Goal: Information Seeking & Learning: Learn about a topic

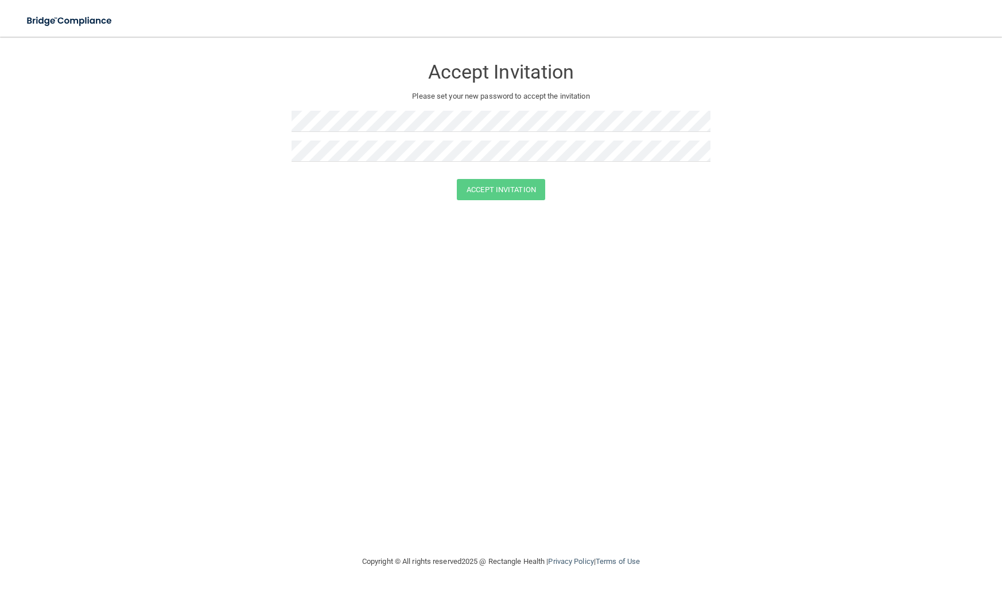
click at [75, 21] on img at bounding box center [70, 21] width 106 height 24
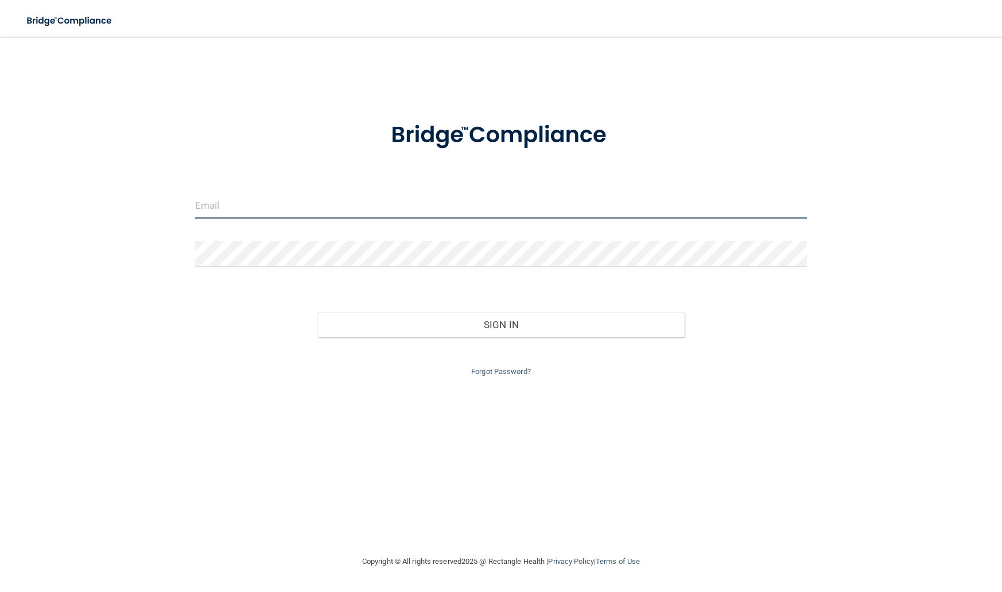
type input "[EMAIL_ADDRESS][DOMAIN_NAME]"
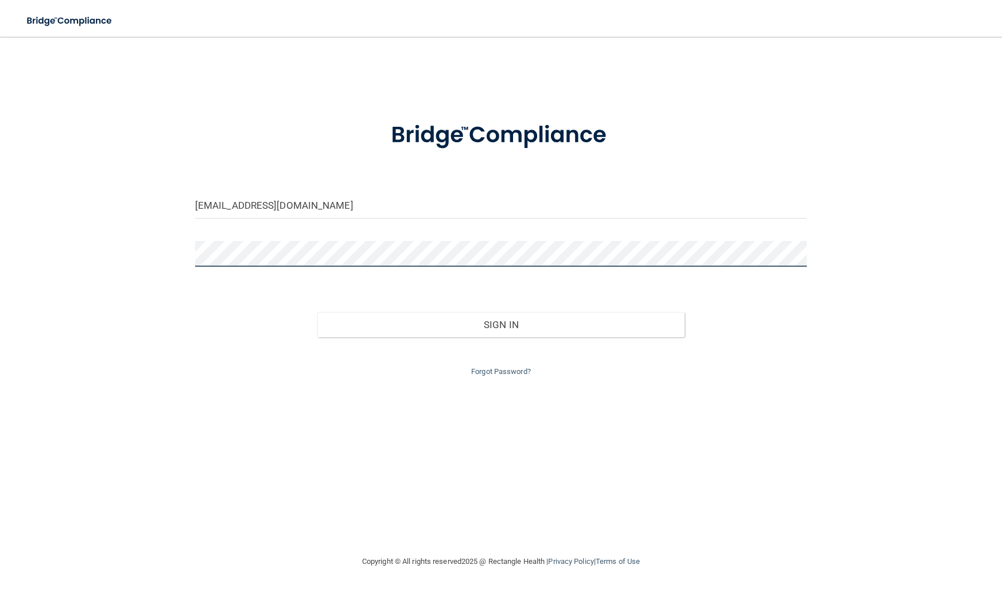
click at [501, 322] on button "Sign In" at bounding box center [500, 324] width 367 height 25
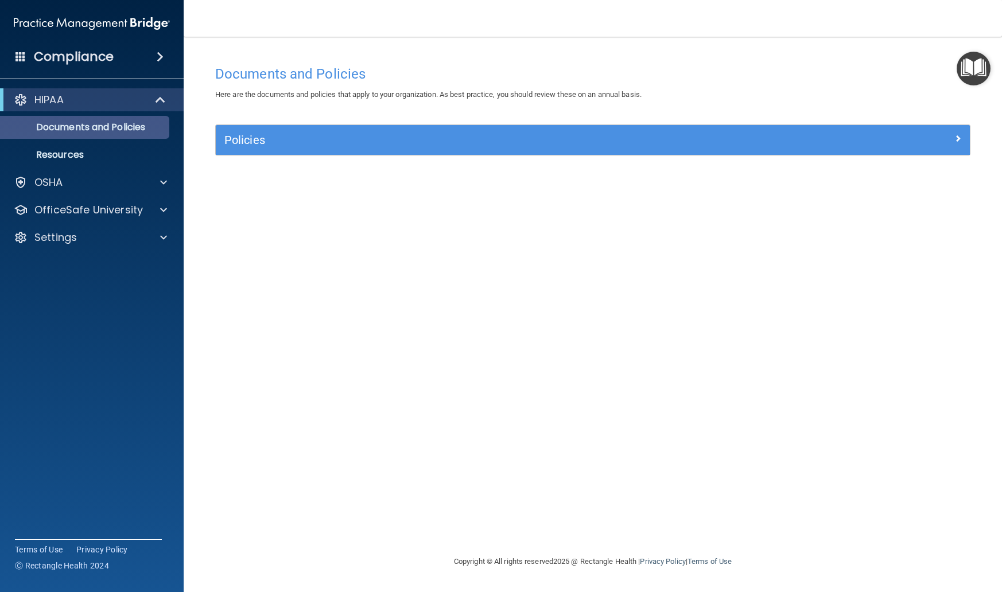
click at [60, 128] on p "Documents and Policies" at bounding box center [85, 127] width 157 height 11
click at [355, 145] on h5 "Policies" at bounding box center [498, 140] width 549 height 13
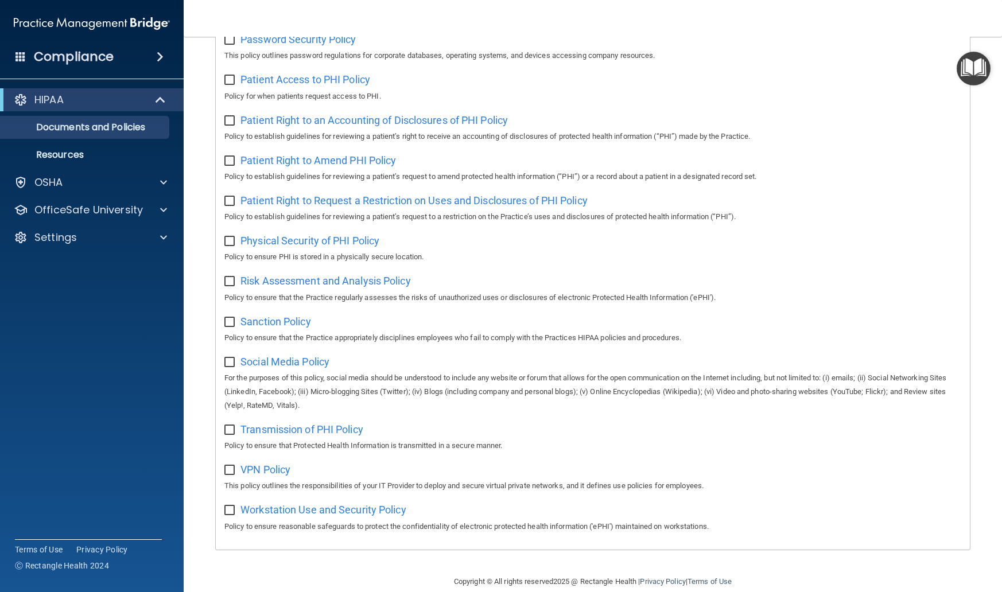
scroll to position [543, 0]
click at [70, 53] on h4 "Compliance" at bounding box center [74, 57] width 80 height 16
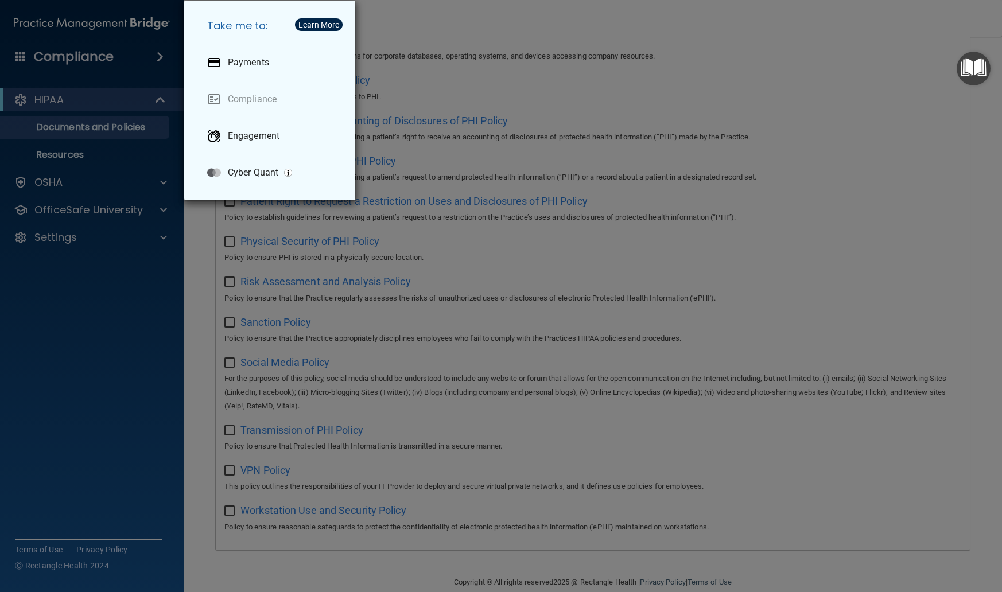
click at [112, 363] on div "Take me to: Payments Compliance Engagement Cyber Quant" at bounding box center [501, 296] width 1002 height 592
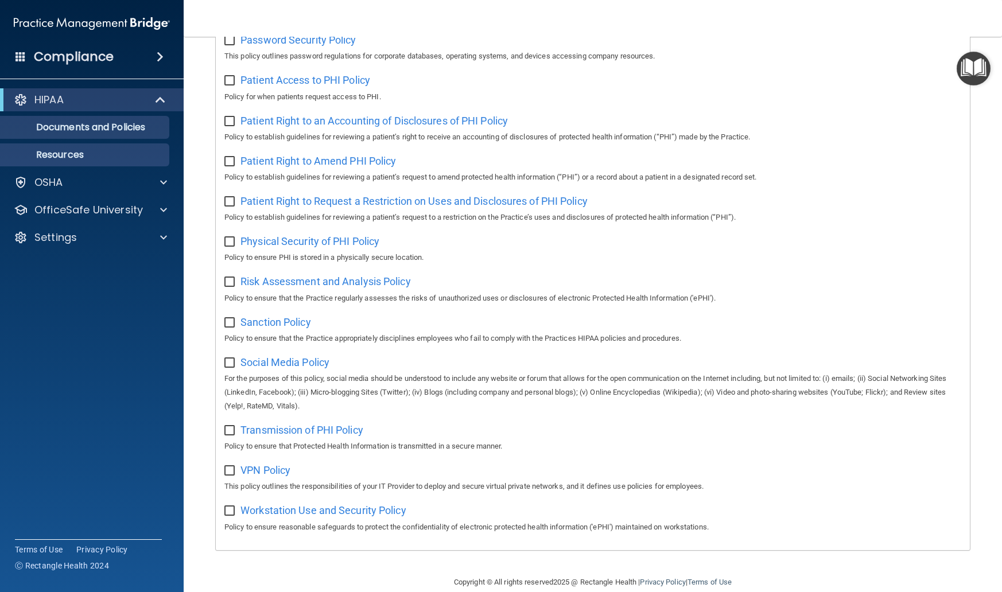
click at [59, 157] on p "Resources" at bounding box center [85, 154] width 157 height 11
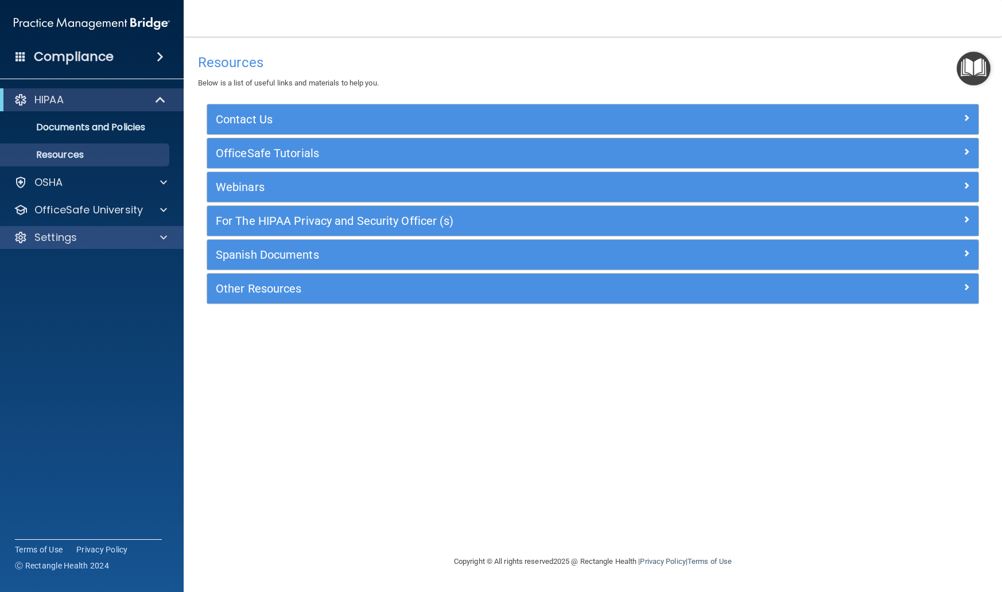
click at [54, 238] on p "Settings" at bounding box center [55, 238] width 42 height 14
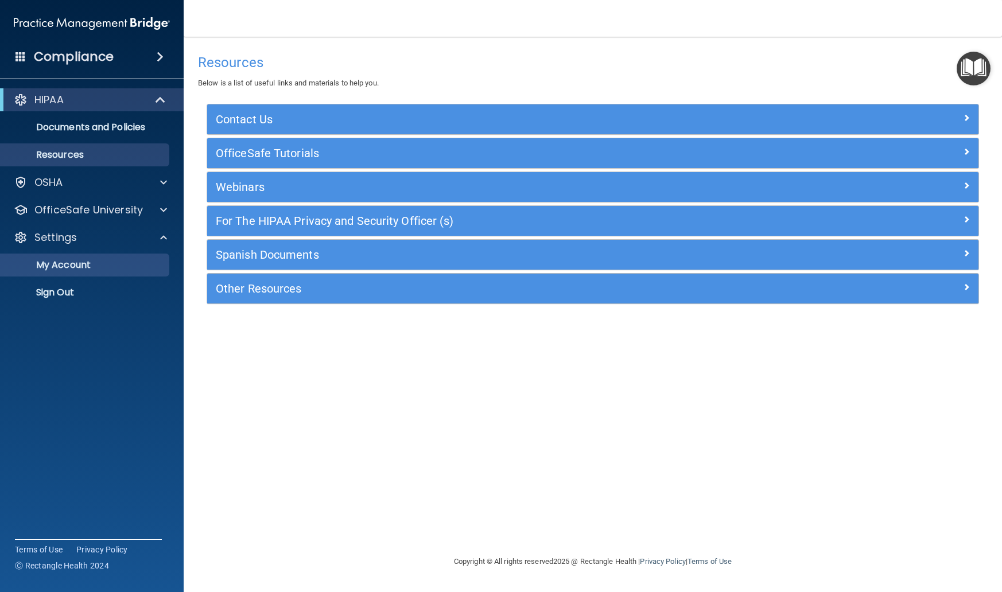
click at [51, 270] on p "My Account" at bounding box center [85, 264] width 157 height 11
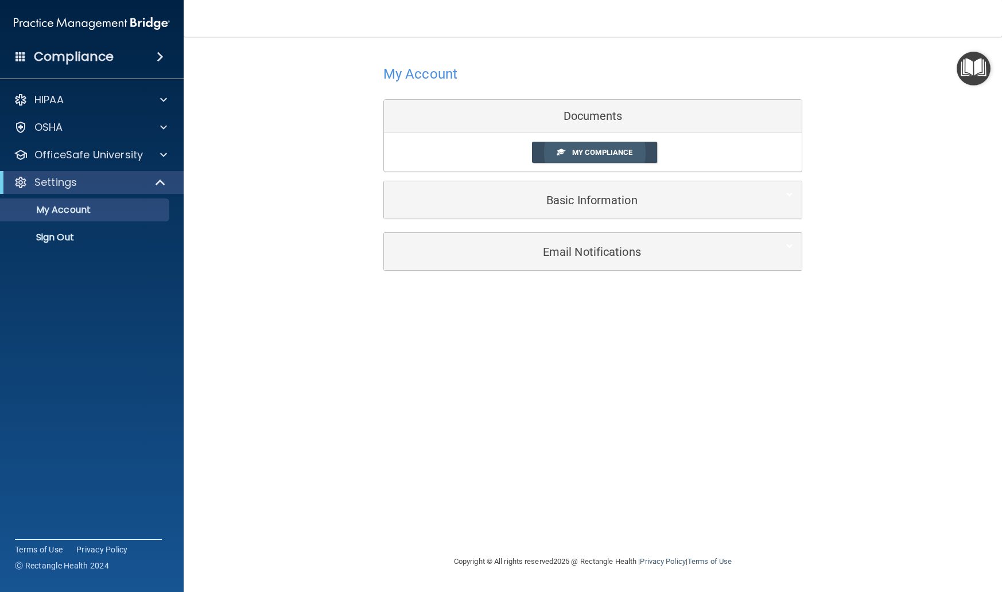
click at [583, 154] on span "My Compliance" at bounding box center [602, 152] width 60 height 9
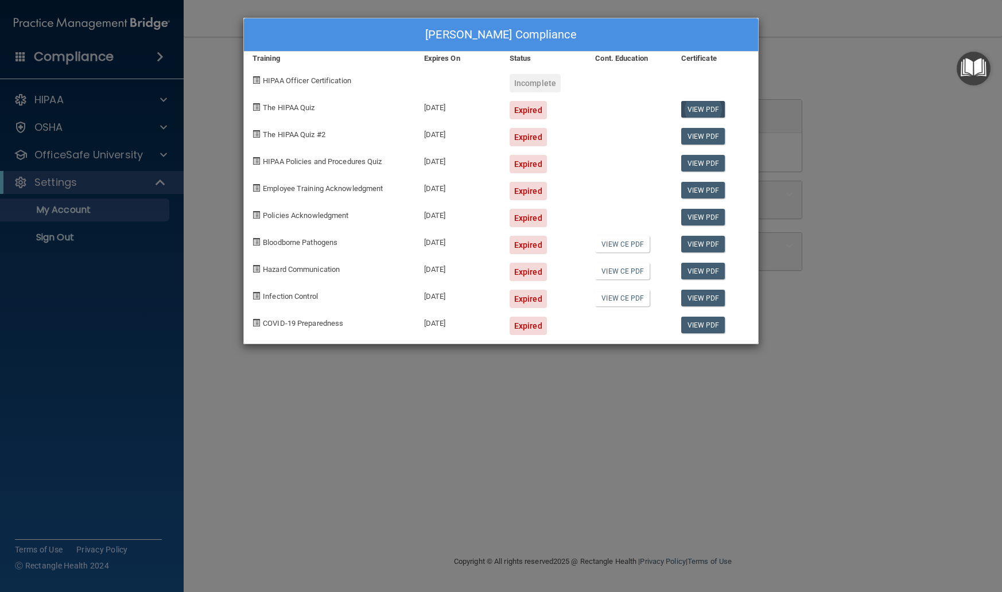
click at [705, 107] on link "View PDF" at bounding box center [703, 109] width 44 height 17
click at [528, 83] on div "Incomplete" at bounding box center [535, 83] width 51 height 18
click at [849, 286] on div "Jake Nielsen's Compliance Training Expires On Status Cont. Education Certificat…" at bounding box center [501, 296] width 1002 height 592
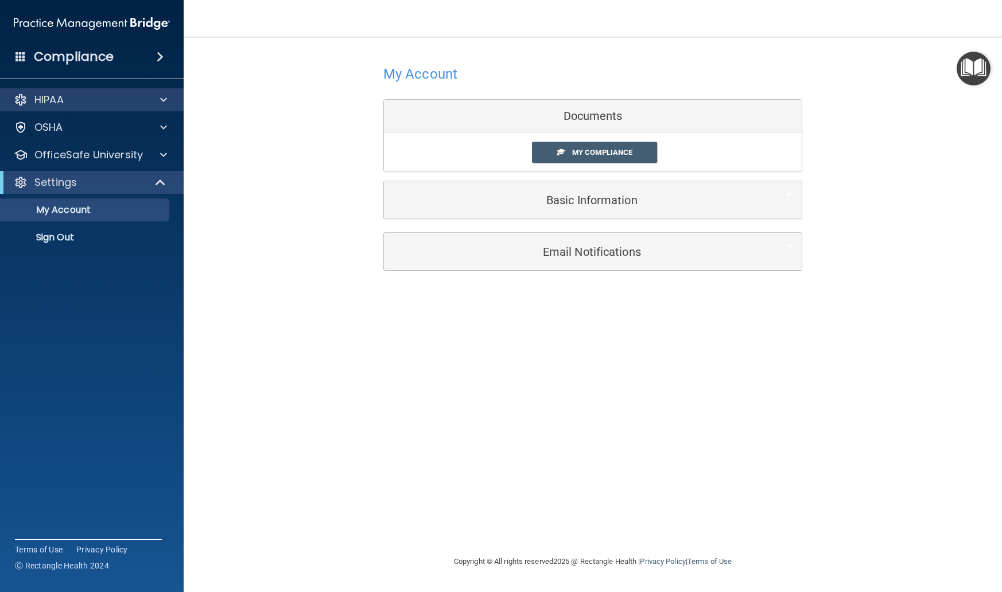
click at [53, 98] on p "HIPAA" at bounding box center [48, 100] width 29 height 14
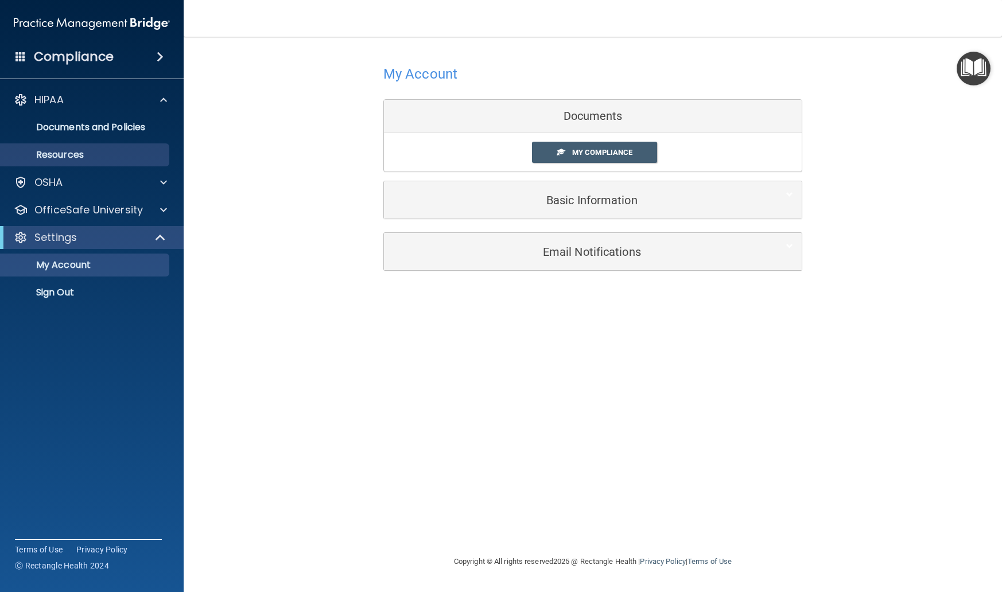
click at [61, 154] on p "Resources" at bounding box center [85, 154] width 157 height 11
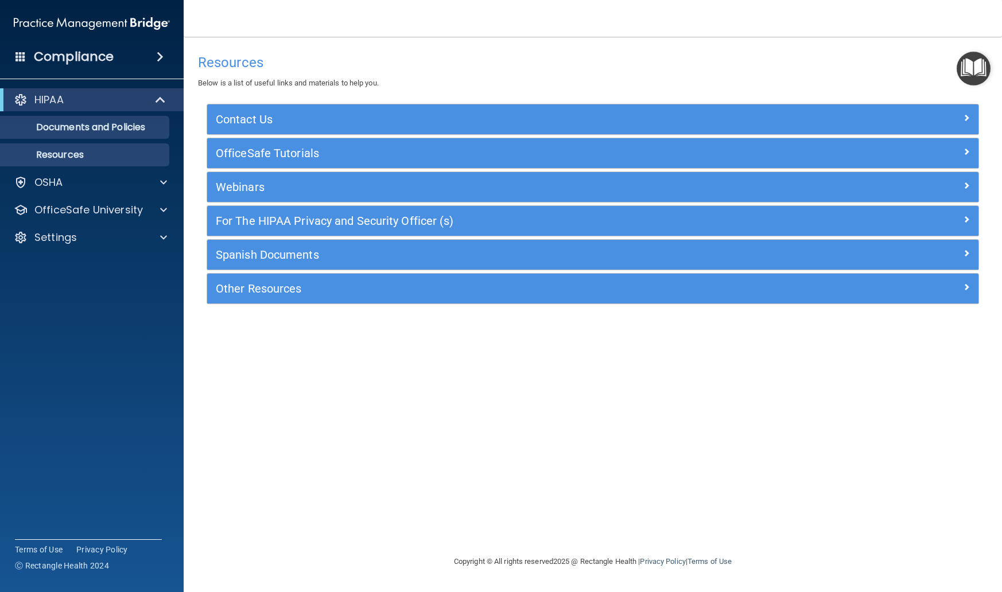
click at [86, 124] on p "Documents and Policies" at bounding box center [85, 127] width 157 height 11
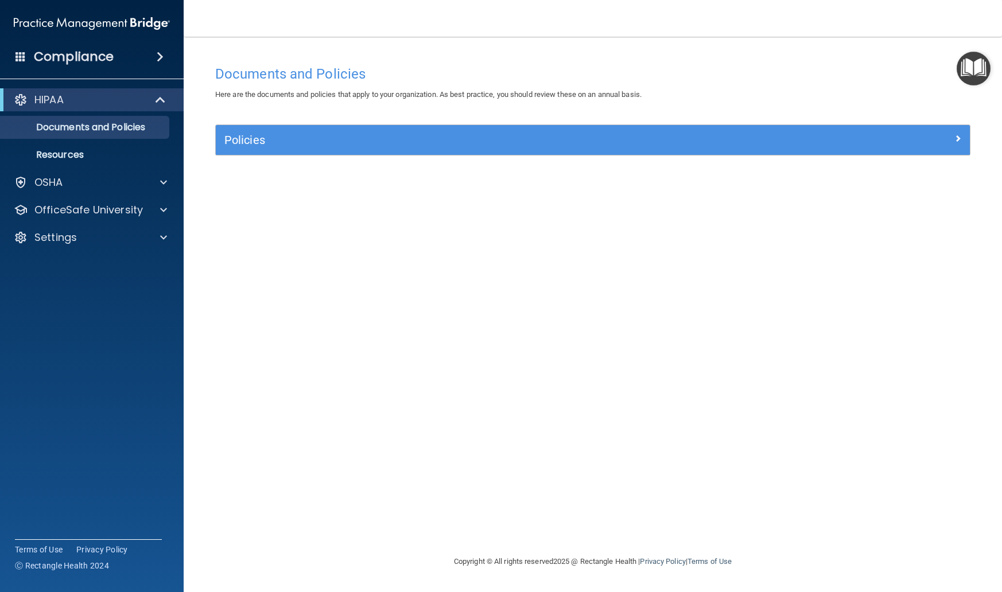
click at [488, 139] on h5 "Policies" at bounding box center [498, 140] width 549 height 13
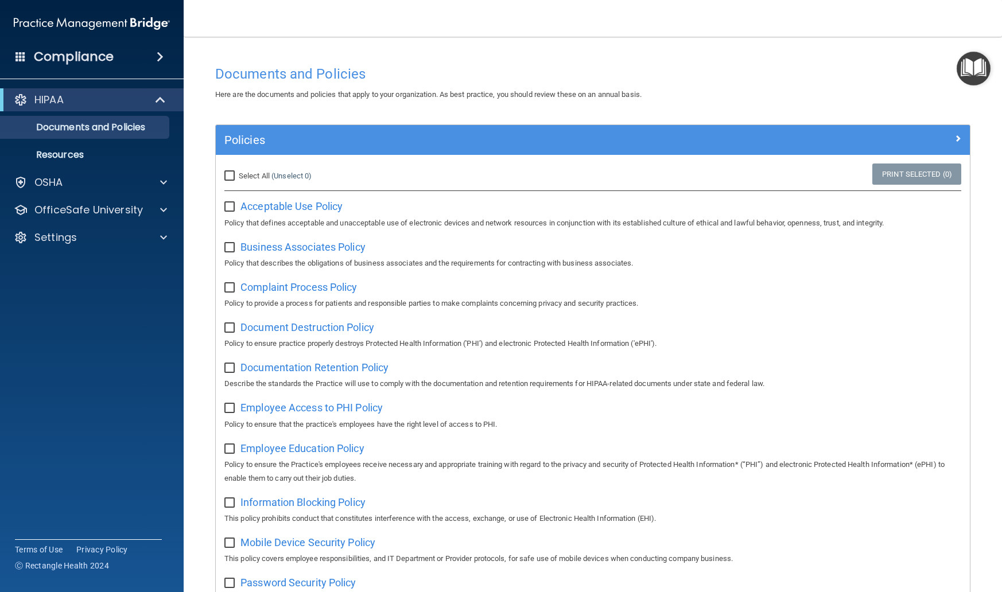
click at [231, 176] on input "Select All (Unselect 0) Unselect All" at bounding box center [230, 176] width 13 height 9
checkbox input "true"
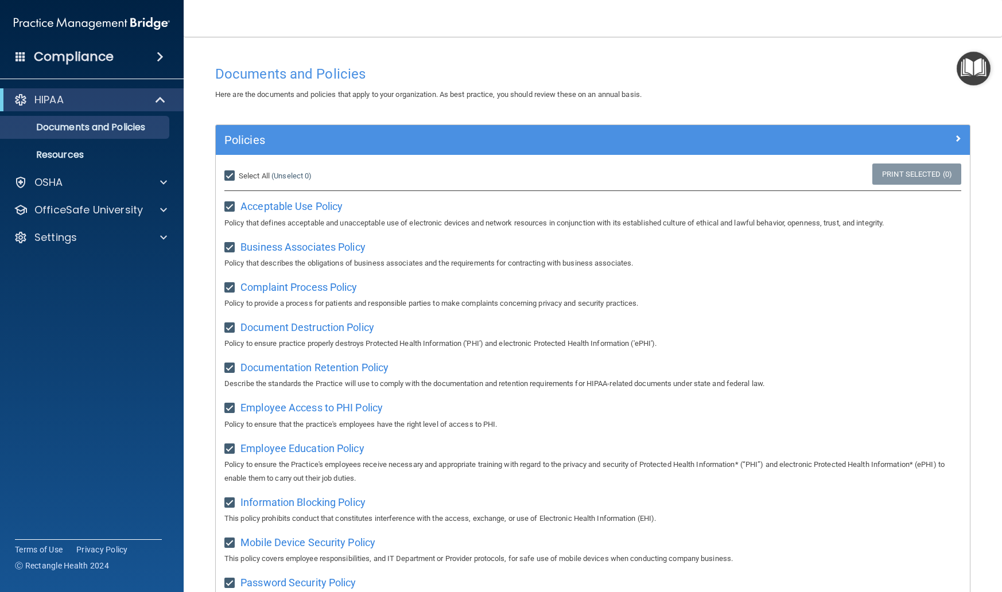
checkbox input "true"
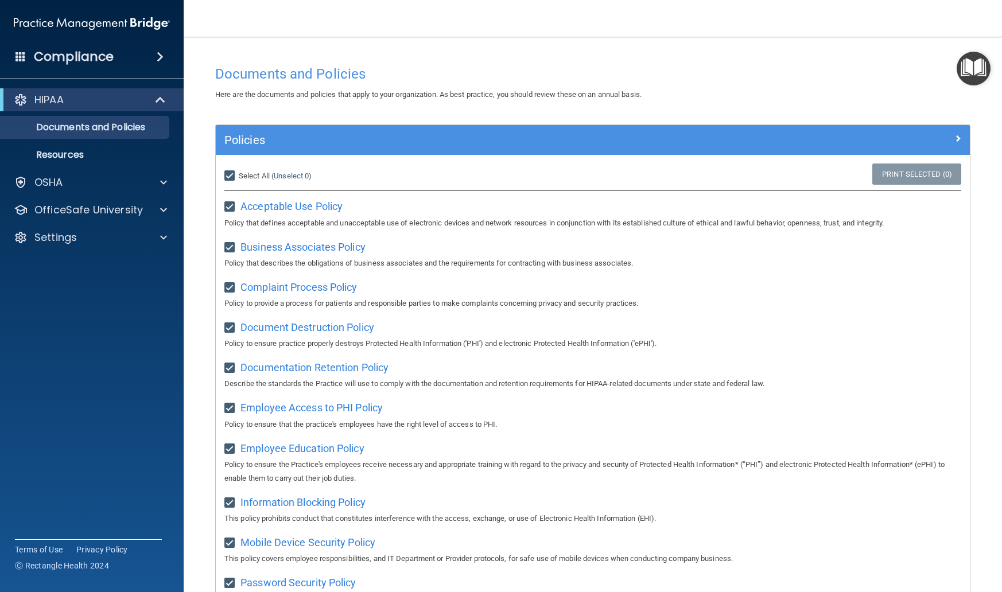
checkbox input "true"
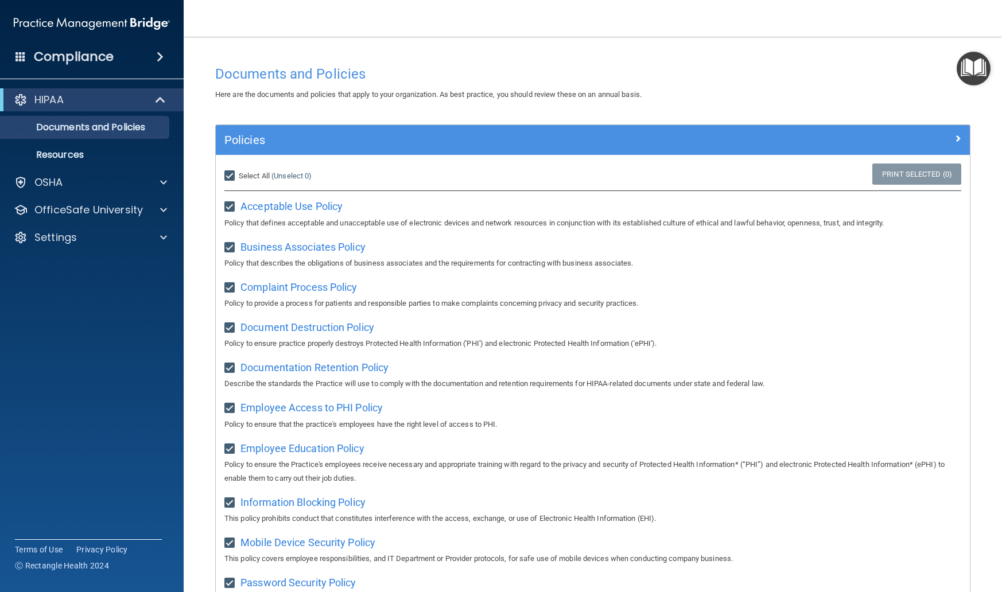
checkbox input "true"
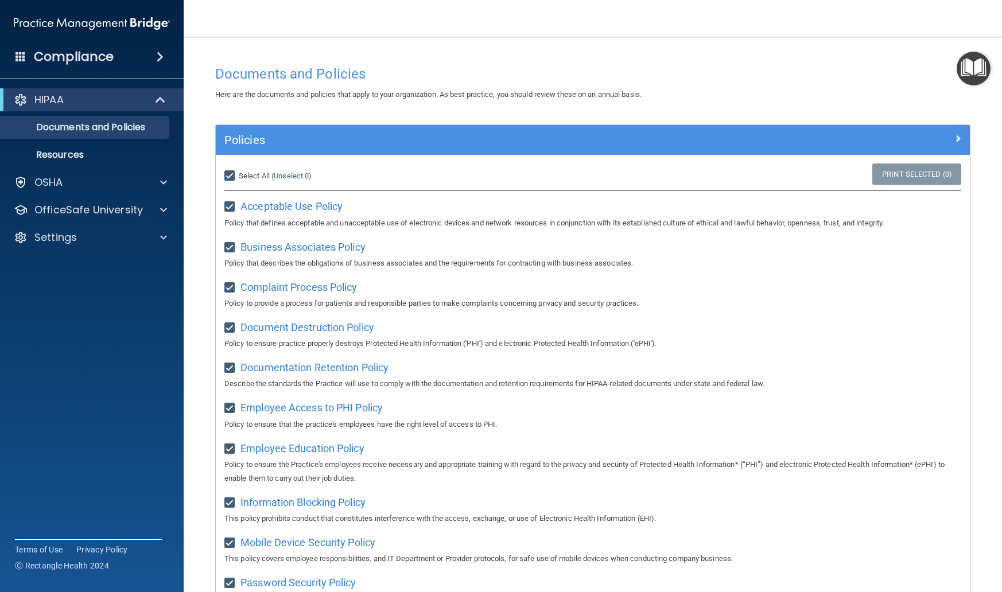
checkbox input "true"
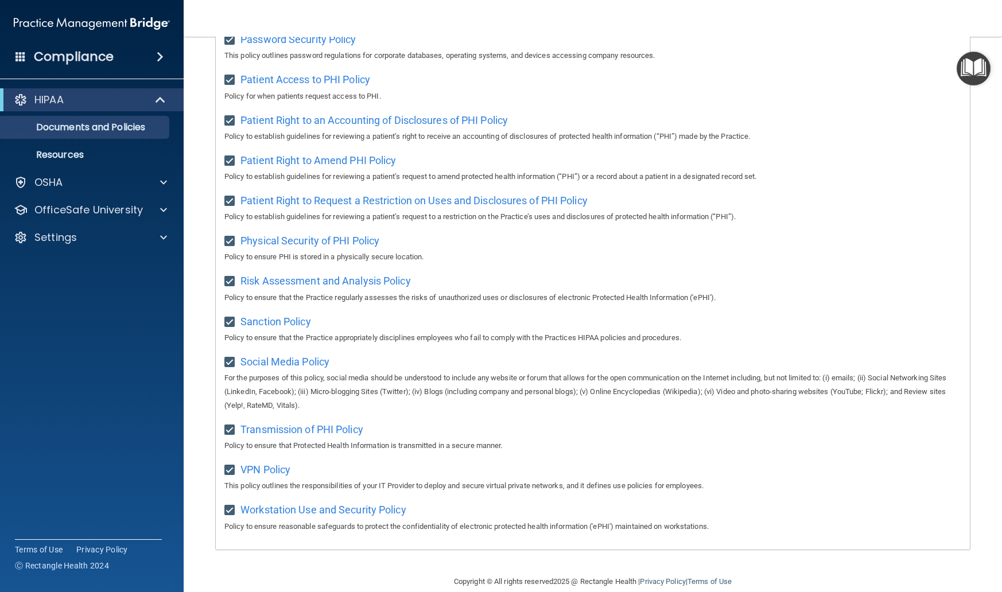
scroll to position [543, 0]
click at [319, 74] on span "Patient Access to PHI Policy" at bounding box center [306, 80] width 130 height 12
click at [73, 184] on div "OSHA" at bounding box center [76, 183] width 142 height 14
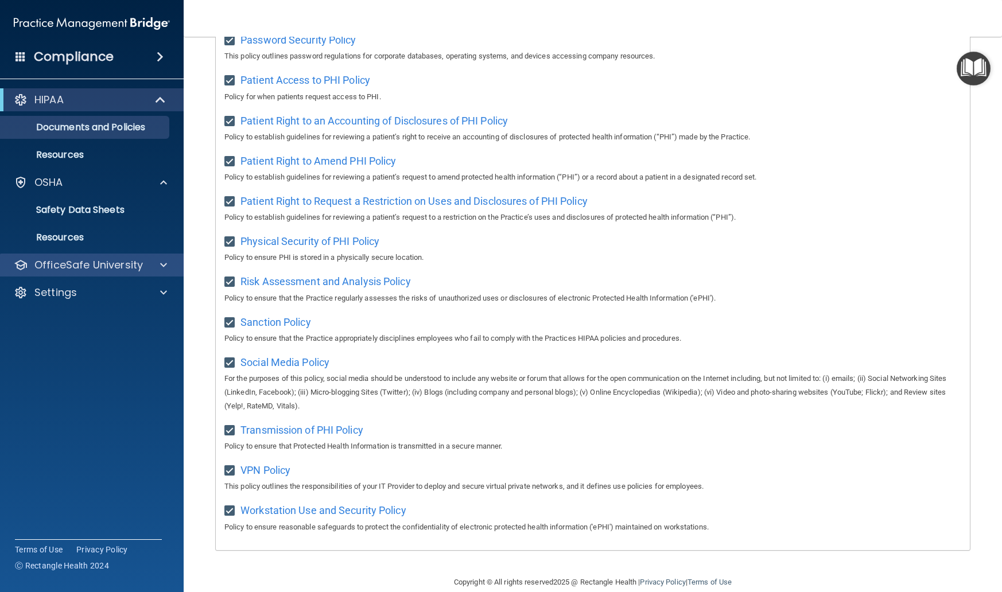
click at [70, 269] on p "OfficeSafe University" at bounding box center [88, 265] width 108 height 14
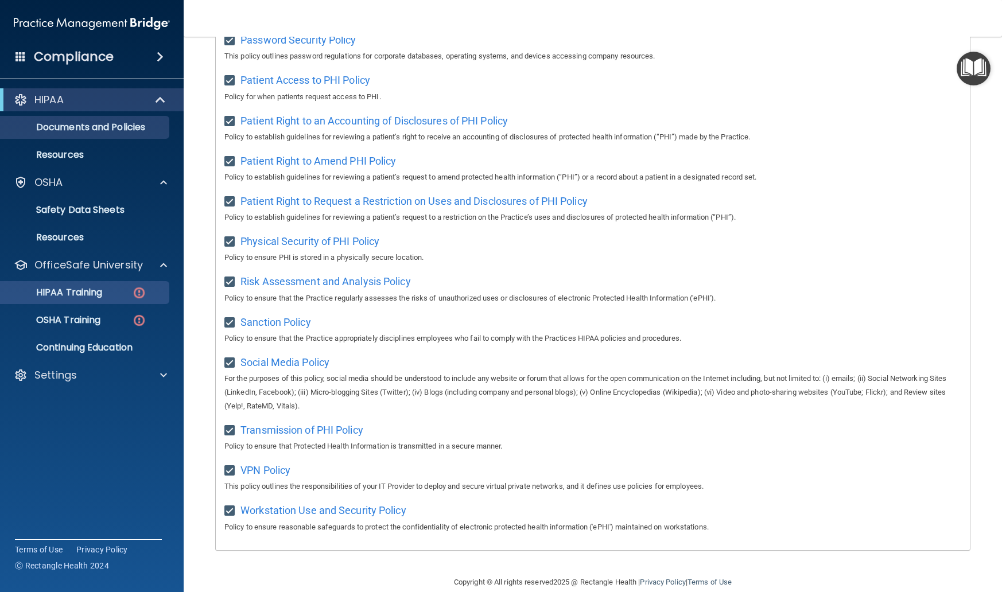
click at [81, 292] on p "HIPAA Training" at bounding box center [54, 292] width 95 height 11
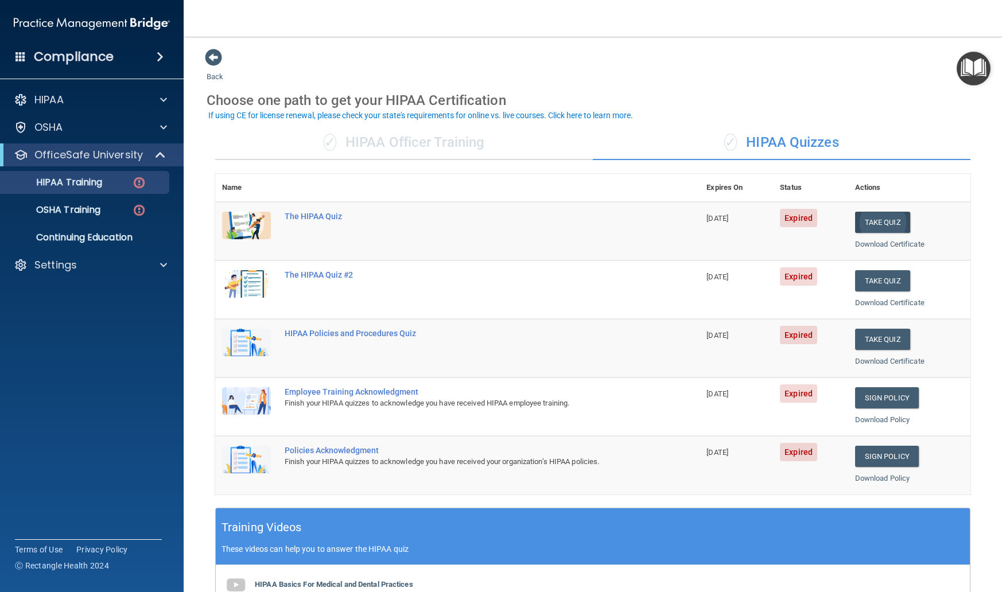
click at [883, 222] on button "Take Quiz" at bounding box center [882, 222] width 55 height 21
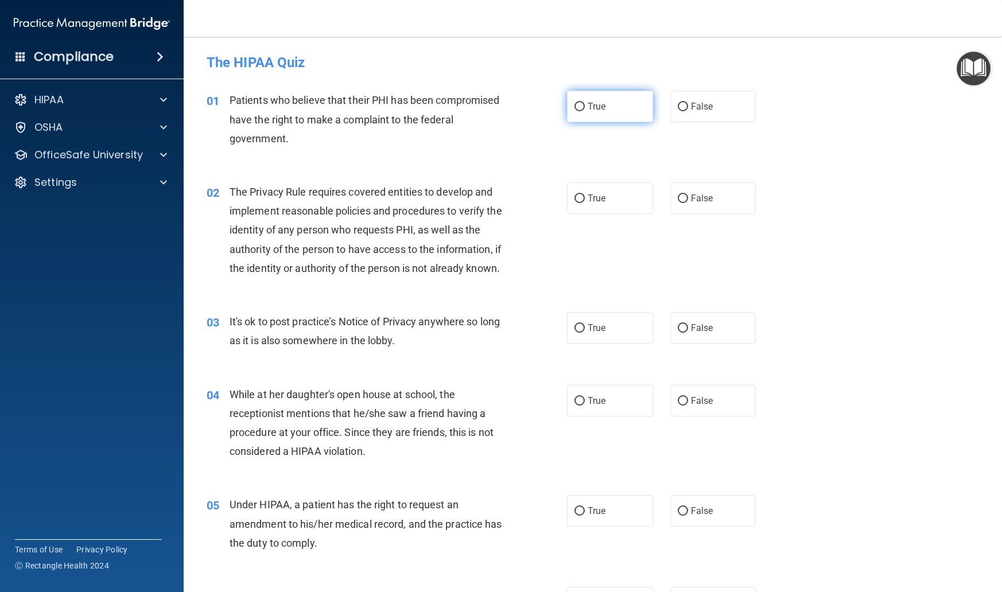
click at [579, 109] on input "True" at bounding box center [580, 107] width 10 height 9
radio input "true"
click at [575, 198] on input "True" at bounding box center [580, 199] width 10 height 9
radio input "true"
click at [681, 330] on input "False" at bounding box center [683, 328] width 10 height 9
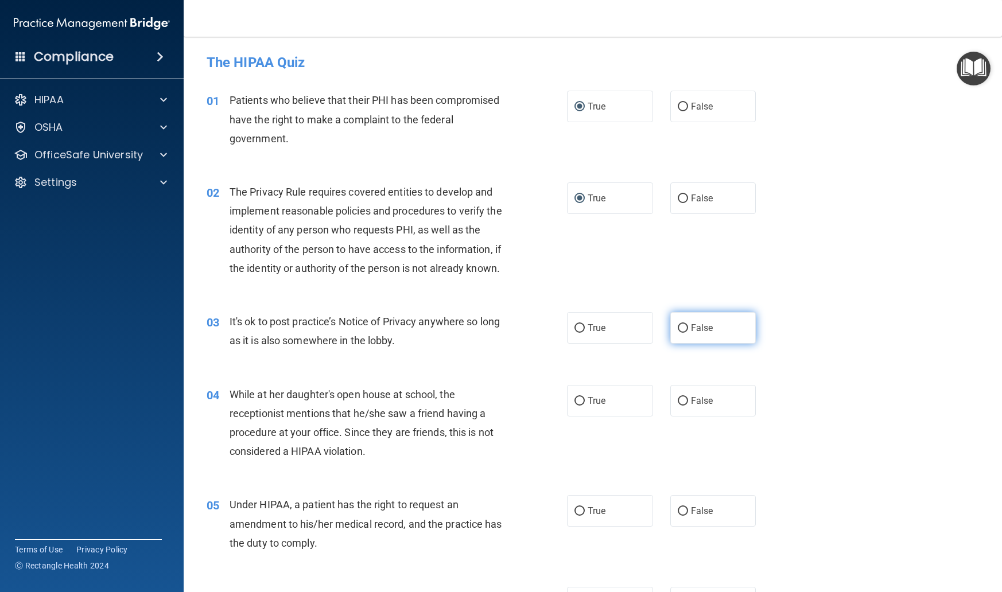
radio input "true"
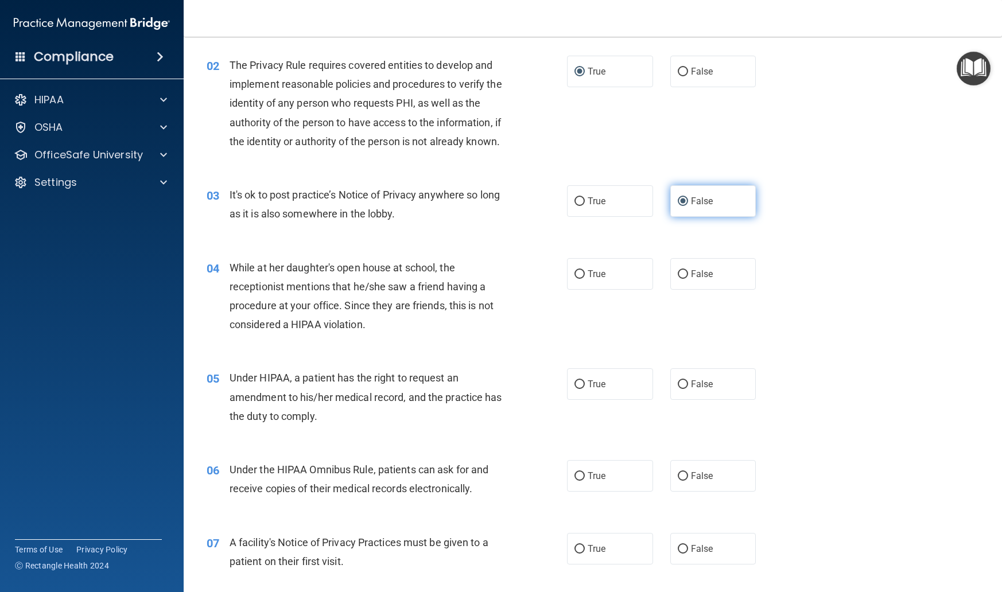
scroll to position [131, 0]
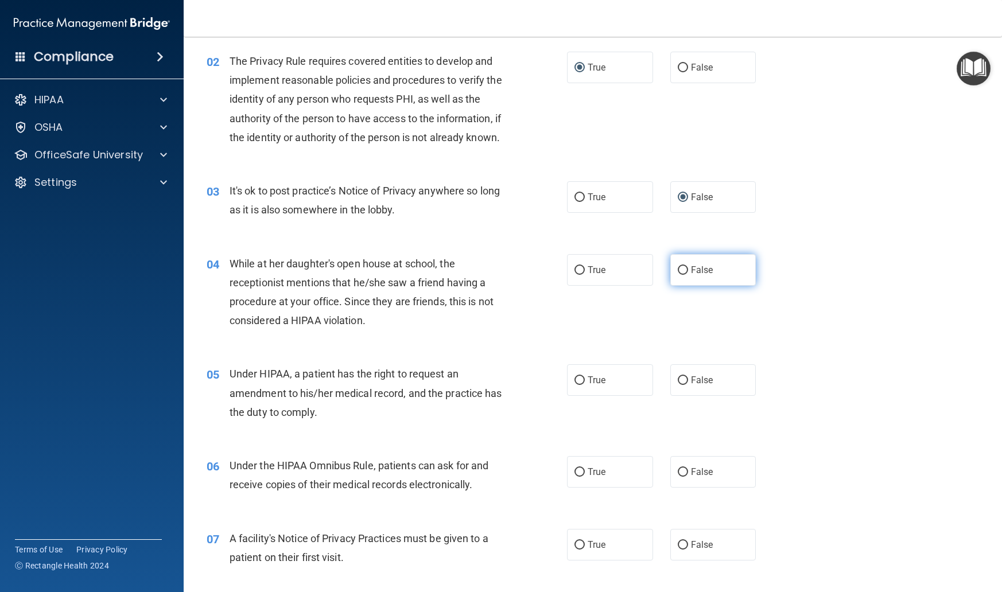
click at [683, 266] on input "False" at bounding box center [683, 270] width 10 height 9
radio input "true"
click at [683, 379] on input "False" at bounding box center [683, 381] width 10 height 9
radio input "true"
click at [600, 468] on span "True" at bounding box center [597, 472] width 18 height 11
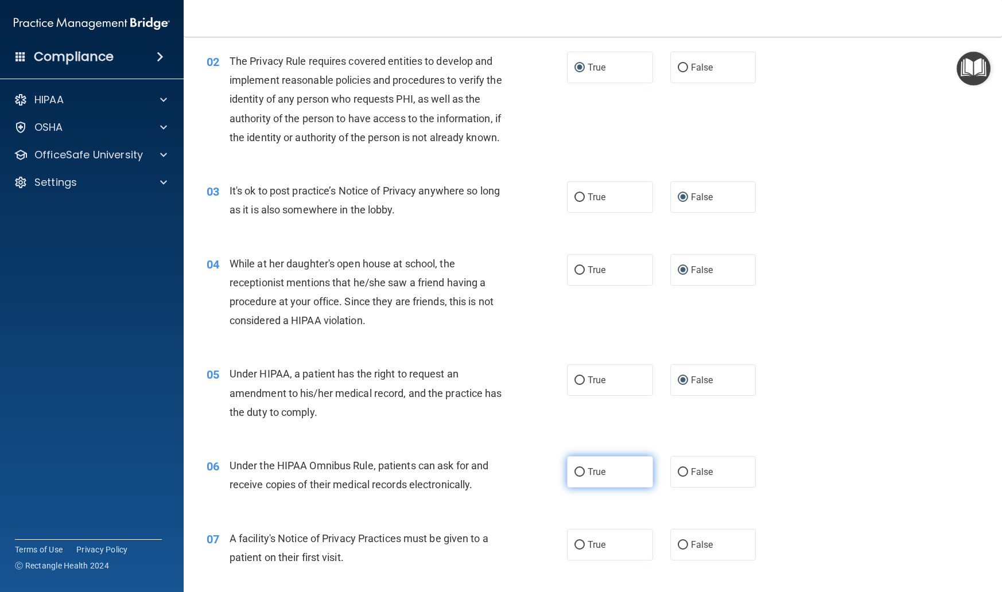
click at [585, 468] on input "True" at bounding box center [580, 472] width 10 height 9
radio input "true"
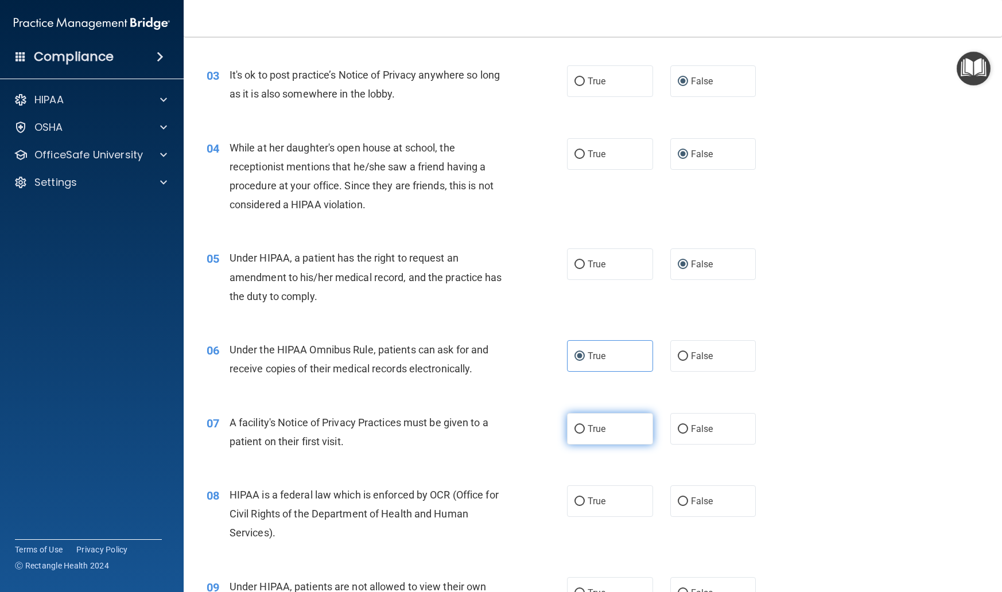
scroll to position [248, 0]
click at [606, 430] on span "True" at bounding box center [597, 428] width 18 height 11
click at [585, 430] on input "True" at bounding box center [580, 428] width 10 height 9
radio input "true"
click at [606, 499] on span "True" at bounding box center [597, 500] width 18 height 11
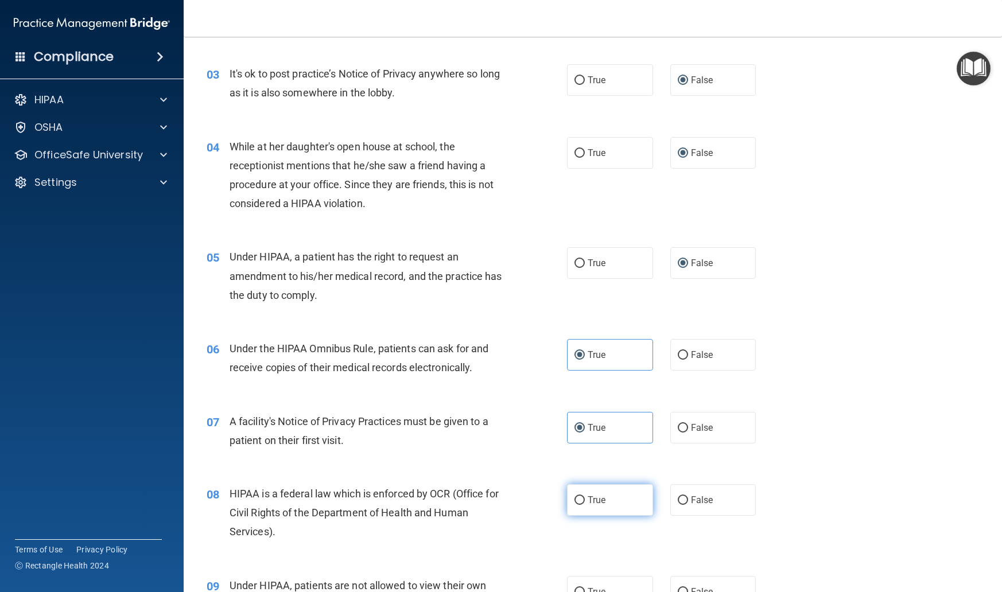
click at [585, 499] on input "True" at bounding box center [580, 501] width 10 height 9
radio input "true"
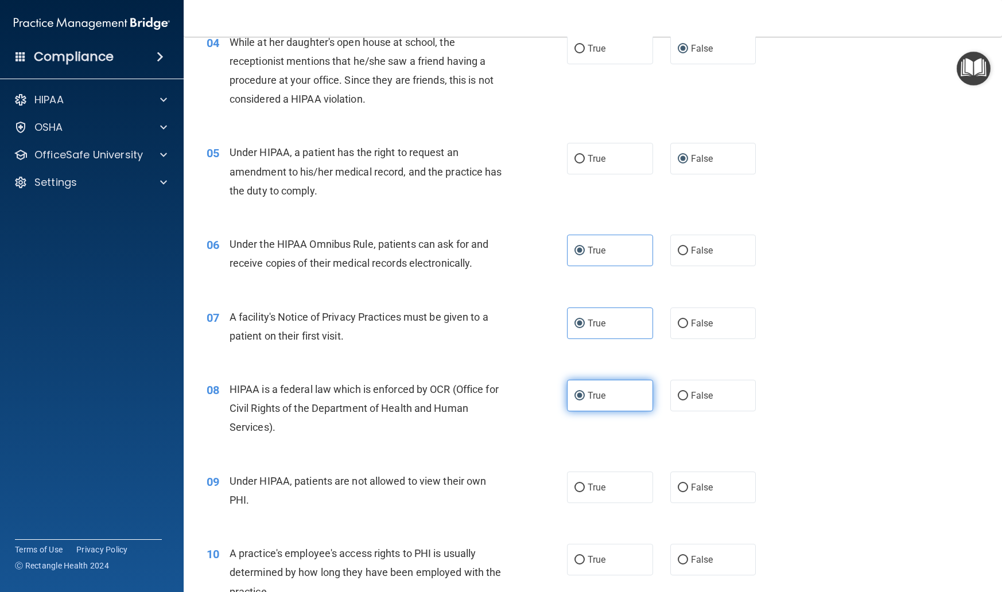
scroll to position [354, 0]
click at [694, 490] on label "False" at bounding box center [714, 487] width 86 height 32
click at [688, 490] on input "False" at bounding box center [683, 487] width 10 height 9
radio input "true"
click at [694, 556] on span "False" at bounding box center [702, 558] width 22 height 11
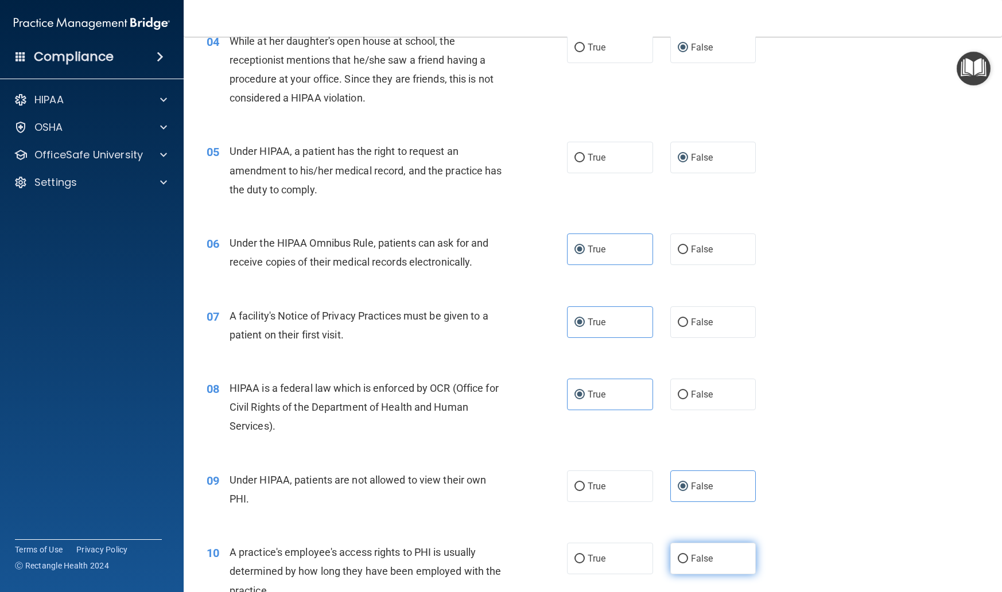
click at [688, 556] on input "False" at bounding box center [683, 559] width 10 height 9
radio input "true"
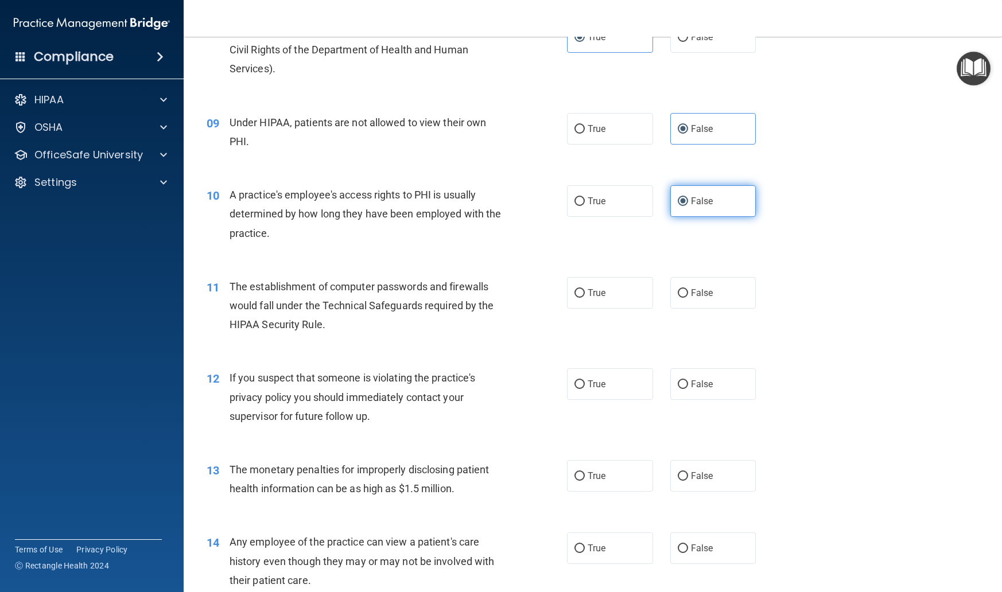
scroll to position [719, 0]
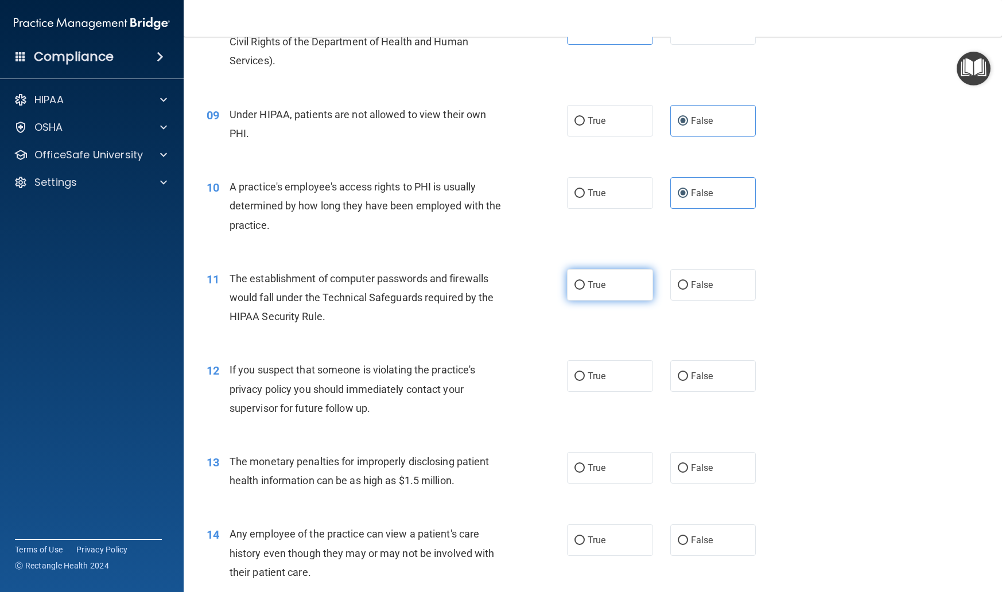
click at [603, 285] on span "True" at bounding box center [597, 285] width 18 height 11
click at [585, 285] on input "True" at bounding box center [580, 285] width 10 height 9
radio input "true"
click at [607, 383] on label "True" at bounding box center [610, 377] width 86 height 32
click at [585, 381] on input "True" at bounding box center [580, 377] width 10 height 9
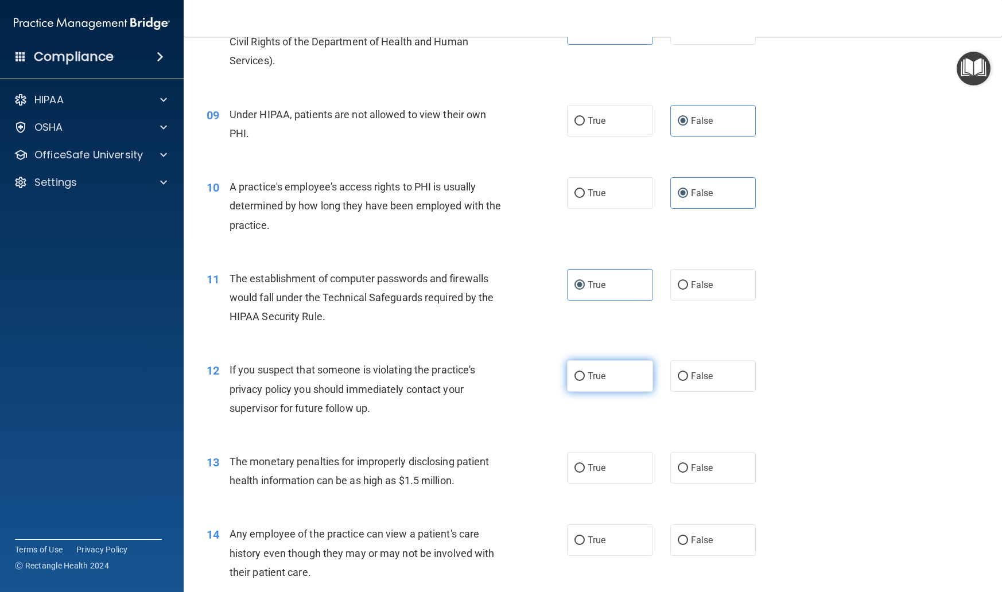
radio input "true"
click at [610, 458] on label "True" at bounding box center [610, 468] width 86 height 32
click at [585, 464] on input "True" at bounding box center [580, 468] width 10 height 9
radio input "true"
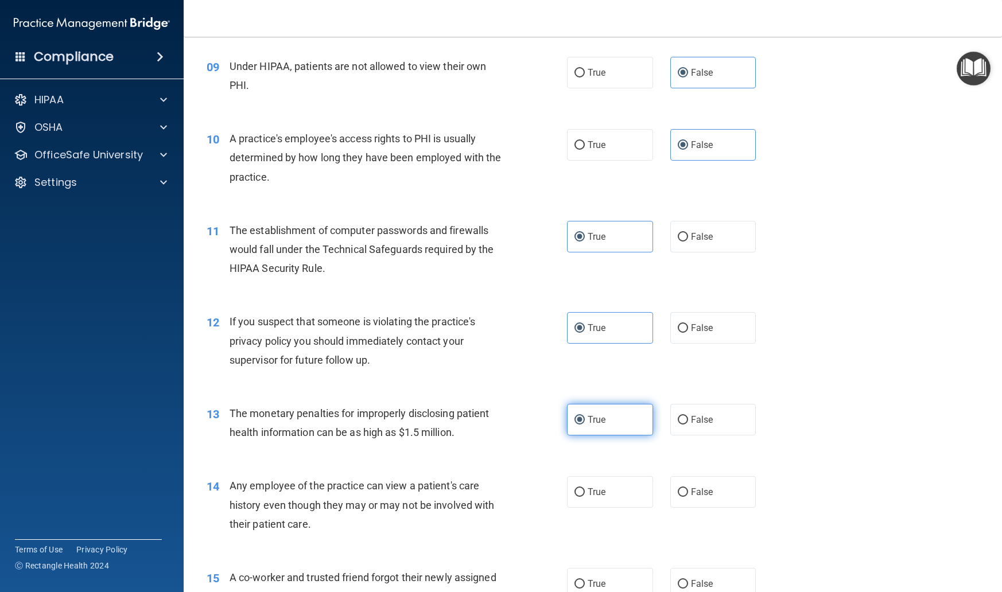
scroll to position [832, 0]
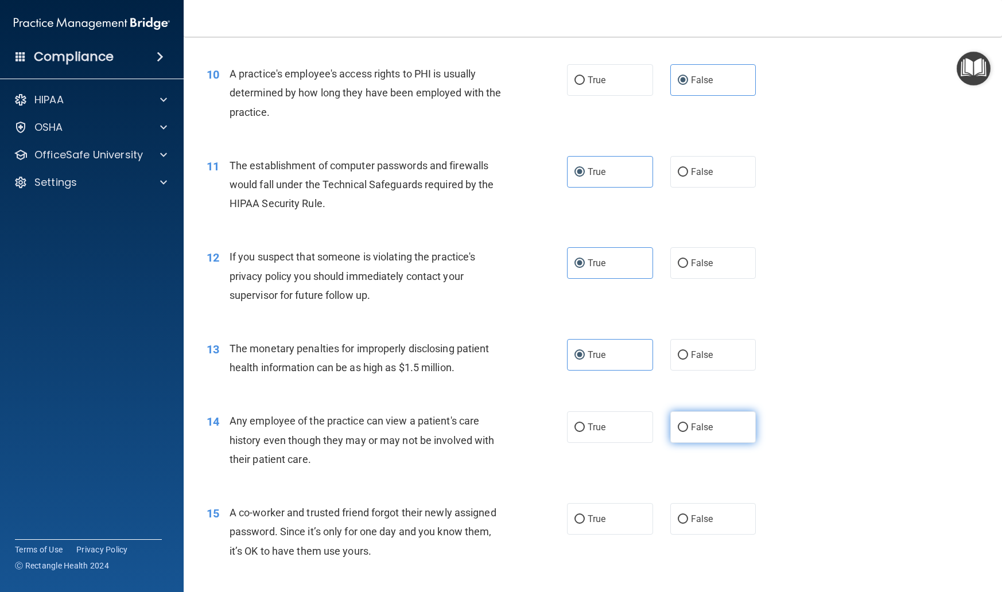
click at [713, 431] on label "False" at bounding box center [714, 428] width 86 height 32
click at [688, 431] on input "False" at bounding box center [683, 428] width 10 height 9
radio input "true"
click at [712, 516] on span "False" at bounding box center [702, 519] width 22 height 11
click at [688, 516] on input "False" at bounding box center [683, 520] width 10 height 9
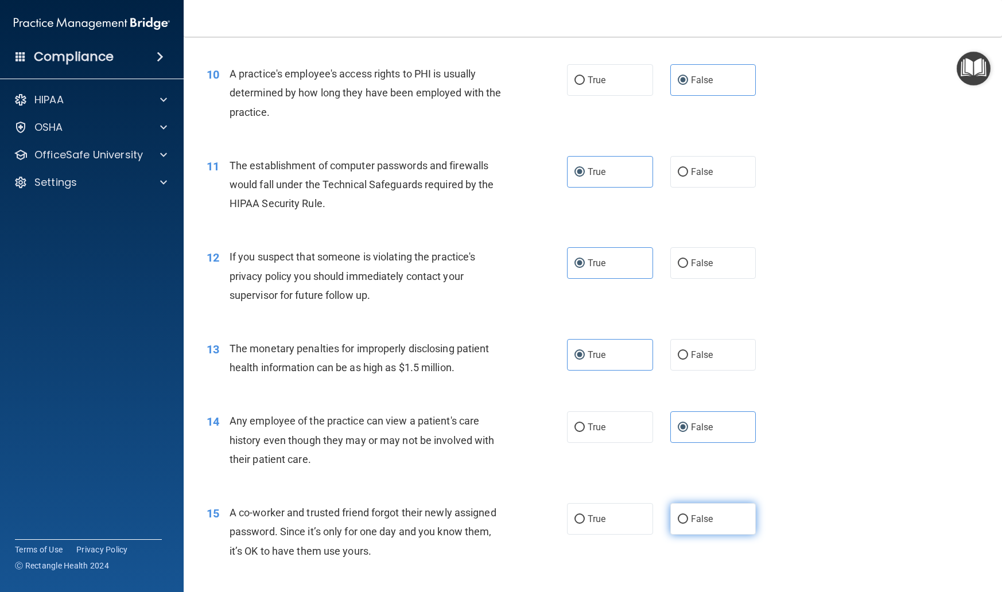
radio input "true"
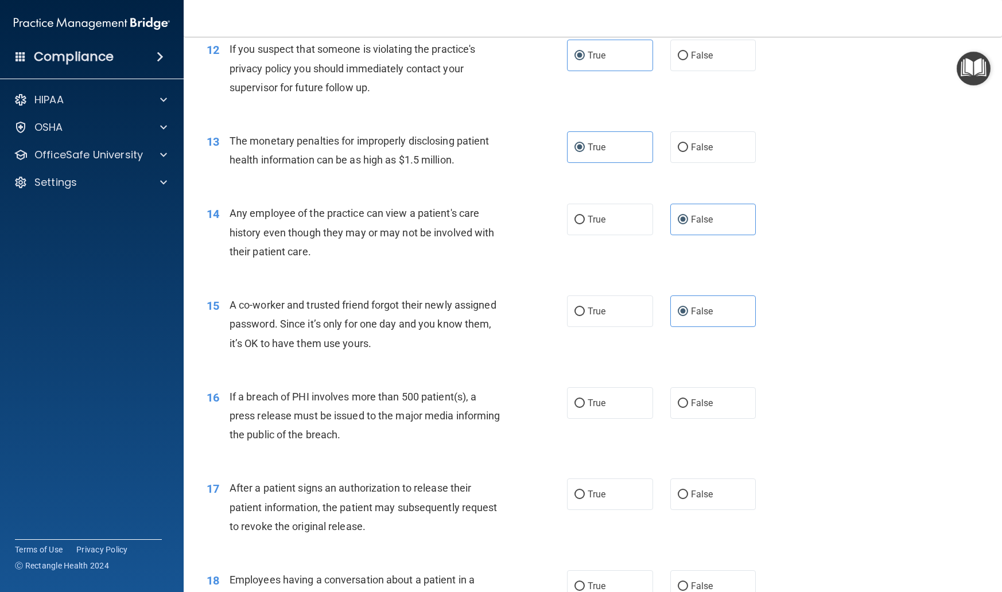
scroll to position [1042, 0]
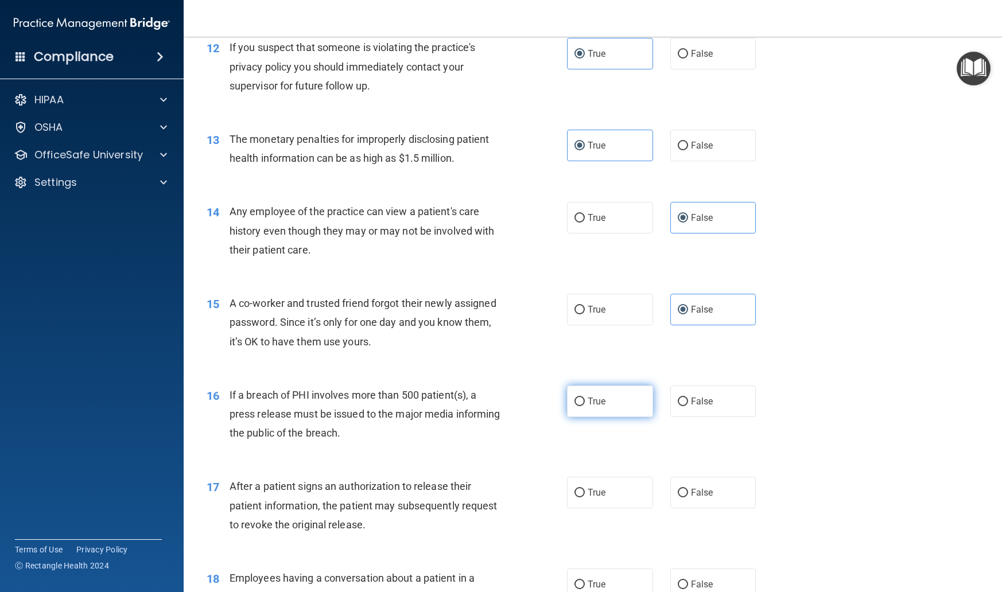
click at [619, 392] on label "True" at bounding box center [610, 402] width 86 height 32
click at [585, 398] on input "True" at bounding box center [580, 402] width 10 height 9
radio input "true"
click at [618, 491] on label "True" at bounding box center [610, 493] width 86 height 32
click at [585, 491] on input "True" at bounding box center [580, 493] width 10 height 9
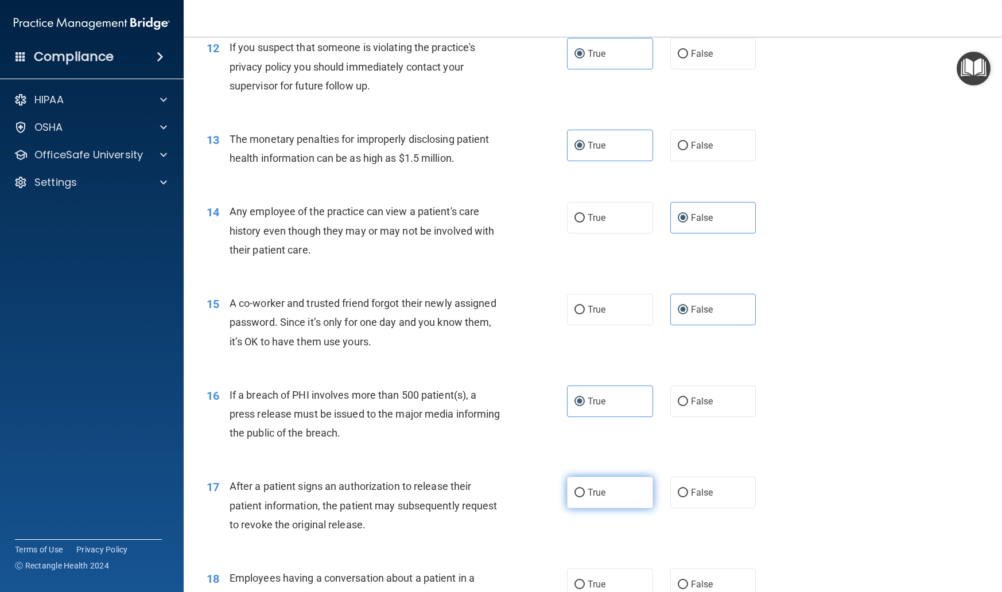
radio input "true"
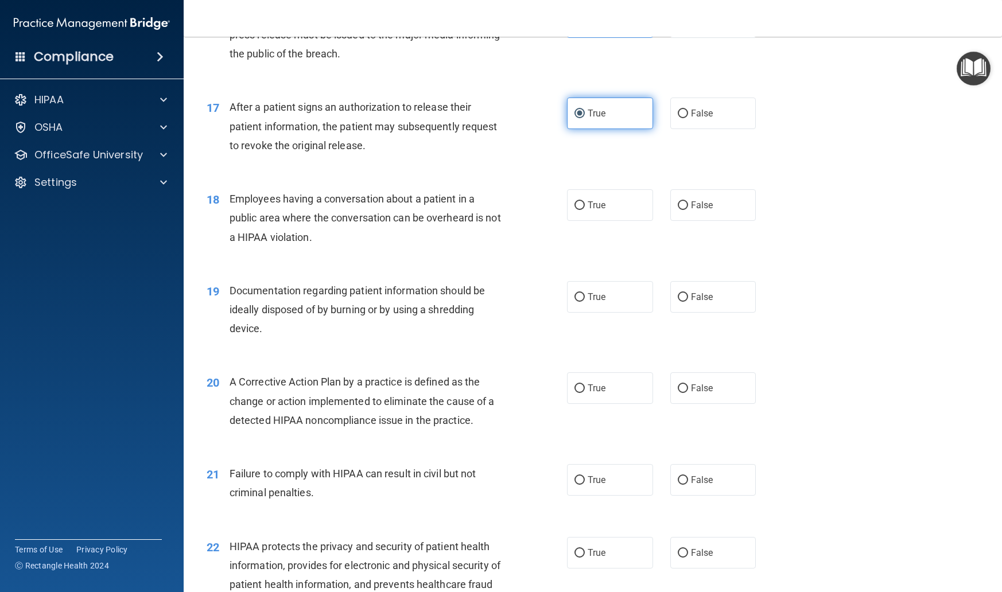
scroll to position [1422, 0]
click at [702, 207] on label "False" at bounding box center [714, 205] width 86 height 32
click at [688, 207] on input "False" at bounding box center [683, 205] width 10 height 9
radio input "true"
click at [594, 299] on label "True" at bounding box center [610, 297] width 86 height 32
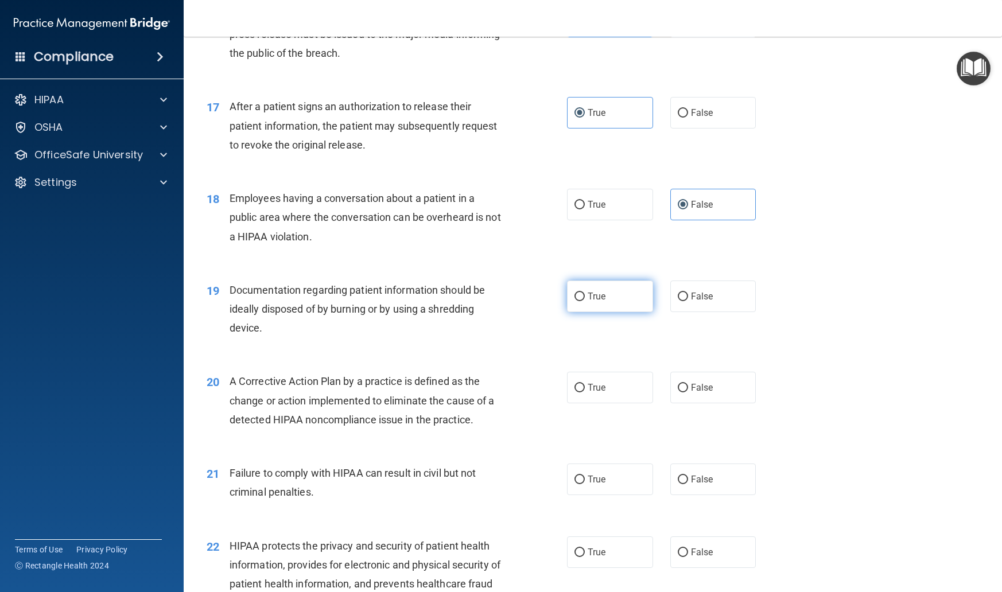
click at [585, 299] on input "True" at bounding box center [580, 297] width 10 height 9
radio input "true"
click at [594, 387] on label "True" at bounding box center [610, 388] width 86 height 32
click at [585, 387] on input "True" at bounding box center [580, 388] width 10 height 9
radio input "true"
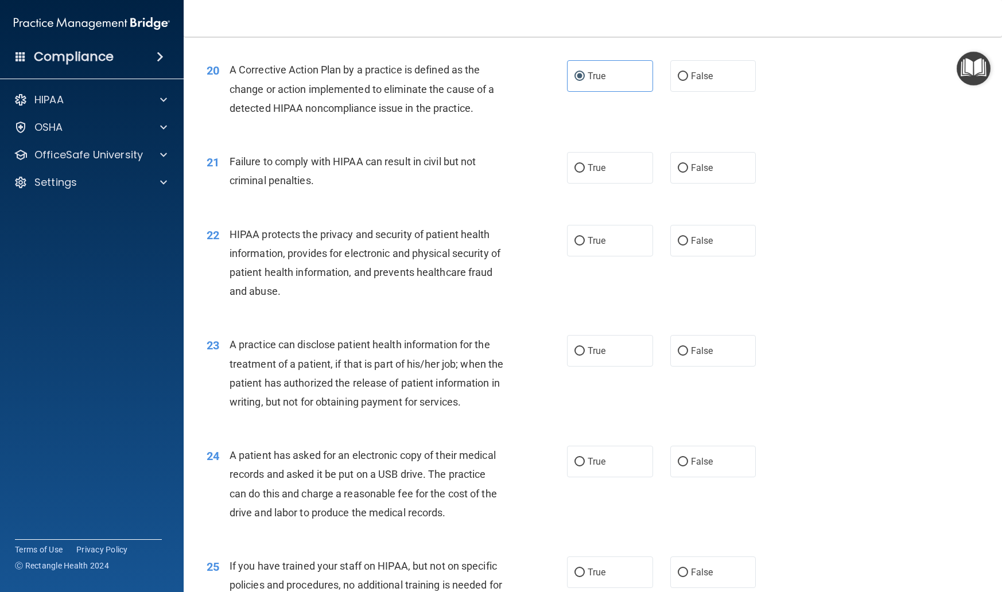
scroll to position [1737, 0]
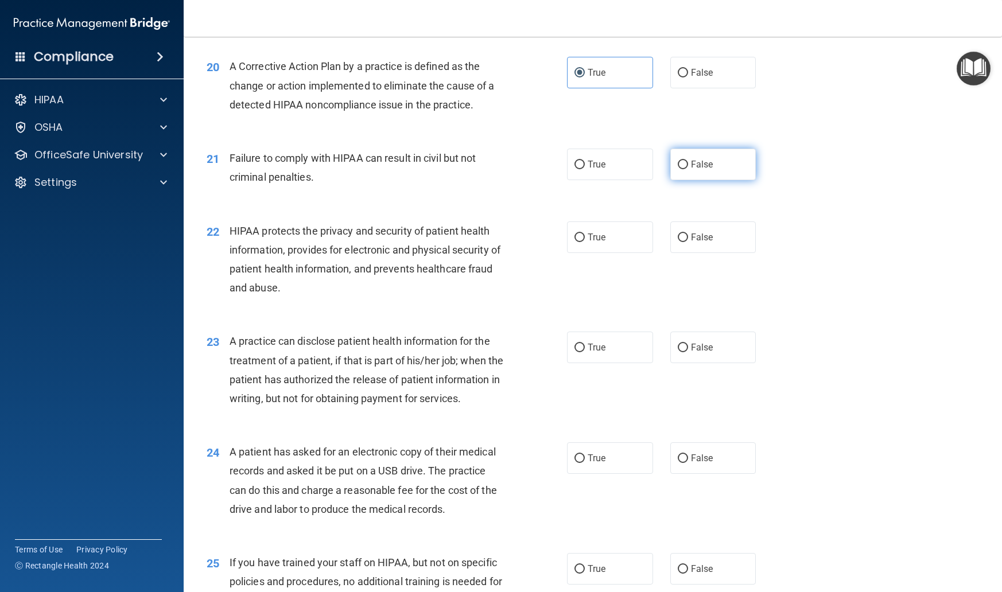
click at [705, 159] on span "False" at bounding box center [702, 164] width 22 height 11
click at [688, 161] on input "False" at bounding box center [683, 165] width 10 height 9
radio input "true"
click at [627, 227] on label "True" at bounding box center [610, 238] width 86 height 32
click at [585, 234] on input "True" at bounding box center [580, 238] width 10 height 9
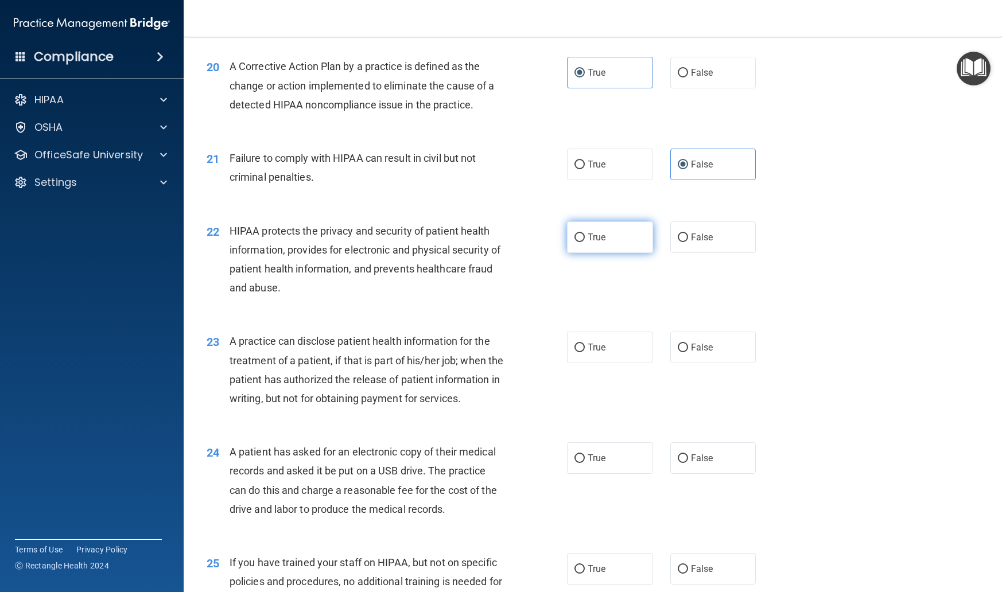
radio input "true"
click at [700, 342] on span "False" at bounding box center [702, 347] width 22 height 11
click at [688, 344] on input "False" at bounding box center [683, 348] width 10 height 9
radio input "true"
click at [607, 464] on label "True" at bounding box center [610, 459] width 86 height 32
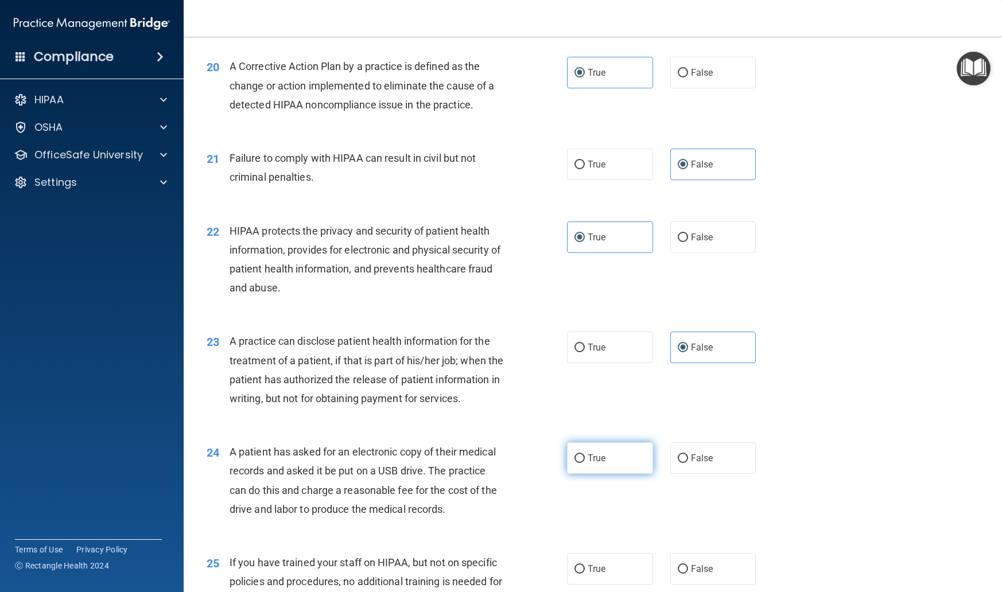
click at [585, 463] on input "True" at bounding box center [580, 459] width 10 height 9
radio input "true"
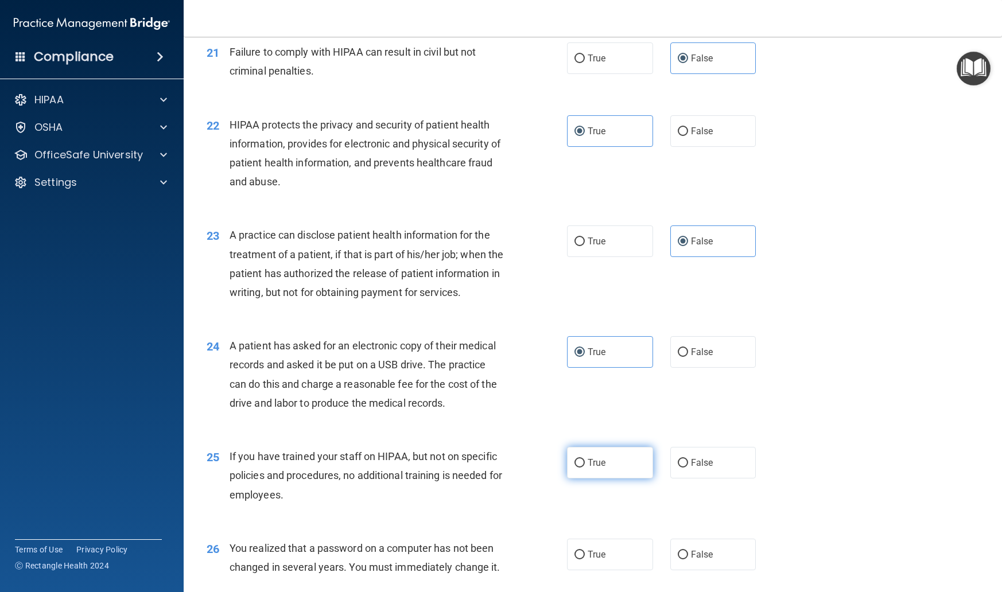
scroll to position [1841, 0]
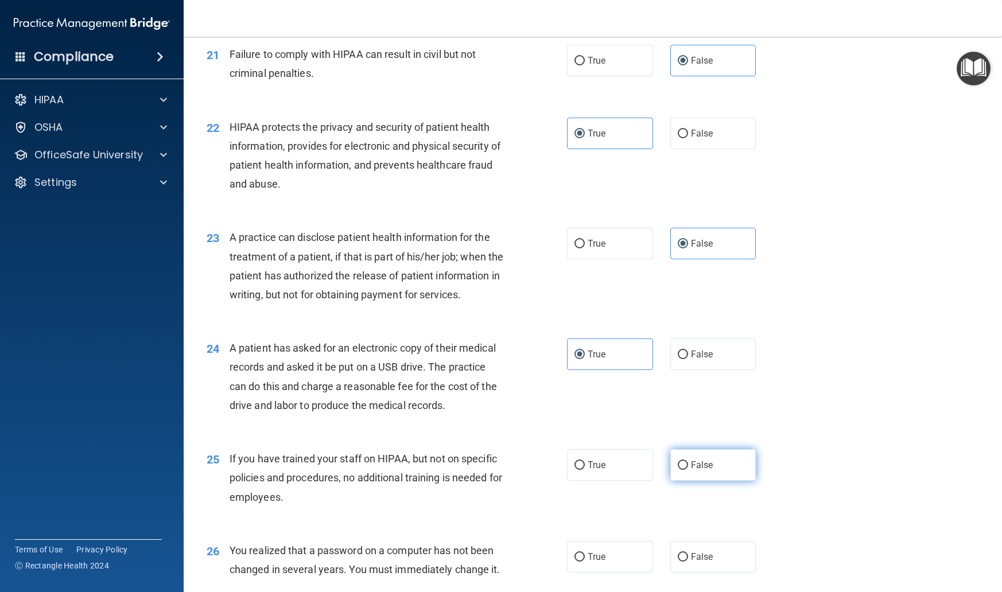
click at [687, 470] on input "False" at bounding box center [683, 466] width 10 height 9
radio input "true"
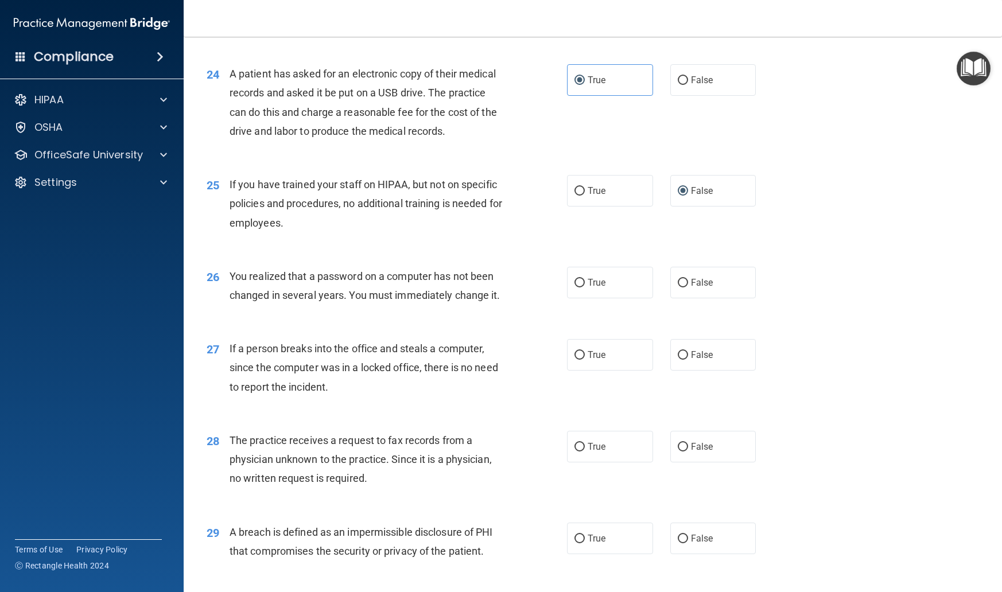
scroll to position [2117, 0]
click at [590, 286] on span "True" at bounding box center [597, 281] width 18 height 11
click at [585, 286] on input "True" at bounding box center [580, 281] width 10 height 9
radio input "true"
click at [697, 359] on span "False" at bounding box center [702, 353] width 22 height 11
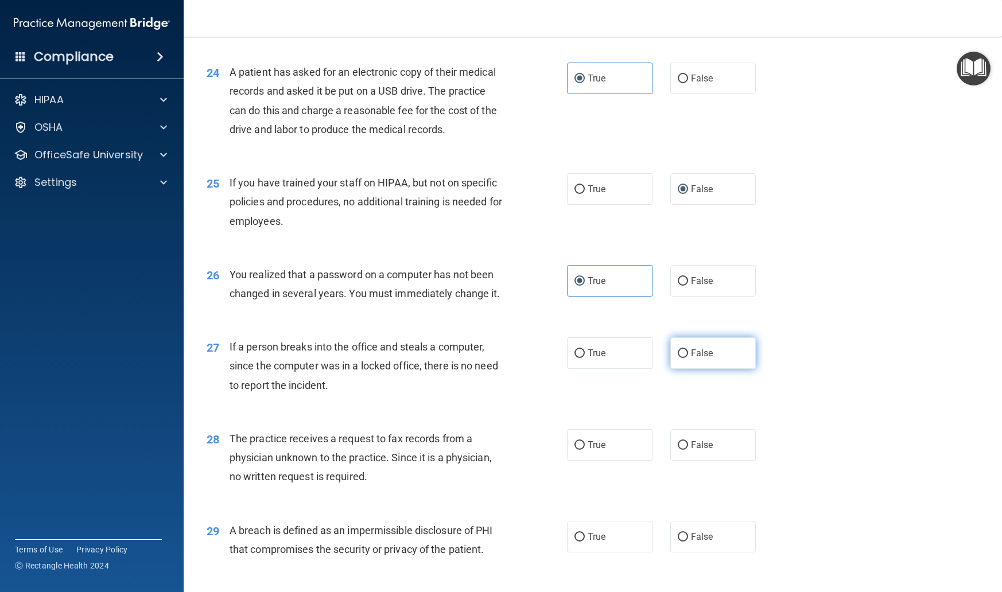
click at [688, 358] on input "False" at bounding box center [683, 354] width 10 height 9
radio input "true"
click at [578, 450] on input "True" at bounding box center [580, 445] width 10 height 9
radio input "true"
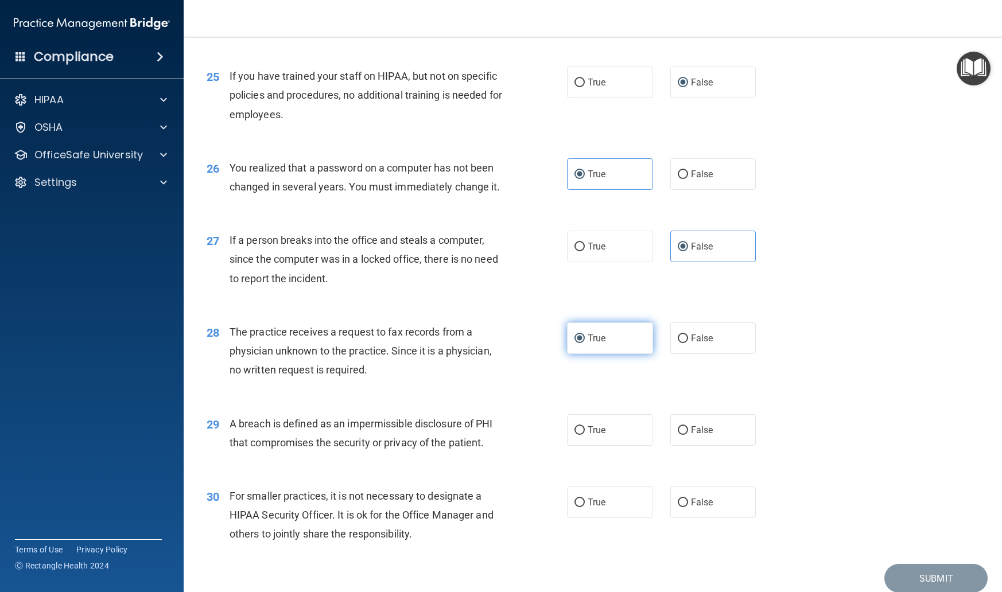
scroll to position [2226, 0]
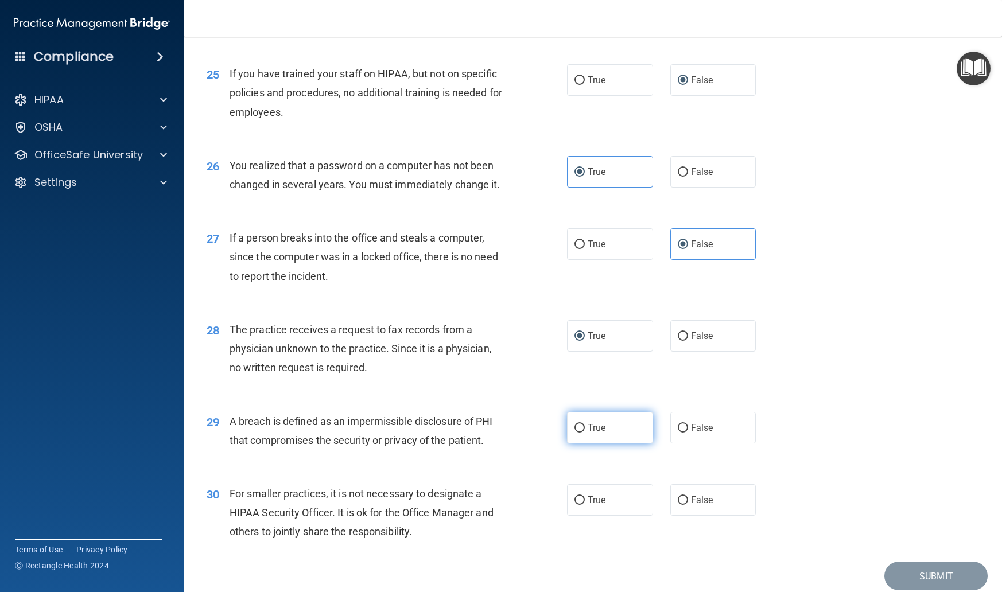
click at [591, 433] on span "True" at bounding box center [597, 428] width 18 height 11
click at [585, 433] on input "True" at bounding box center [580, 428] width 10 height 9
radio input "true"
click at [691, 516] on label "False" at bounding box center [714, 501] width 86 height 32
click at [688, 505] on input "False" at bounding box center [683, 501] width 10 height 9
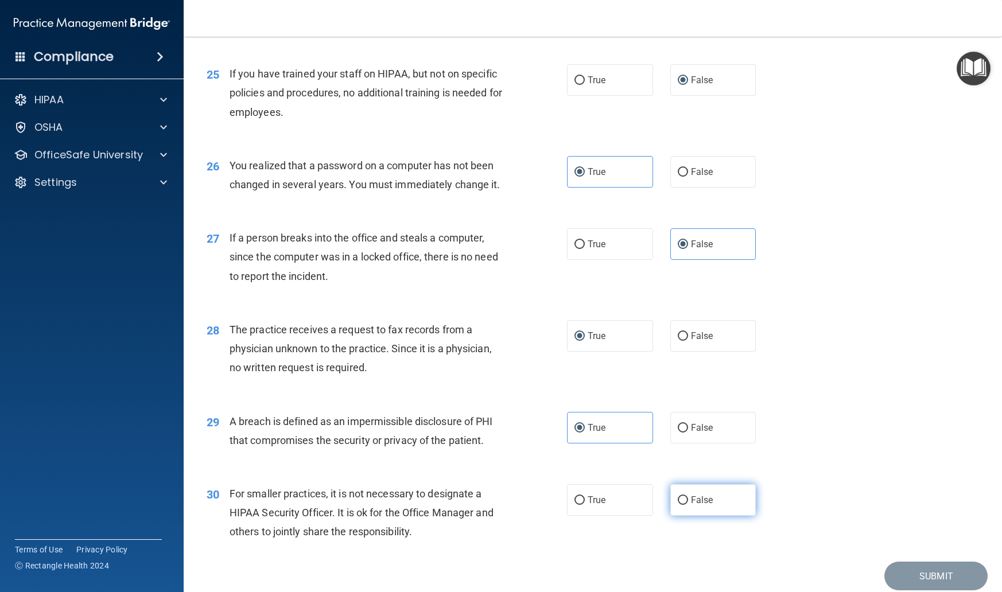
radio input "true"
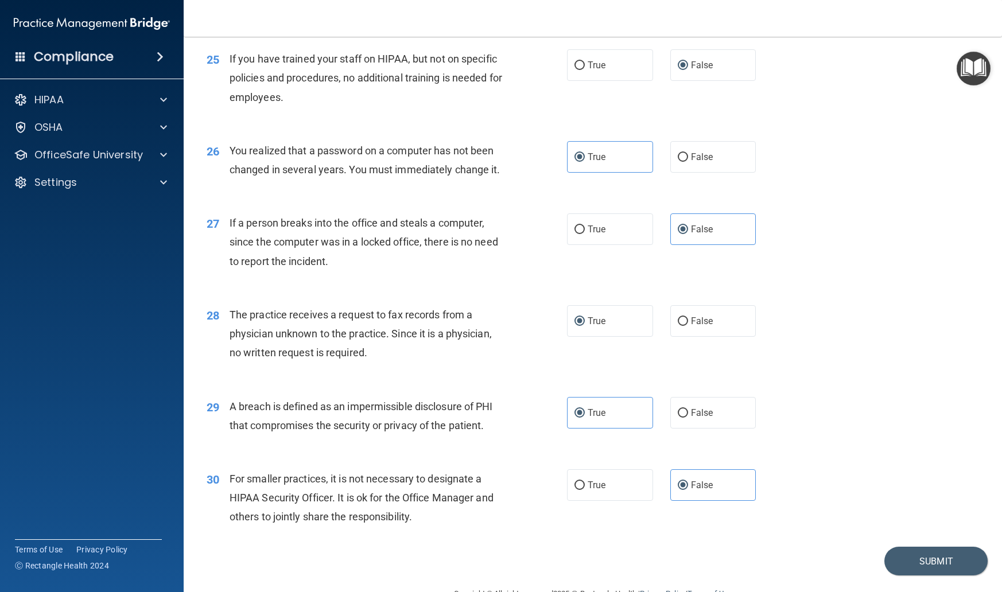
scroll to position [2240, 0]
click at [927, 571] on button "Submit" at bounding box center [936, 562] width 103 height 29
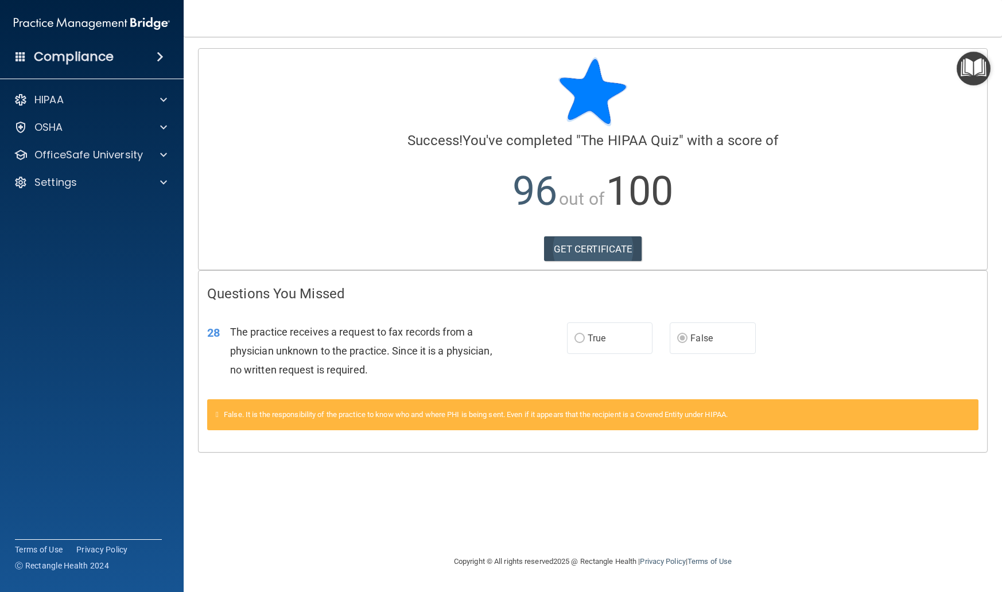
click at [604, 250] on link "GET CERTIFICATE" at bounding box center [593, 249] width 98 height 25
click at [125, 157] on p "OfficeSafe University" at bounding box center [88, 155] width 108 height 14
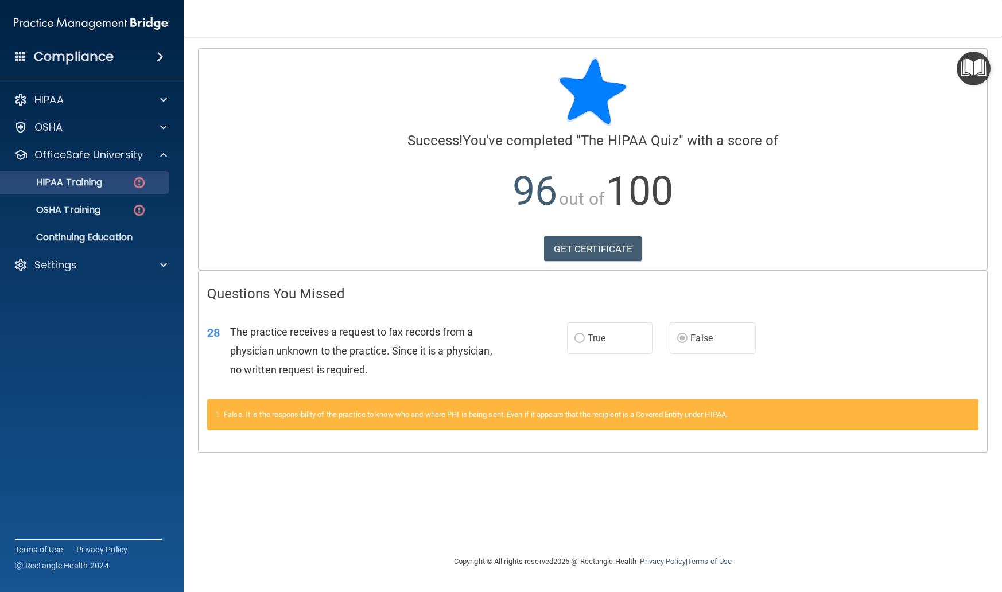
click at [92, 182] on p "HIPAA Training" at bounding box center [54, 182] width 95 height 11
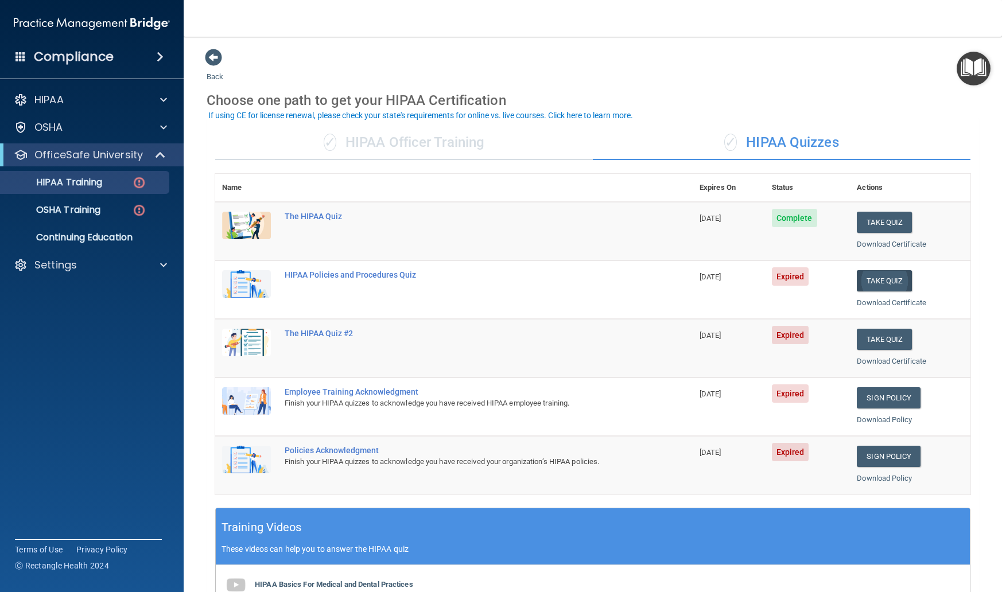
click at [873, 276] on button "Take Quiz" at bounding box center [884, 280] width 55 height 21
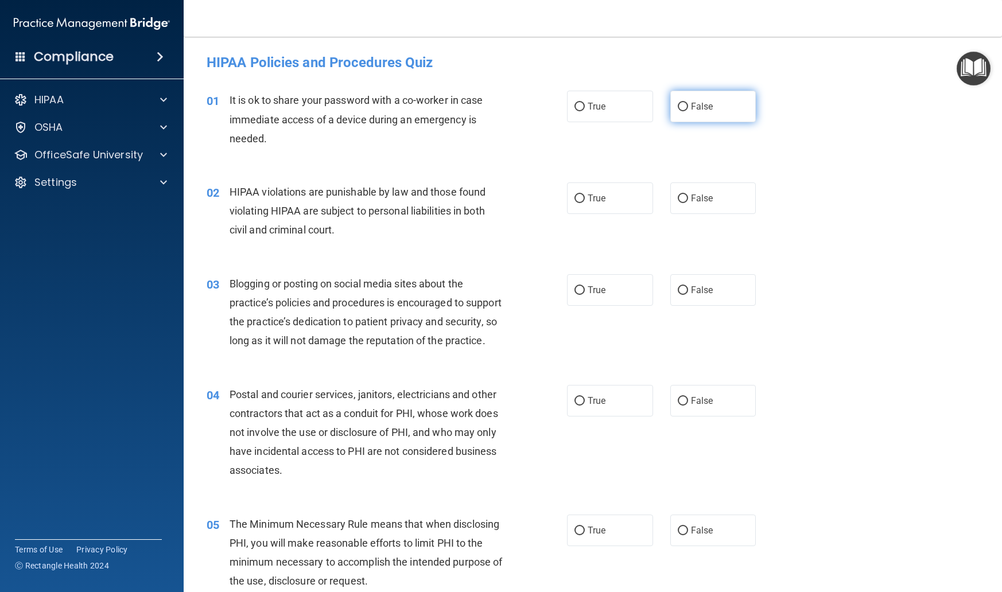
click at [698, 100] on label "False" at bounding box center [714, 107] width 86 height 32
click at [688, 103] on input "False" at bounding box center [683, 107] width 10 height 9
radio input "true"
click at [584, 210] on label "True" at bounding box center [610, 199] width 86 height 32
click at [584, 203] on input "True" at bounding box center [580, 199] width 10 height 9
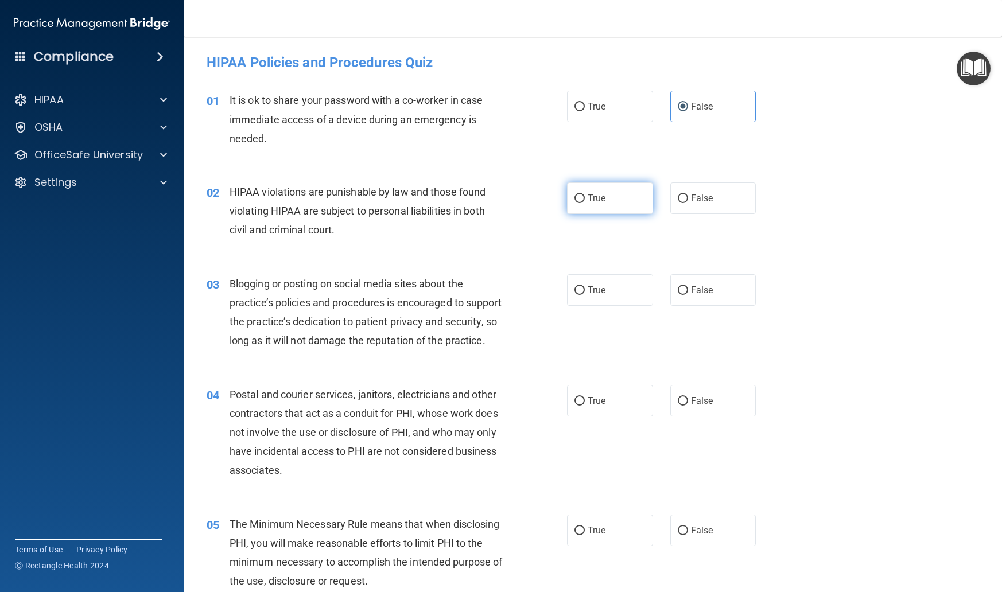
radio input "true"
click at [695, 293] on span "False" at bounding box center [702, 290] width 22 height 11
click at [688, 293] on input "False" at bounding box center [683, 290] width 10 height 9
radio input "true"
click at [579, 406] on input "True" at bounding box center [580, 401] width 10 height 9
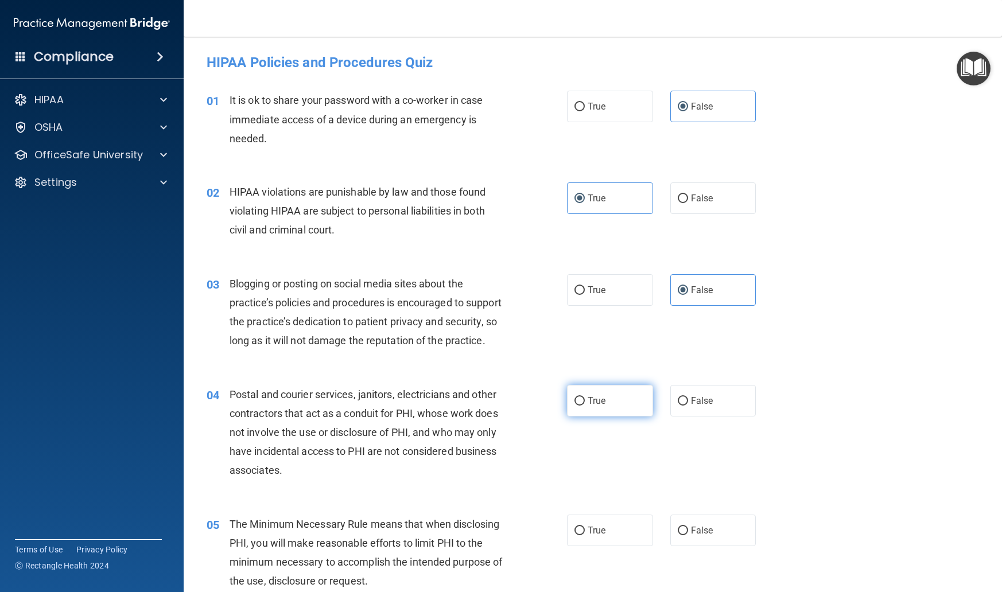
radio input "true"
click at [585, 539] on label "True" at bounding box center [610, 531] width 86 height 32
click at [585, 536] on input "True" at bounding box center [580, 531] width 10 height 9
radio input "true"
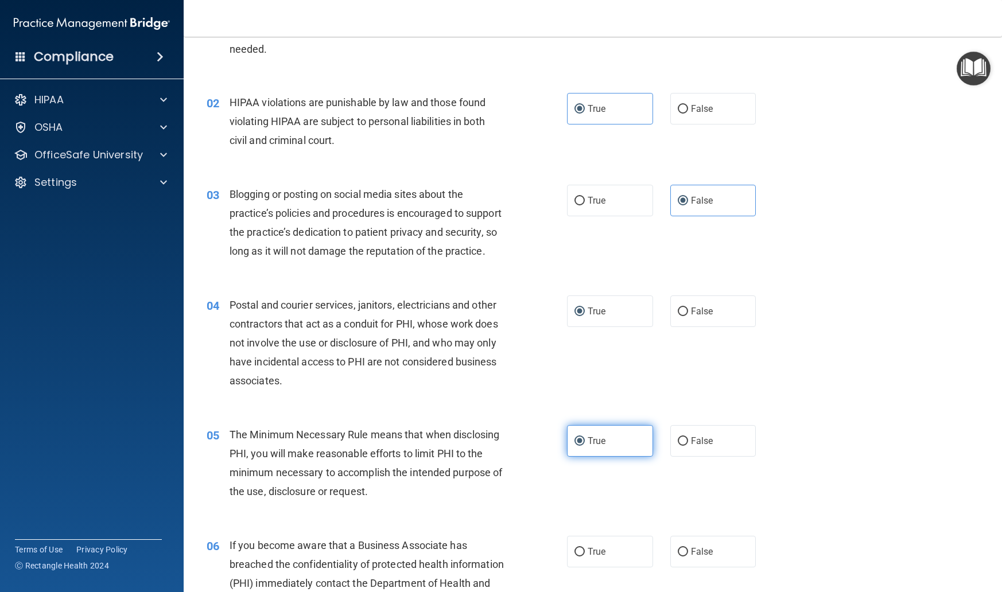
scroll to position [91, 0]
click at [700, 556] on span "False" at bounding box center [702, 550] width 22 height 11
click at [688, 555] on input "False" at bounding box center [683, 551] width 10 height 9
radio input "true"
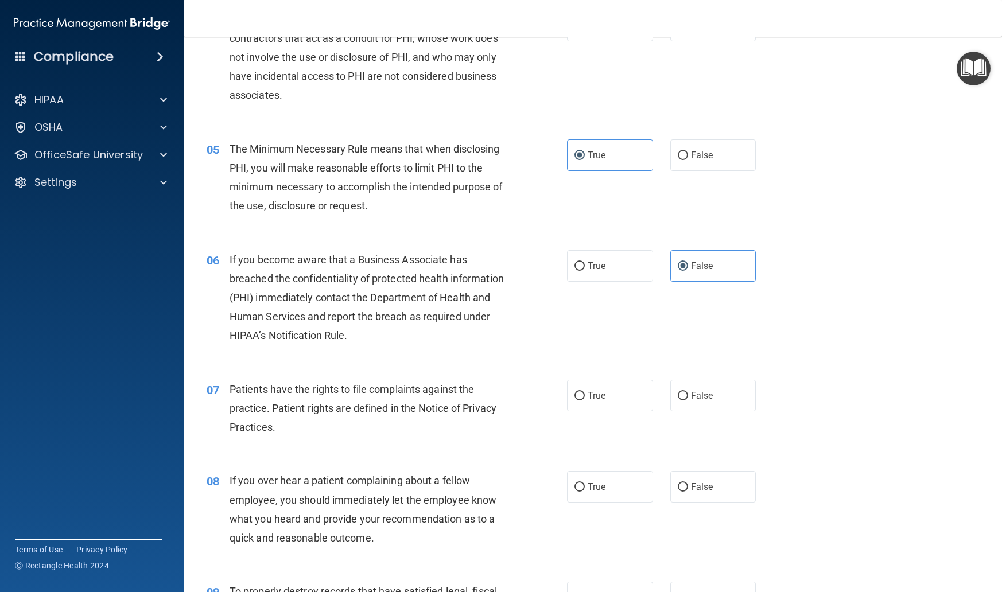
scroll to position [401, 0]
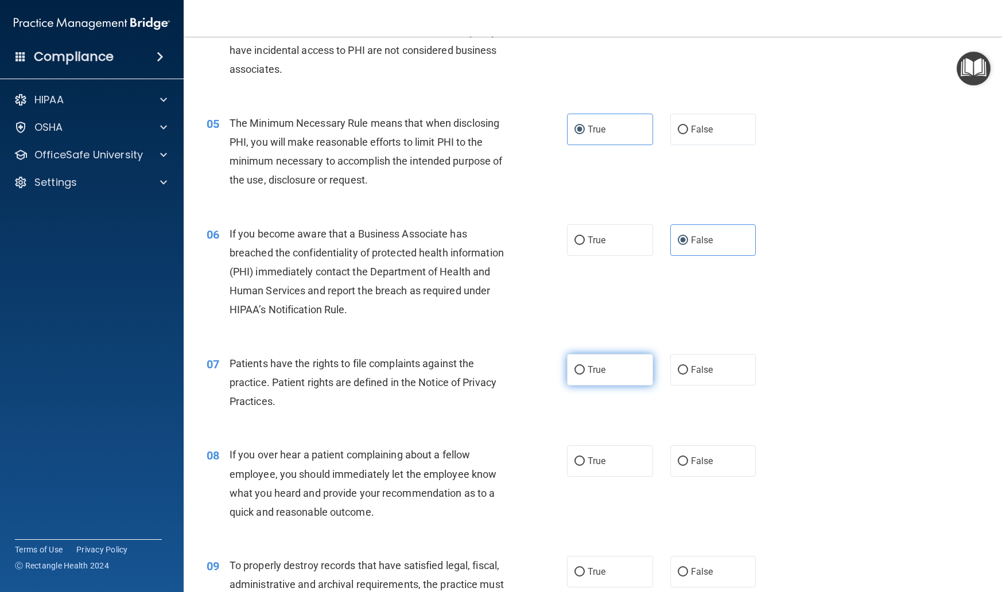
click at [599, 386] on label "True" at bounding box center [610, 370] width 86 height 32
click at [585, 375] on input "True" at bounding box center [580, 370] width 10 height 9
radio input "true"
click at [708, 467] on span "False" at bounding box center [702, 461] width 22 height 11
click at [688, 466] on input "False" at bounding box center [683, 462] width 10 height 9
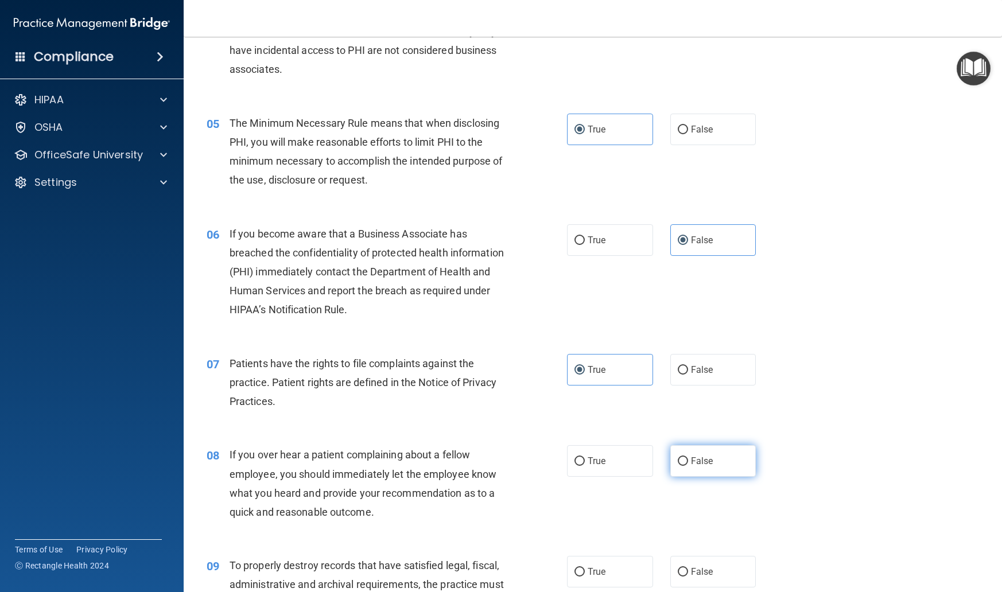
radio input "true"
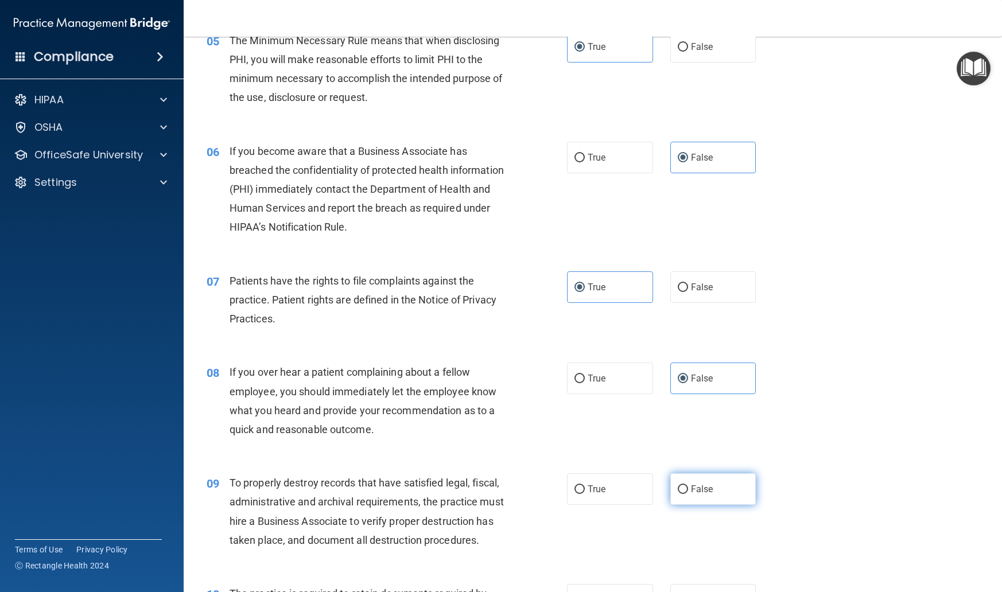
scroll to position [485, 0]
click at [615, 504] on label "True" at bounding box center [610, 488] width 86 height 32
click at [585, 493] on input "True" at bounding box center [580, 489] width 10 height 9
radio input "true"
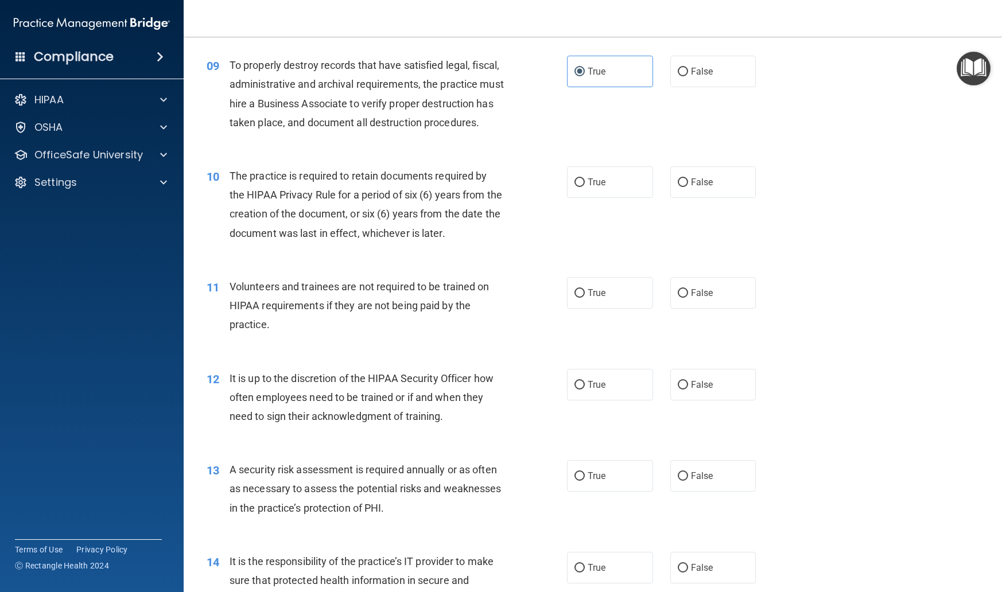
scroll to position [902, 0]
click at [598, 197] on label "True" at bounding box center [610, 182] width 86 height 32
click at [585, 187] on input "True" at bounding box center [580, 182] width 10 height 9
radio input "true"
click at [694, 308] on label "False" at bounding box center [714, 293] width 86 height 32
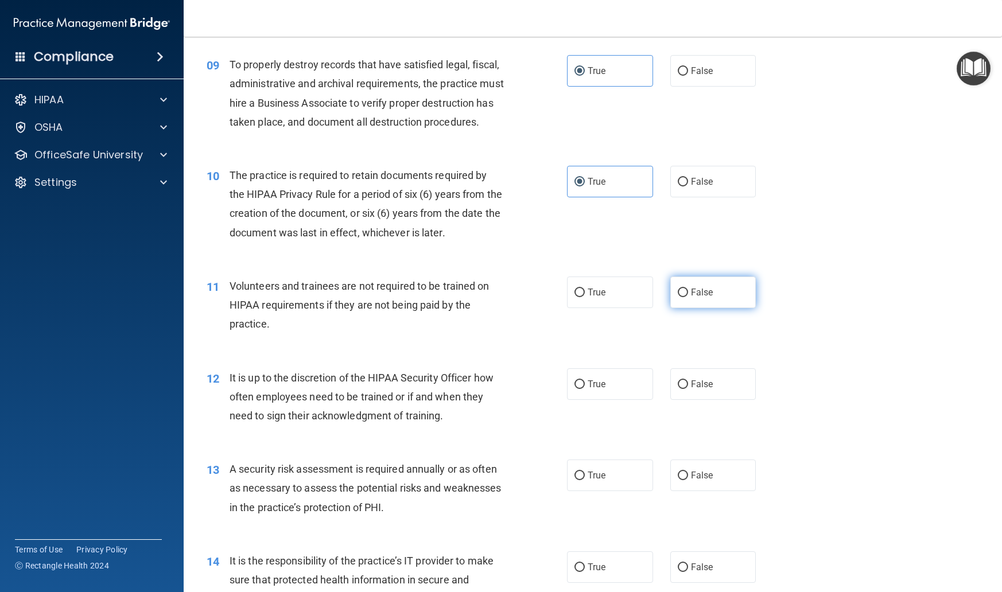
click at [688, 297] on input "False" at bounding box center [683, 293] width 10 height 9
radio input "true"
click at [694, 390] on span "False" at bounding box center [702, 384] width 22 height 11
click at [688, 389] on input "False" at bounding box center [683, 385] width 10 height 9
radio input "true"
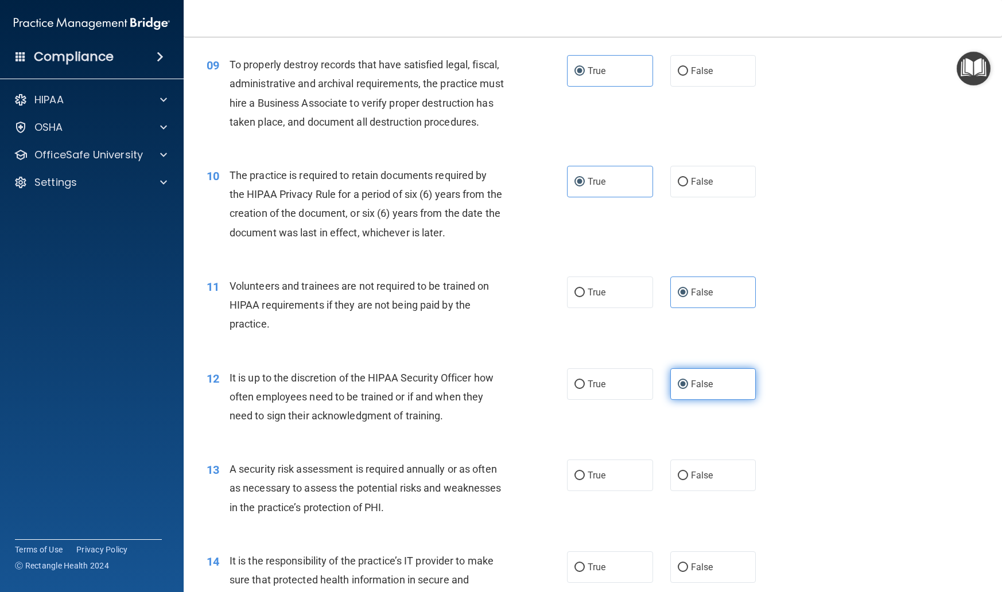
click at [694, 390] on span "False" at bounding box center [702, 384] width 22 height 11
click at [688, 389] on input "False" at bounding box center [683, 385] width 10 height 9
click at [583, 480] on input "True" at bounding box center [580, 476] width 10 height 9
radio input "true"
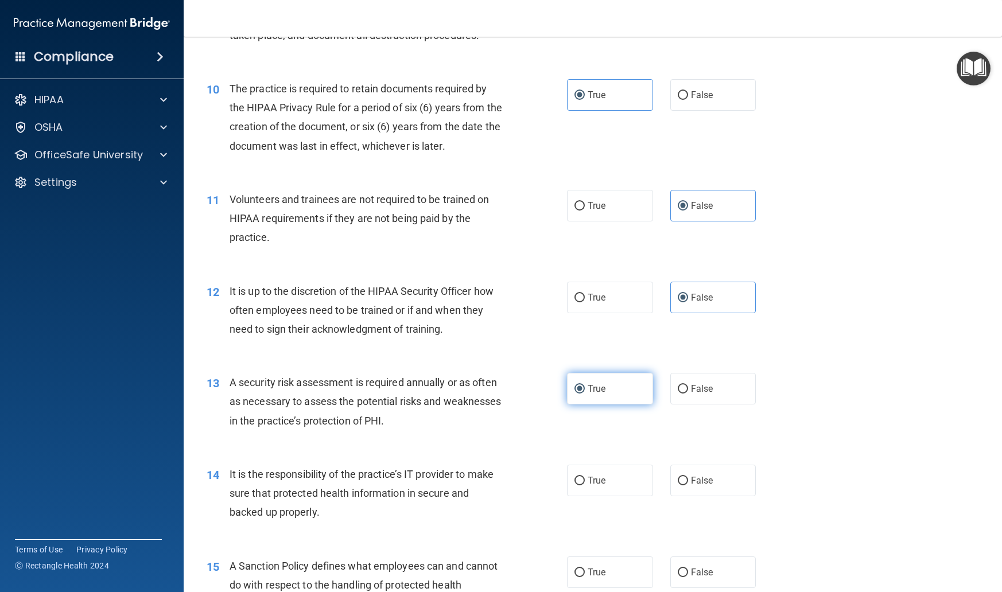
scroll to position [994, 0]
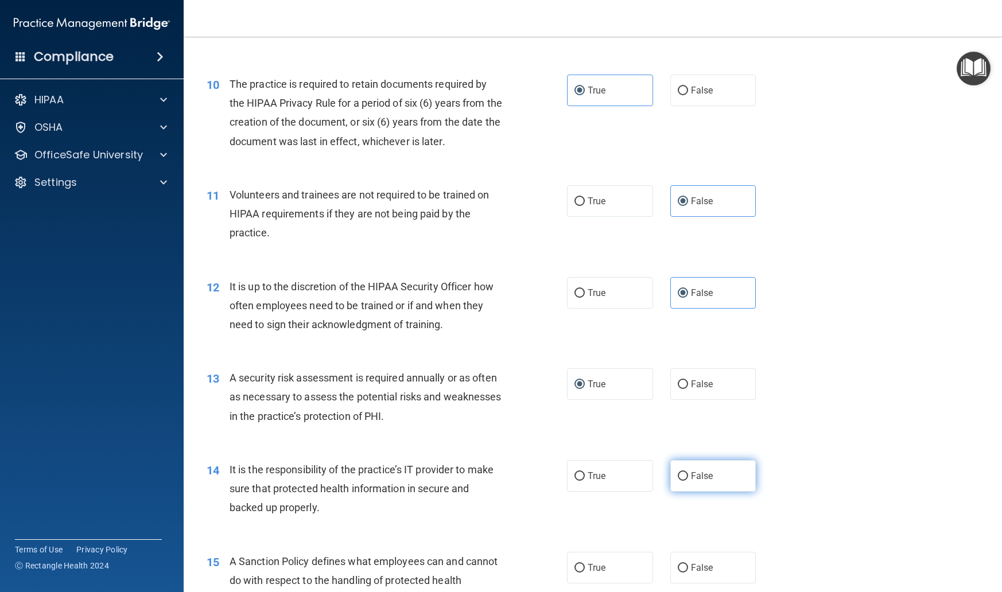
click at [688, 481] on input "False" at bounding box center [683, 476] width 10 height 9
radio input "true"
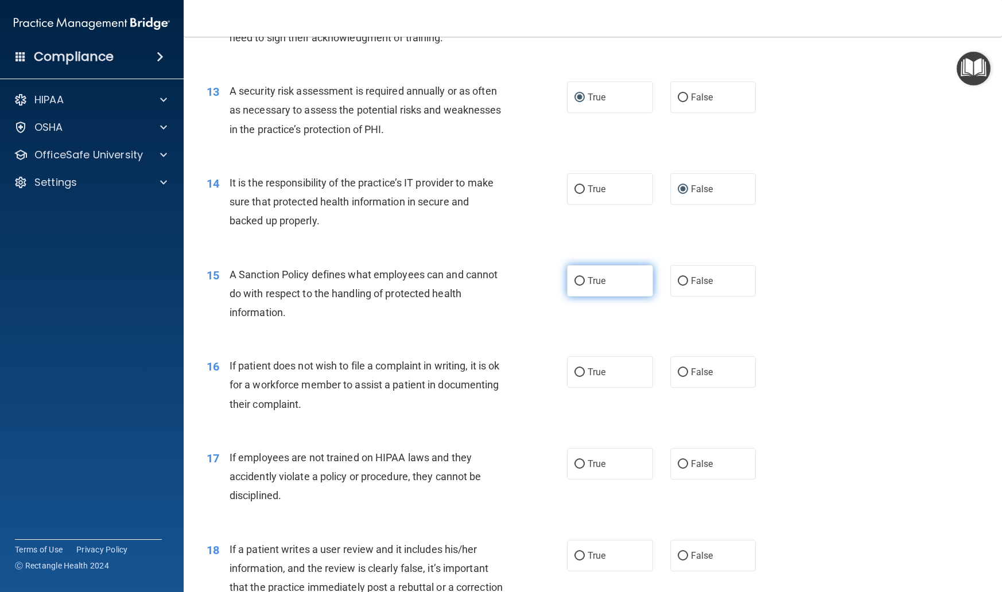
scroll to position [1282, 0]
click at [704, 296] on label "False" at bounding box center [714, 280] width 86 height 32
click at [688, 285] on input "False" at bounding box center [683, 280] width 10 height 9
radio input "true"
click at [604, 377] on span "True" at bounding box center [597, 371] width 18 height 11
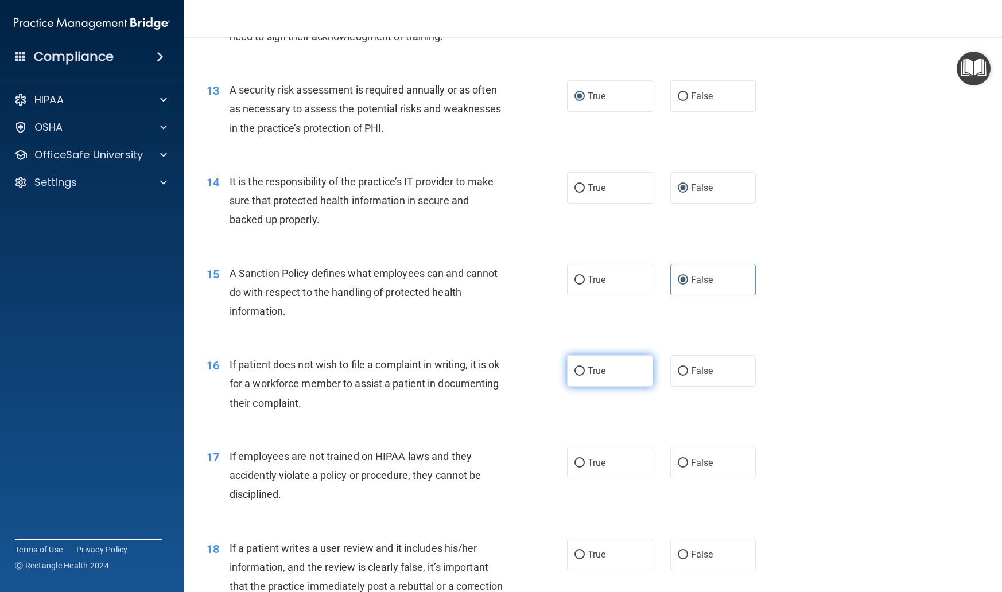
click at [585, 376] on input "True" at bounding box center [580, 371] width 10 height 9
radio input "true"
click at [696, 468] on span "False" at bounding box center [702, 463] width 22 height 11
click at [688, 468] on input "False" at bounding box center [683, 463] width 10 height 9
radio input "true"
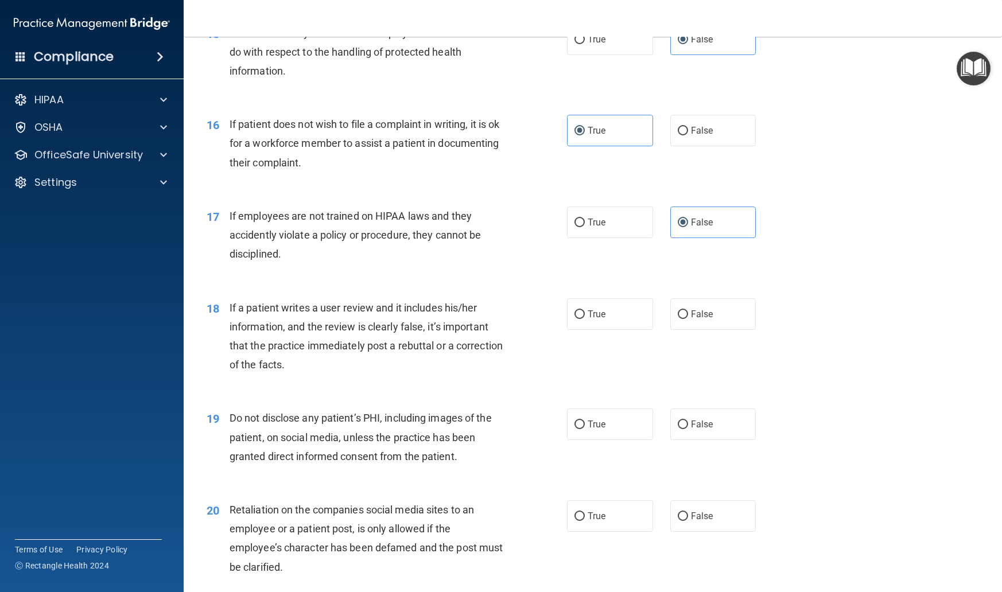
scroll to position [1570, 0]
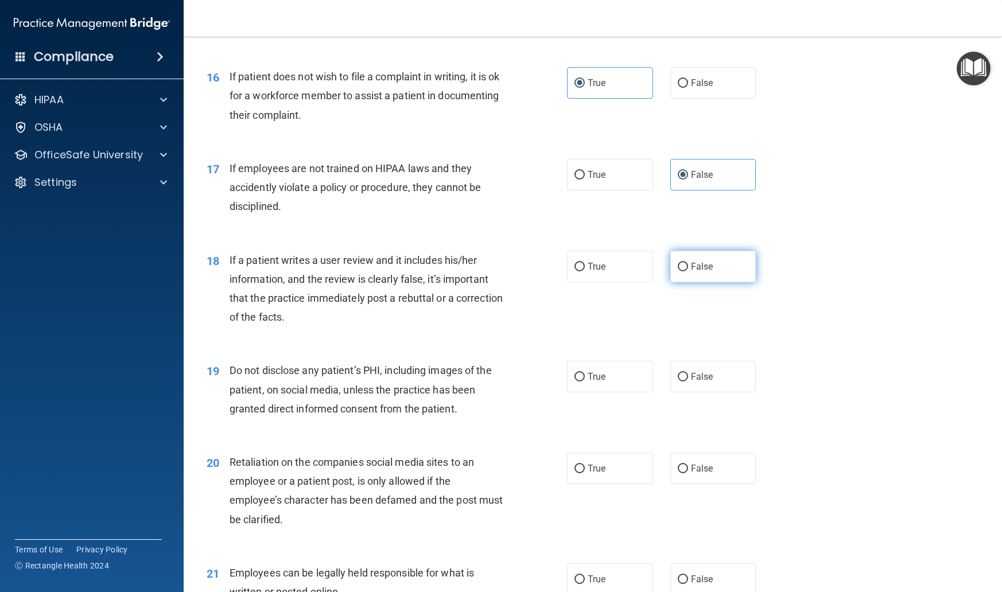
click at [706, 282] on label "False" at bounding box center [714, 267] width 86 height 32
click at [688, 272] on input "False" at bounding box center [683, 267] width 10 height 9
radio input "true"
click at [595, 382] on span "True" at bounding box center [597, 376] width 18 height 11
click at [585, 382] on input "True" at bounding box center [580, 377] width 10 height 9
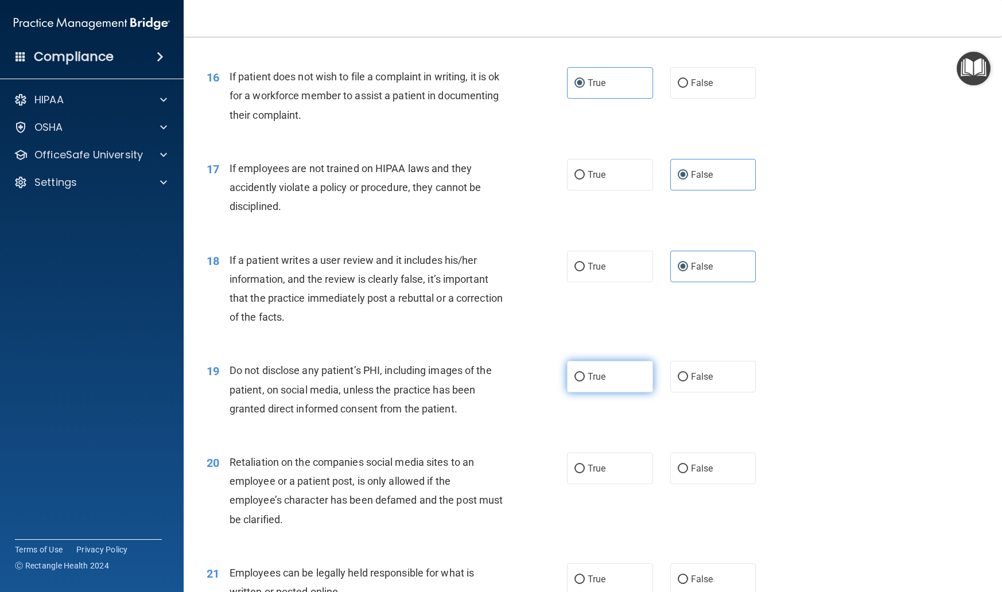
radio input "true"
click at [681, 474] on input "False" at bounding box center [683, 469] width 10 height 9
radio input "true"
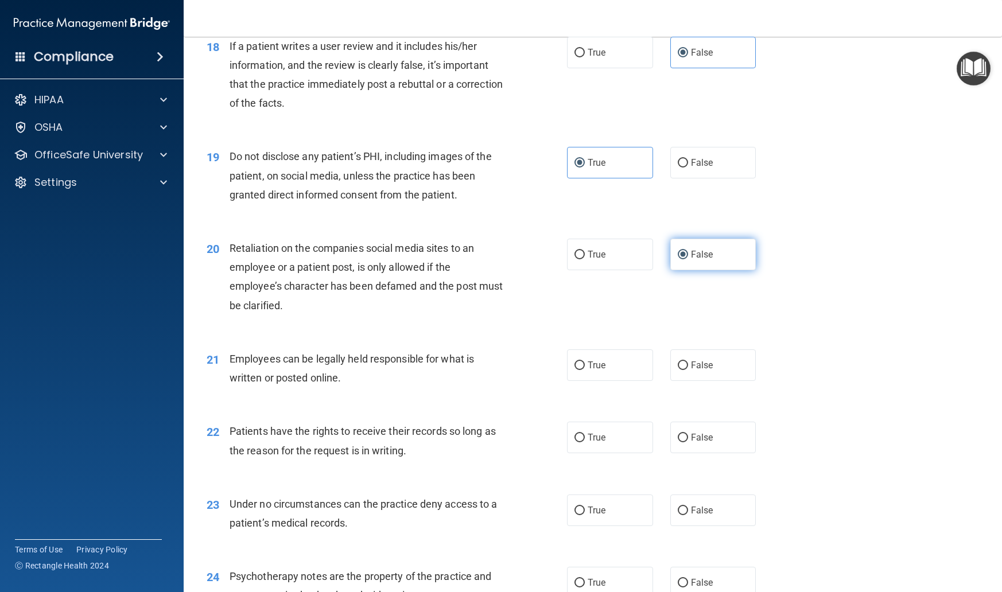
scroll to position [1785, 0]
click at [589, 370] on span "True" at bounding box center [597, 364] width 18 height 11
click at [585, 370] on input "True" at bounding box center [580, 365] width 10 height 9
radio input "true"
click at [703, 443] on span "False" at bounding box center [702, 437] width 22 height 11
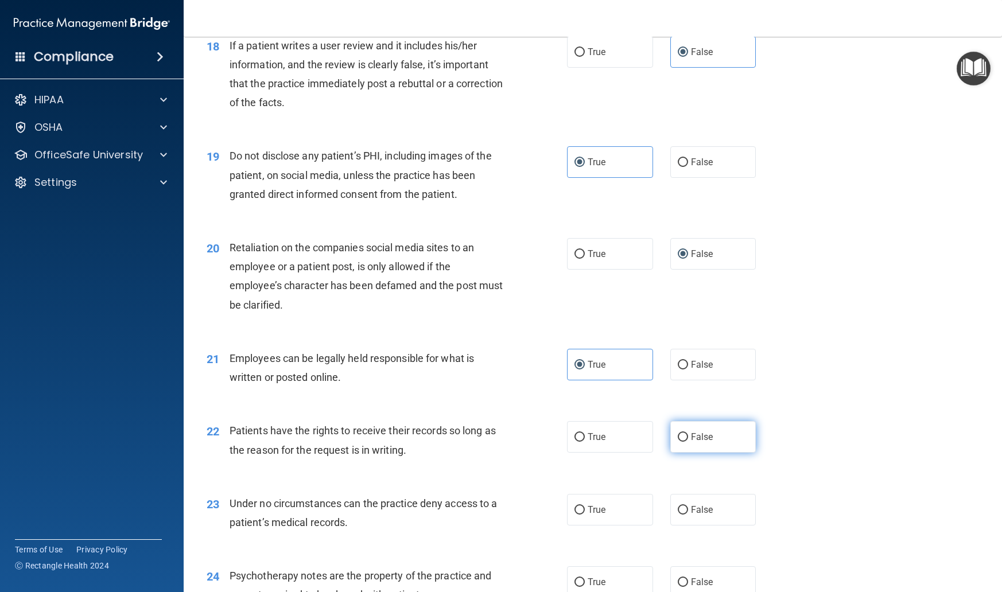
click at [688, 442] on input "False" at bounding box center [683, 437] width 10 height 9
radio input "true"
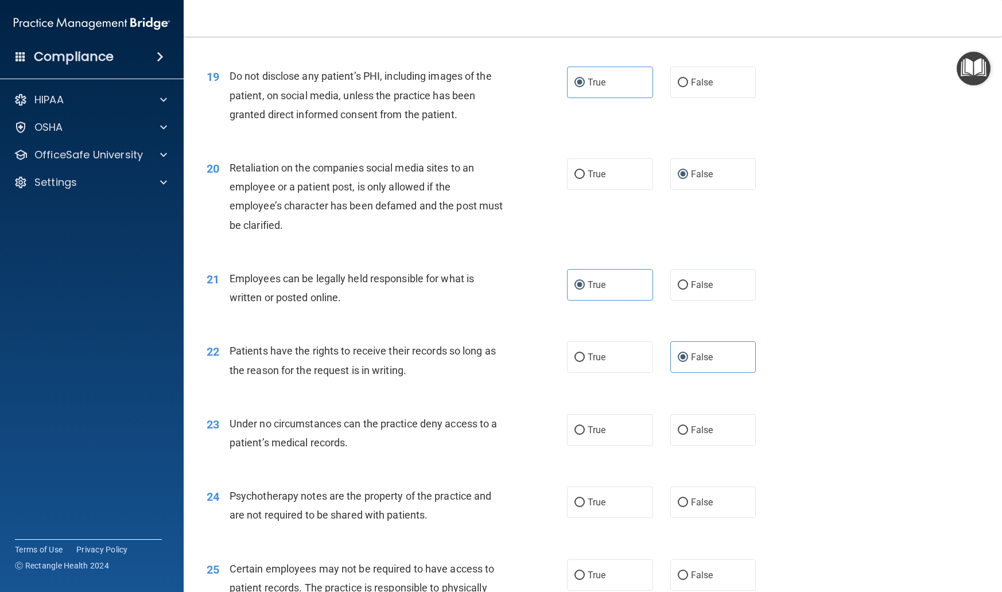
scroll to position [1865, 0]
click at [707, 435] on span "False" at bounding box center [702, 429] width 22 height 11
click at [688, 435] on input "False" at bounding box center [683, 430] width 10 height 9
radio input "true"
click at [606, 507] on span "True" at bounding box center [597, 502] width 18 height 11
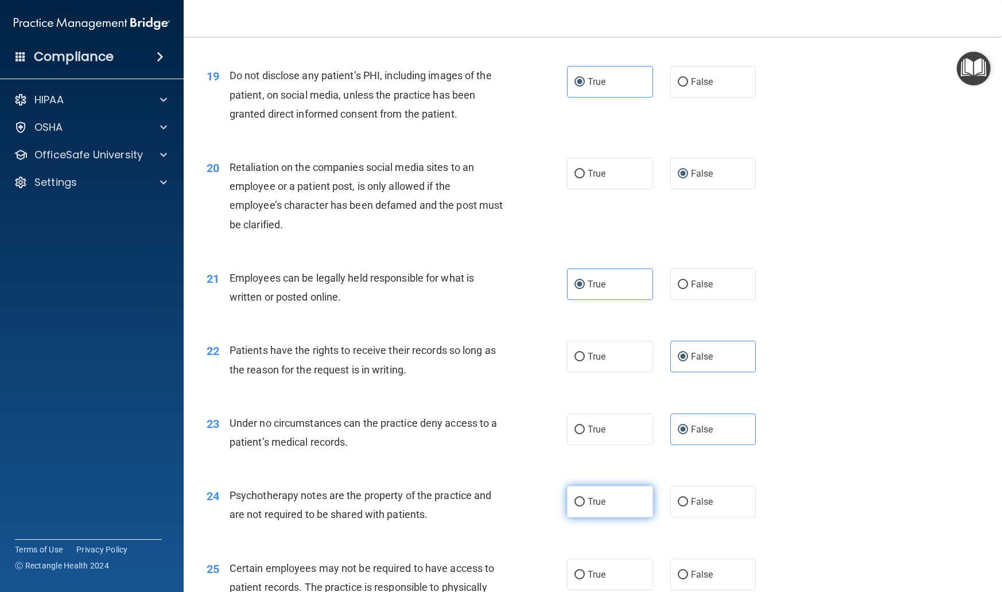
click at [585, 507] on input "True" at bounding box center [580, 502] width 10 height 9
radio input "true"
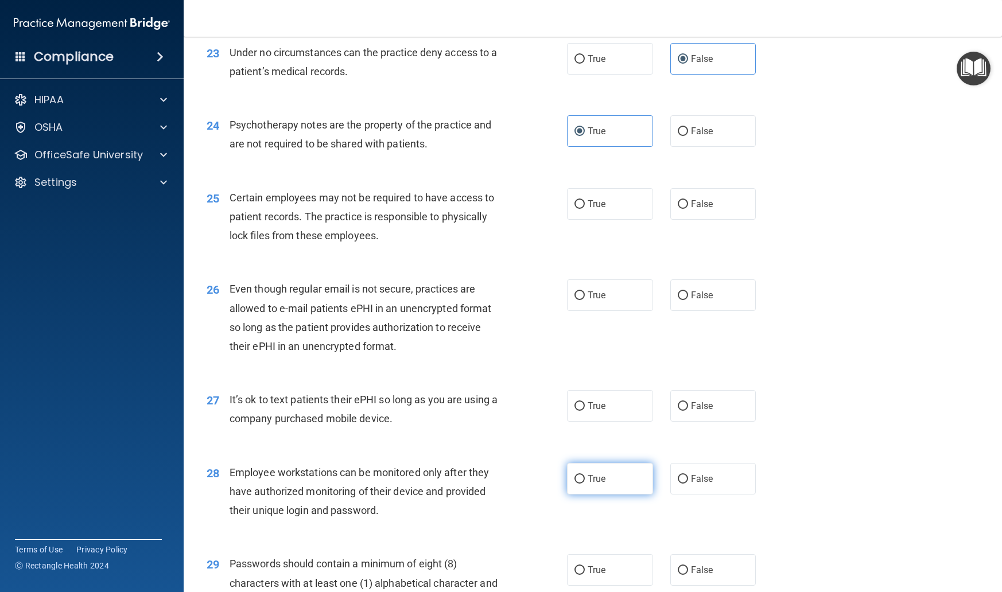
scroll to position [2245, 0]
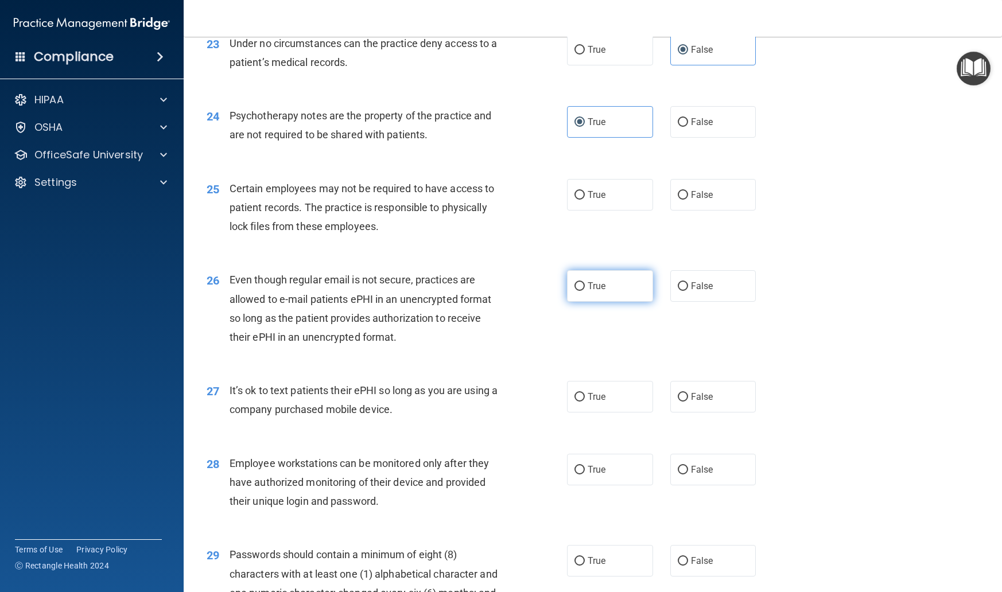
click at [588, 292] on span "True" at bounding box center [597, 286] width 18 height 11
click at [585, 291] on input "True" at bounding box center [580, 286] width 10 height 9
radio input "true"
click at [596, 210] on label "True" at bounding box center [610, 195] width 86 height 32
click at [585, 200] on input "True" at bounding box center [580, 195] width 10 height 9
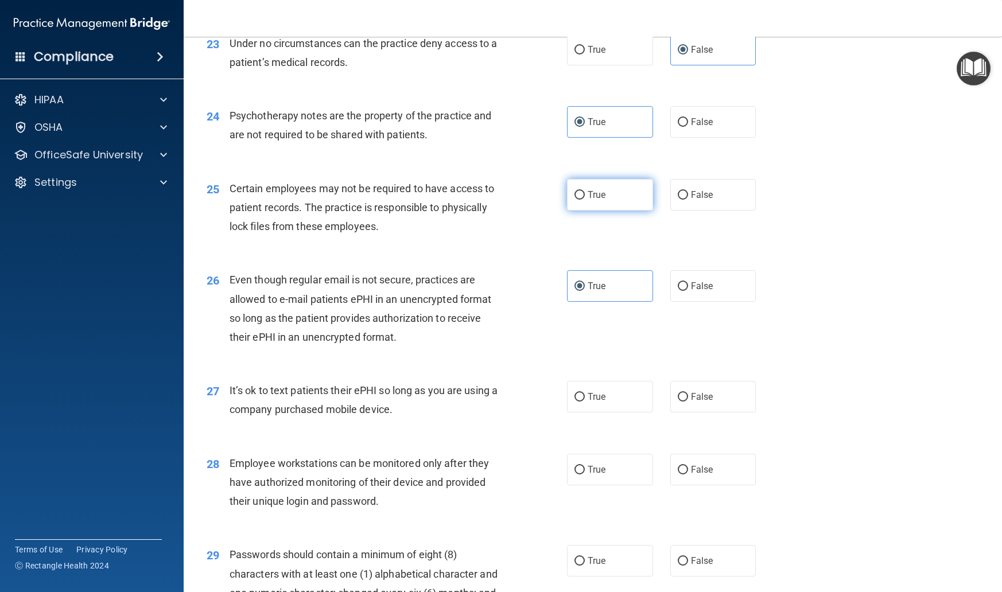
radio input "true"
click at [705, 402] on span "False" at bounding box center [702, 397] width 22 height 11
click at [688, 402] on input "False" at bounding box center [683, 397] width 10 height 9
radio input "true"
click at [702, 472] on span "False" at bounding box center [702, 469] width 22 height 11
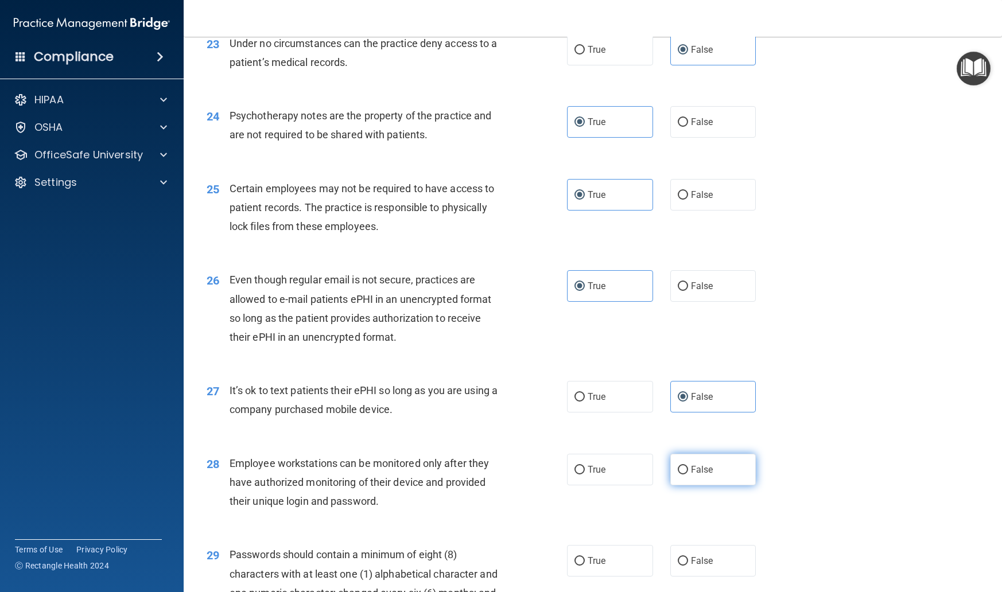
click at [688, 472] on input "False" at bounding box center [683, 470] width 10 height 9
radio input "true"
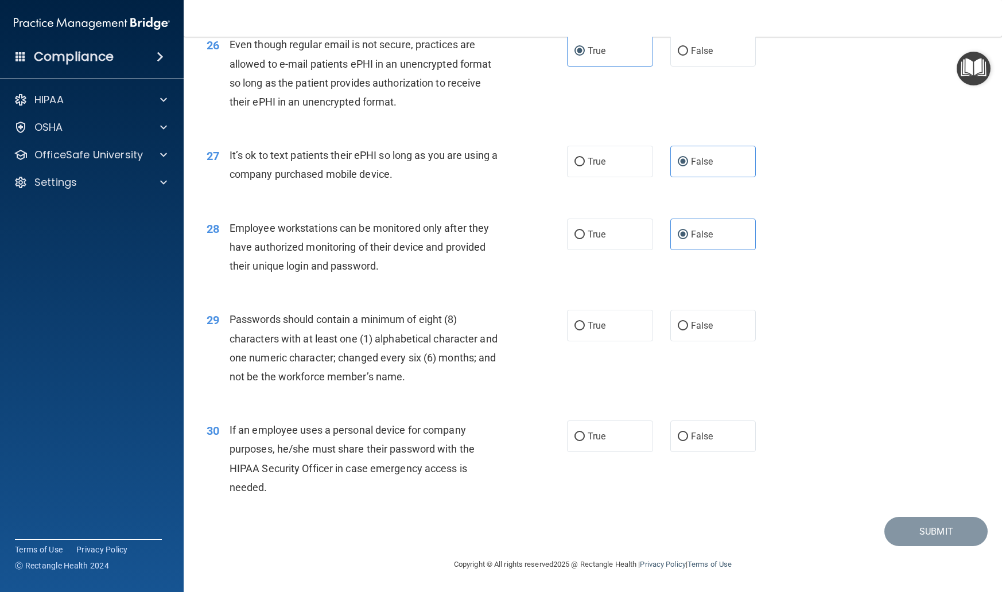
scroll to position [2486, 0]
click at [599, 327] on span "True" at bounding box center [597, 325] width 18 height 11
click at [585, 327] on input "True" at bounding box center [580, 326] width 10 height 9
radio input "true"
click at [696, 451] on label "False" at bounding box center [714, 437] width 86 height 32
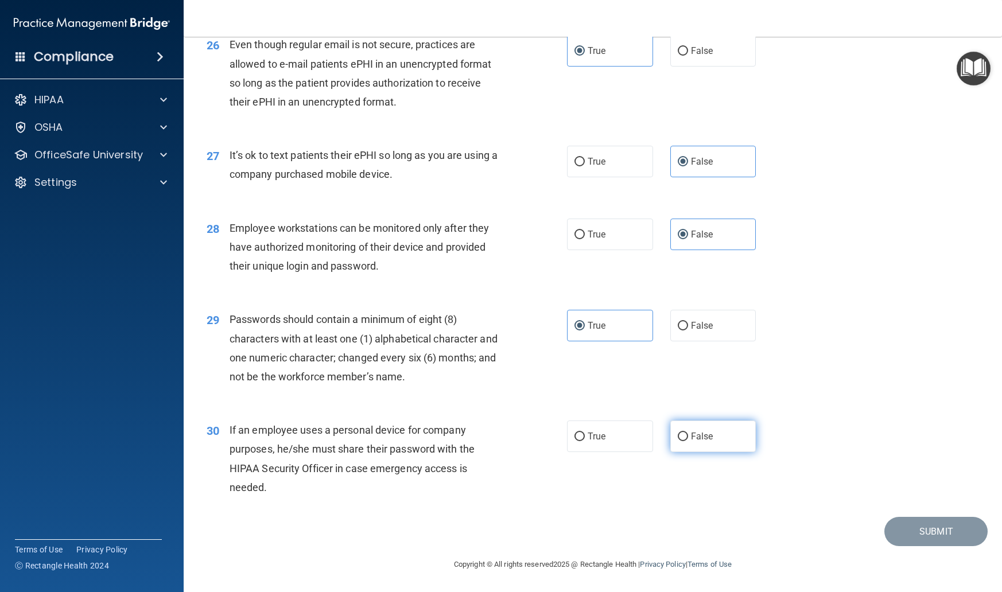
click at [688, 441] on input "False" at bounding box center [683, 437] width 10 height 9
radio input "true"
click at [914, 537] on button "Submit" at bounding box center [936, 531] width 103 height 29
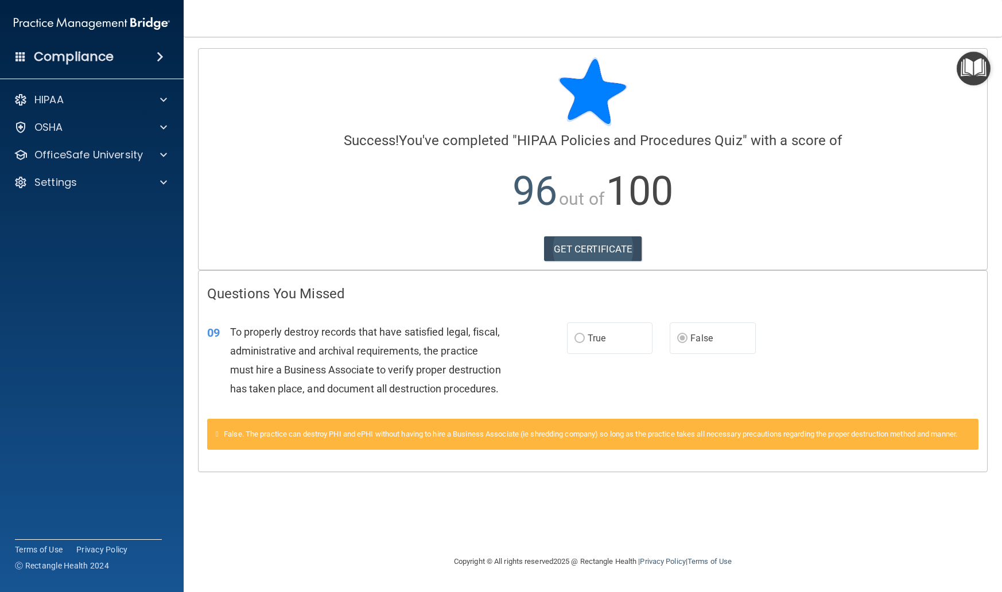
click at [591, 247] on link "GET CERTIFICATE" at bounding box center [593, 249] width 98 height 25
click at [90, 159] on p "OfficeSafe University" at bounding box center [88, 155] width 108 height 14
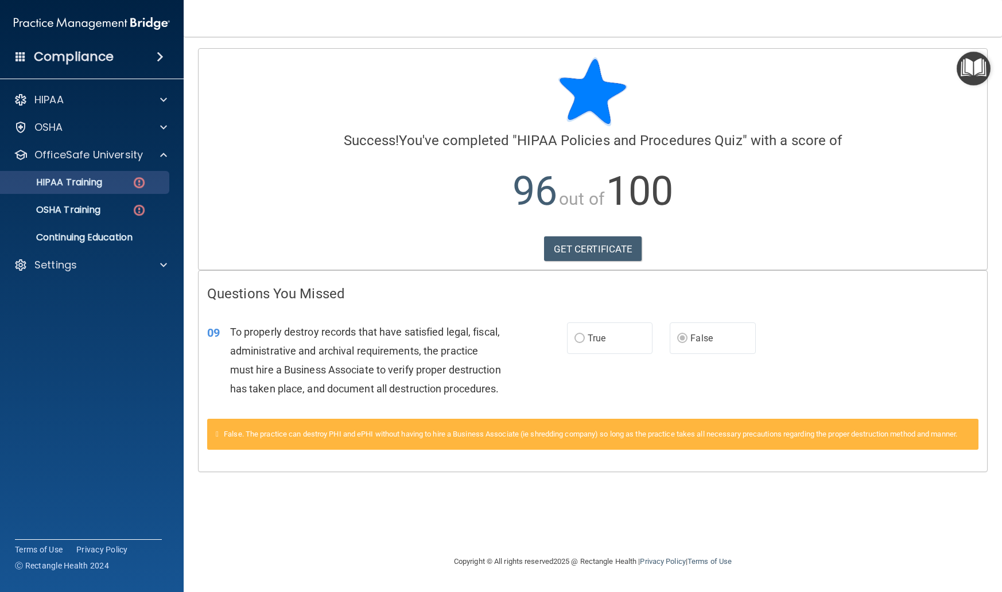
click at [86, 183] on p "HIPAA Training" at bounding box center [54, 182] width 95 height 11
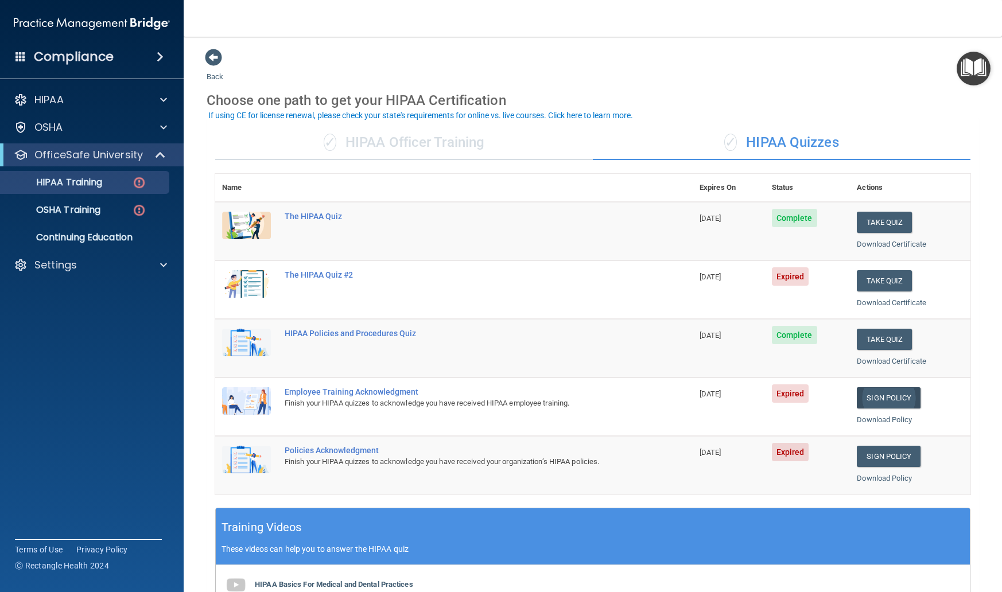
click at [873, 395] on link "Sign Policy" at bounding box center [889, 397] width 64 height 21
click at [874, 447] on link "Sign Policy" at bounding box center [889, 456] width 64 height 21
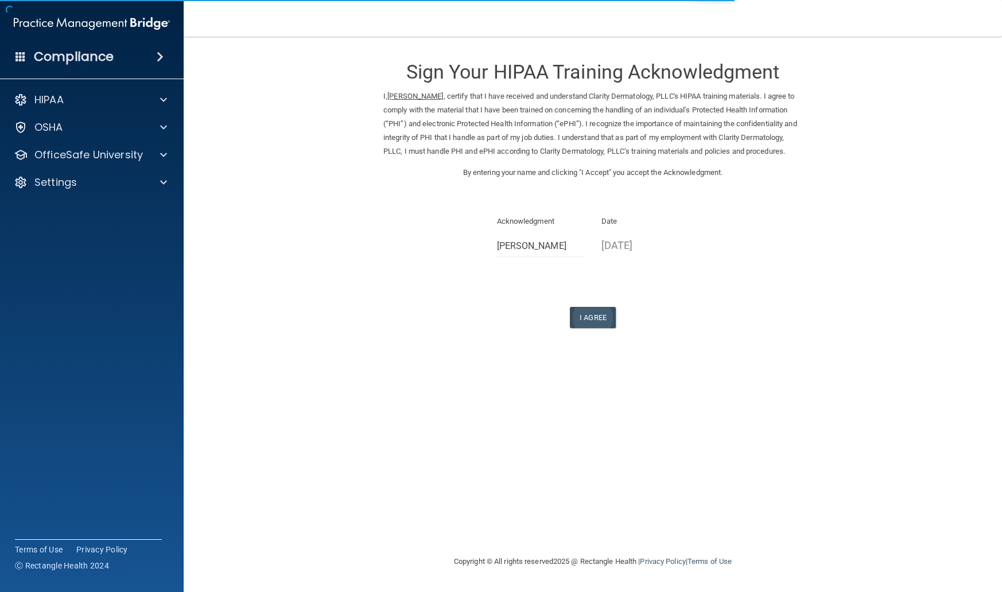
click at [579, 321] on button "I Agree" at bounding box center [593, 317] width 46 height 21
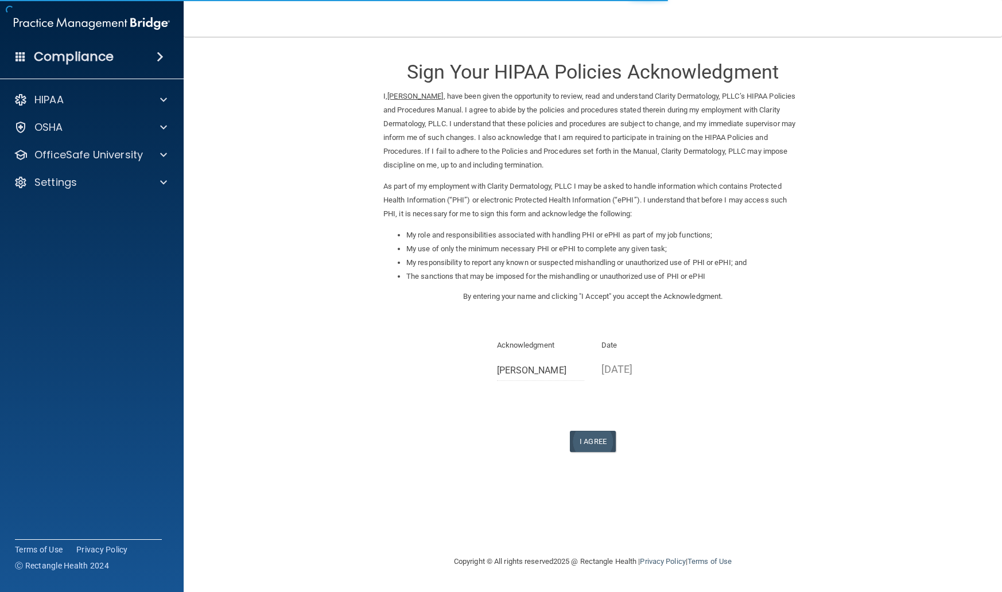
click at [592, 435] on button "I Agree" at bounding box center [593, 441] width 46 height 21
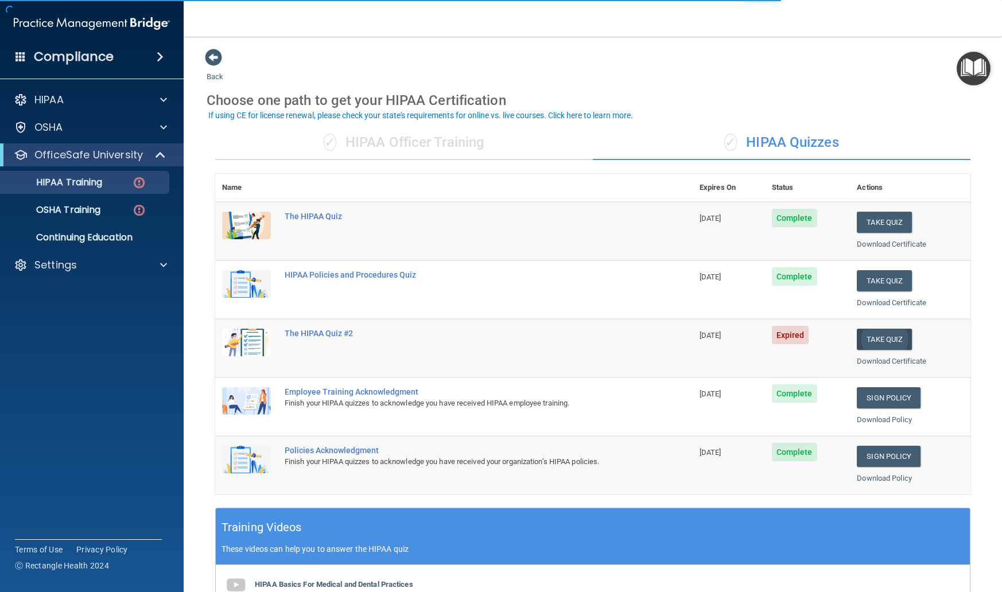
click at [866, 332] on button "Take Quiz" at bounding box center [884, 339] width 55 height 21
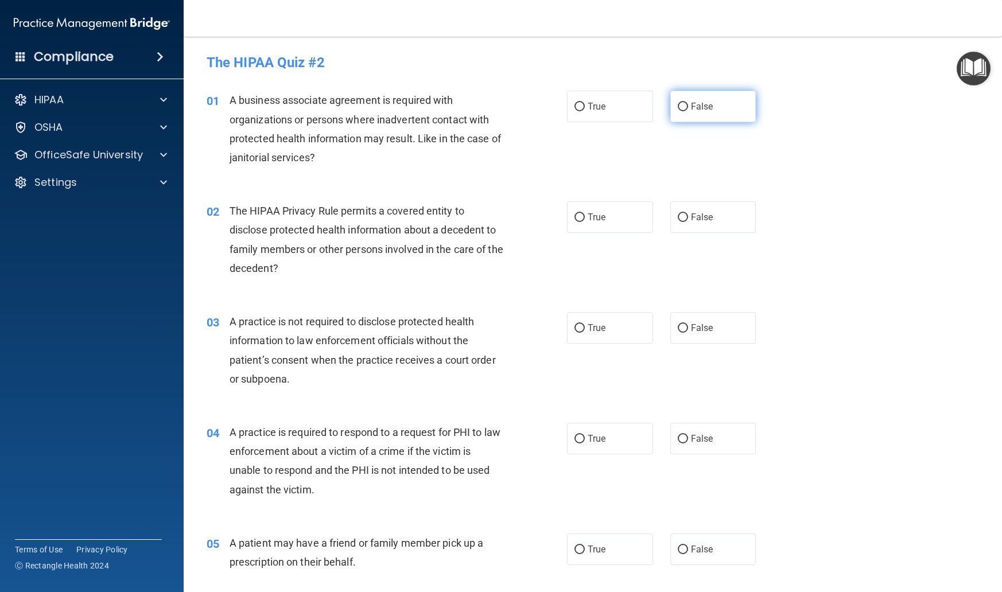
click at [706, 113] on label "False" at bounding box center [714, 107] width 86 height 32
click at [688, 111] on input "False" at bounding box center [683, 107] width 10 height 9
radio input "true"
click at [623, 210] on label "True" at bounding box center [610, 217] width 86 height 32
click at [585, 214] on input "True" at bounding box center [580, 218] width 10 height 9
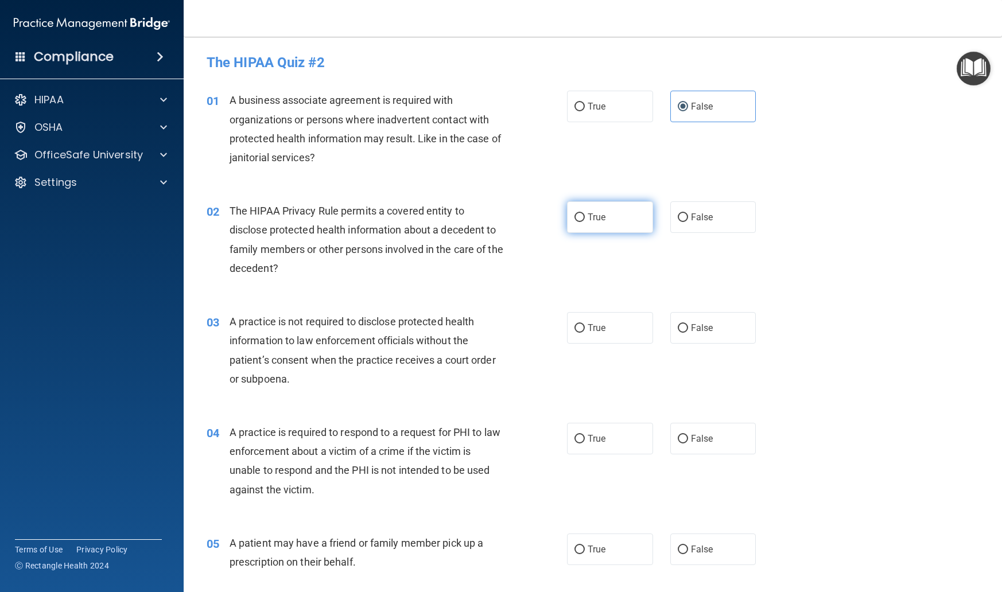
radio input "true"
click at [707, 330] on span "False" at bounding box center [702, 328] width 22 height 11
click at [688, 330] on input "False" at bounding box center [683, 328] width 10 height 9
radio input "true"
click at [621, 432] on label "True" at bounding box center [610, 439] width 86 height 32
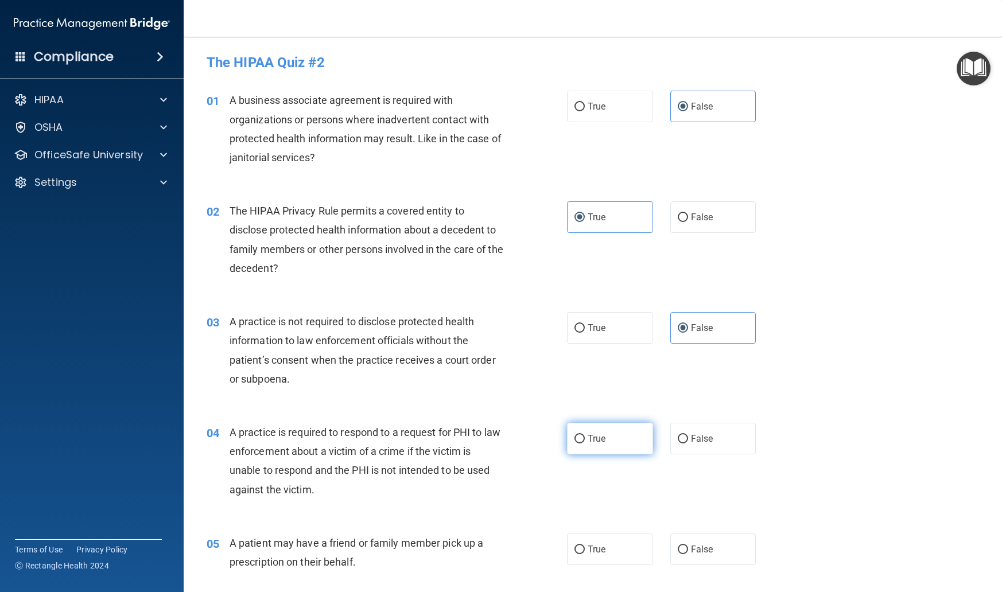
click at [585, 435] on input "True" at bounding box center [580, 439] width 10 height 9
radio input "true"
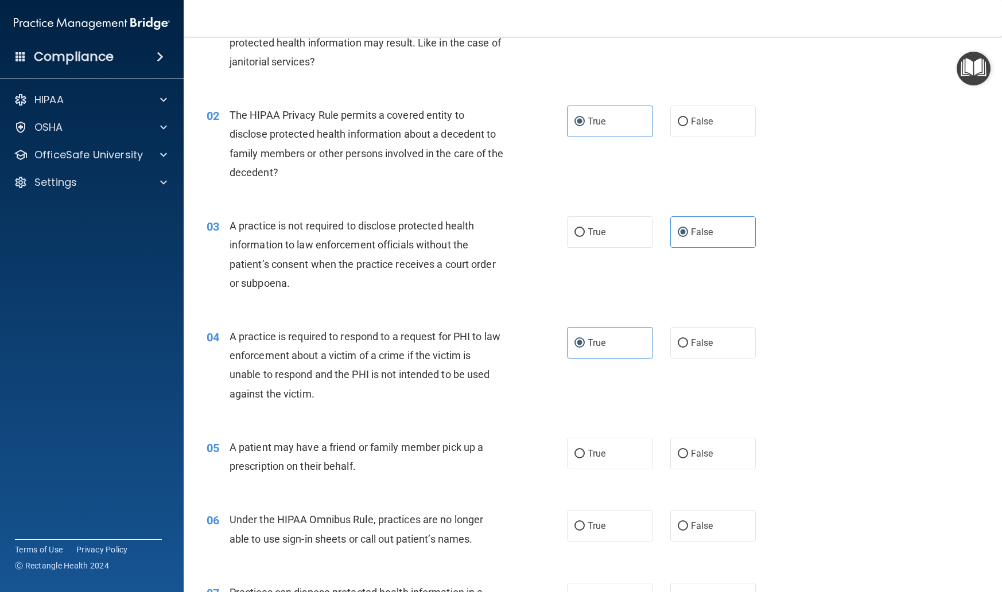
scroll to position [103, 0]
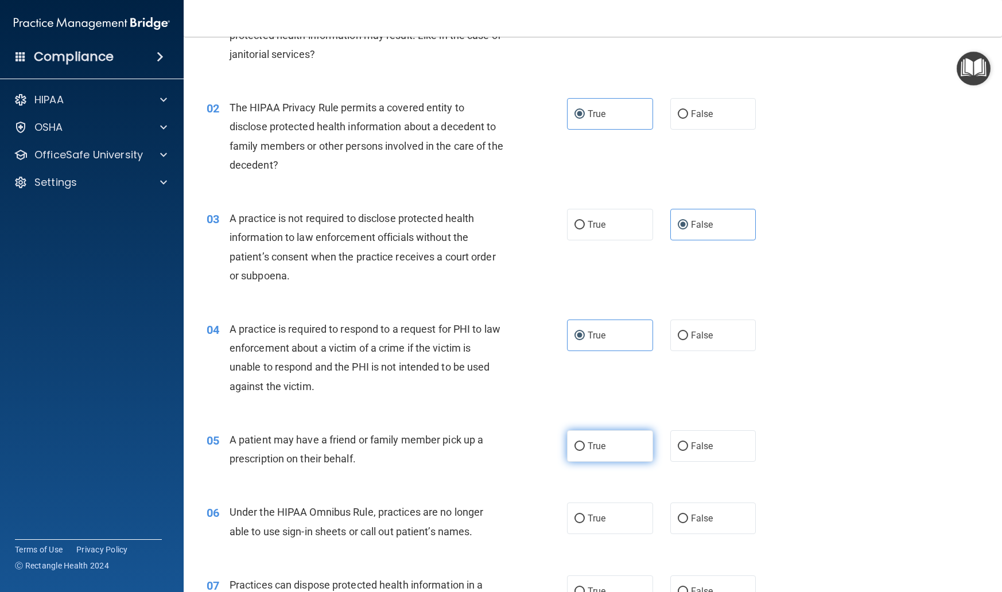
click at [599, 437] on label "True" at bounding box center [610, 447] width 86 height 32
click at [585, 443] on input "True" at bounding box center [580, 447] width 10 height 9
radio input "true"
click at [695, 515] on span "False" at bounding box center [702, 518] width 22 height 11
click at [688, 515] on input "False" at bounding box center [683, 519] width 10 height 9
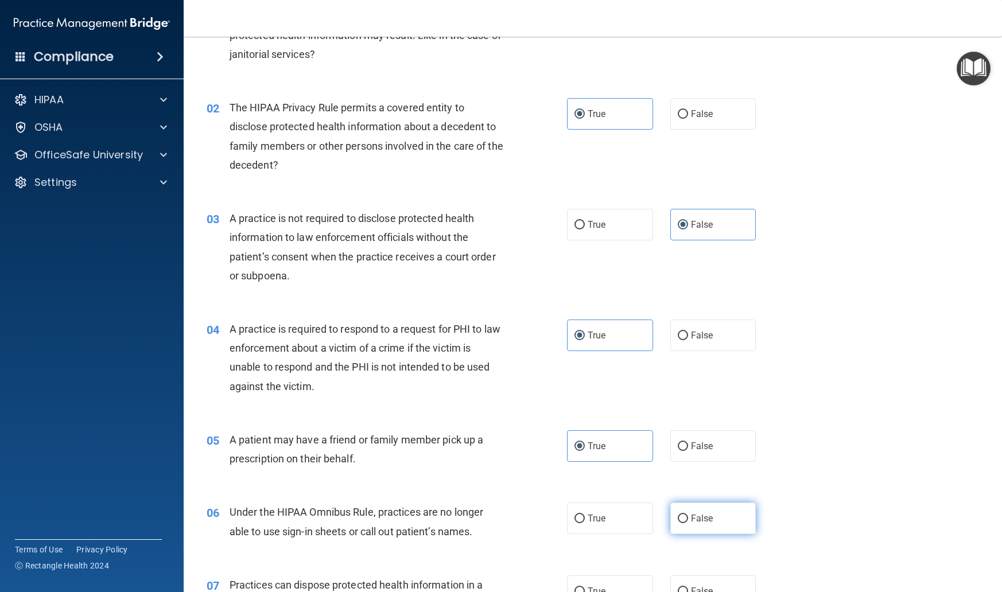
radio input "true"
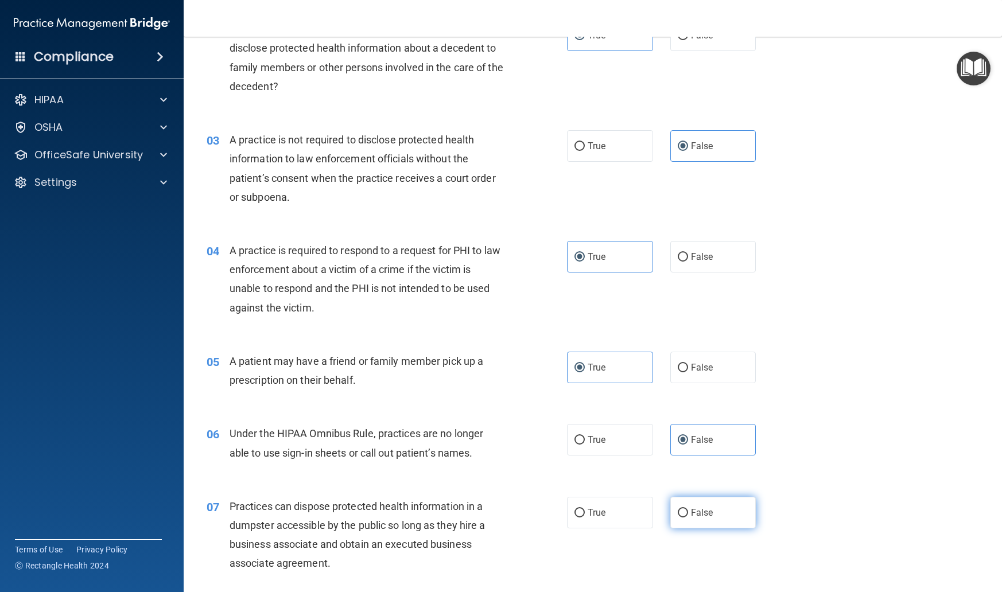
click at [695, 508] on span "False" at bounding box center [702, 512] width 22 height 11
click at [688, 509] on input "False" at bounding box center [683, 513] width 10 height 9
radio input "true"
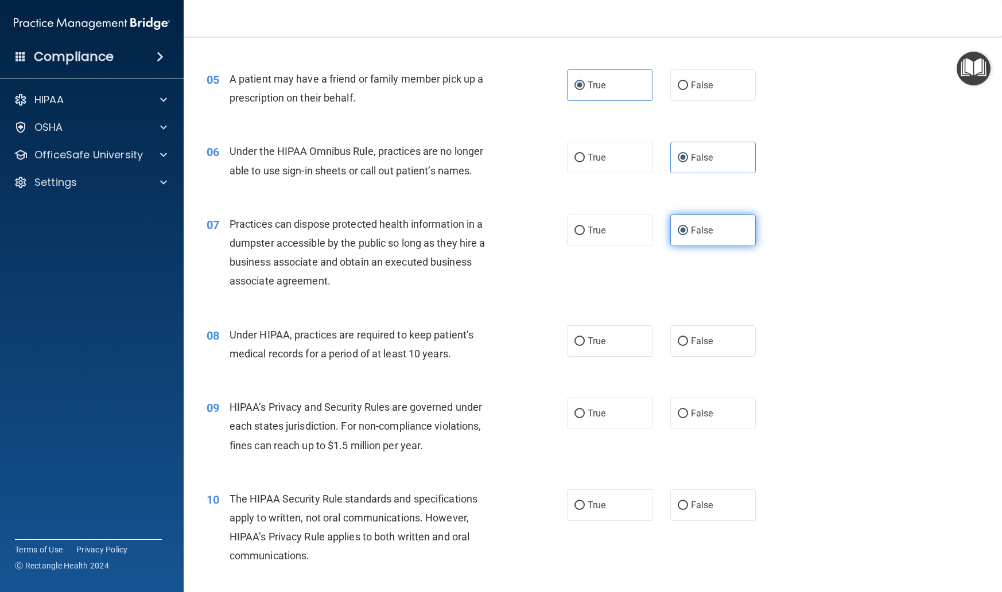
scroll to position [472, 0]
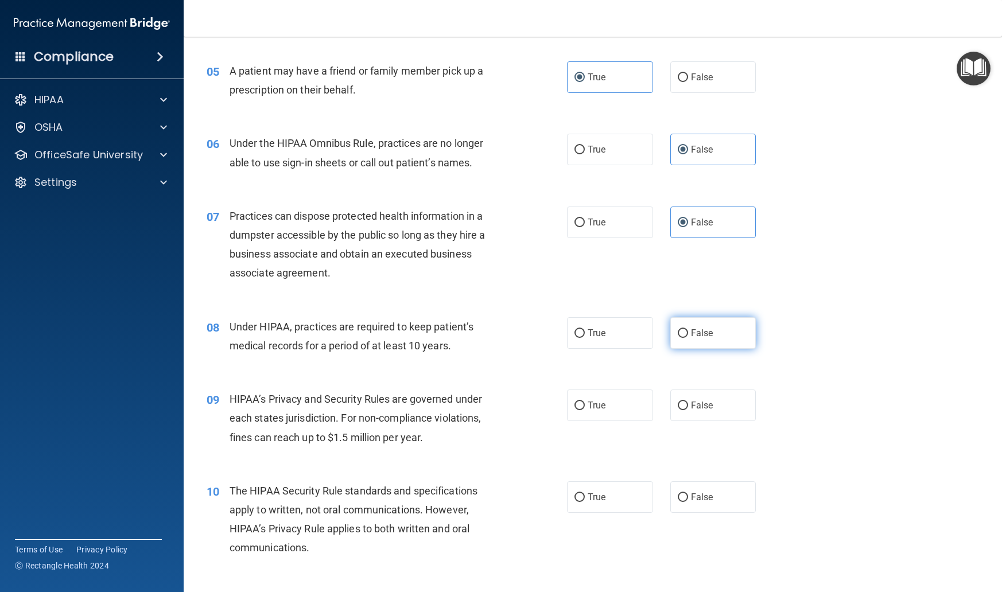
click at [702, 334] on span "False" at bounding box center [702, 333] width 22 height 11
click at [688, 334] on input "False" at bounding box center [683, 334] width 10 height 9
radio input "true"
click at [702, 406] on span "False" at bounding box center [702, 405] width 22 height 11
click at [688, 406] on input "False" at bounding box center [683, 406] width 10 height 9
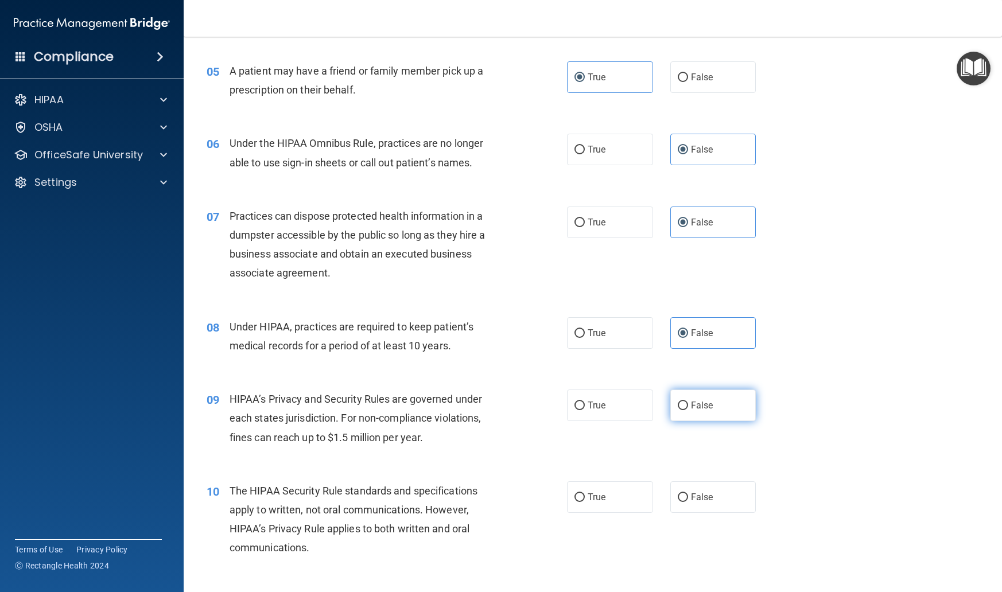
radio input "true"
click at [601, 502] on label "True" at bounding box center [610, 498] width 86 height 32
click at [585, 502] on input "True" at bounding box center [580, 498] width 10 height 9
radio input "true"
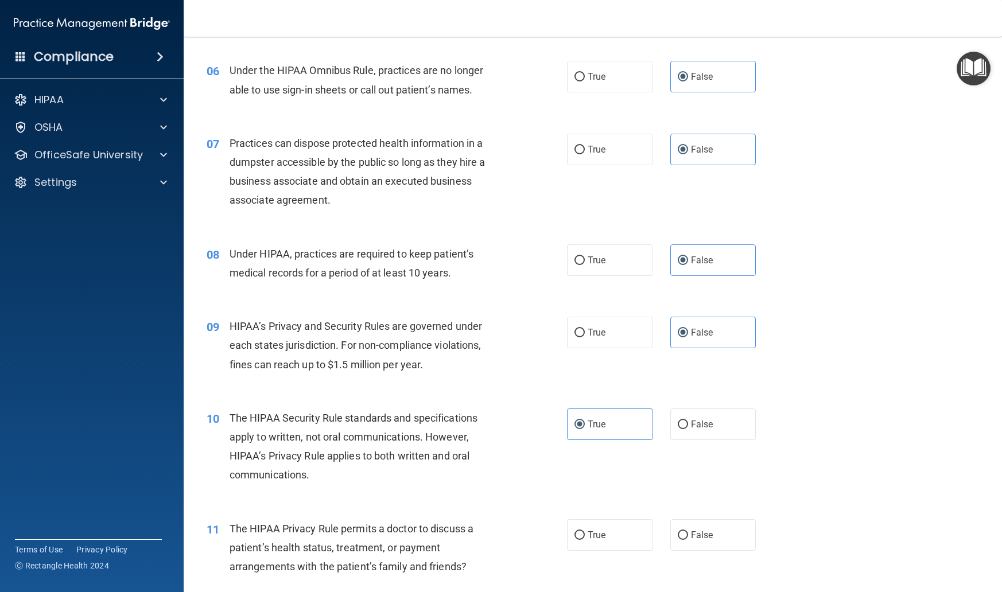
scroll to position [548, 0]
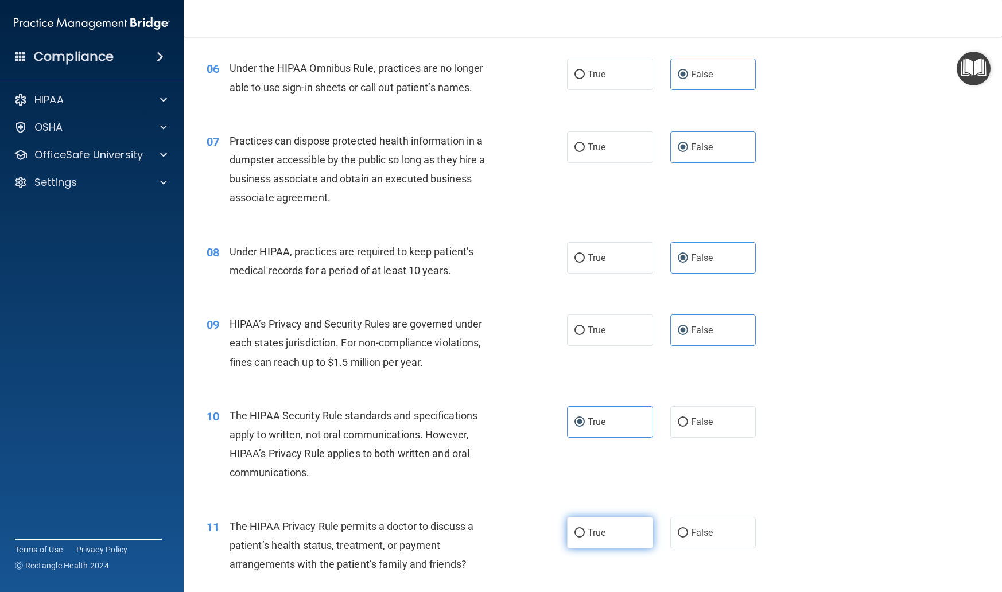
click at [599, 532] on span "True" at bounding box center [597, 533] width 18 height 11
click at [585, 532] on input "True" at bounding box center [580, 533] width 10 height 9
radio input "true"
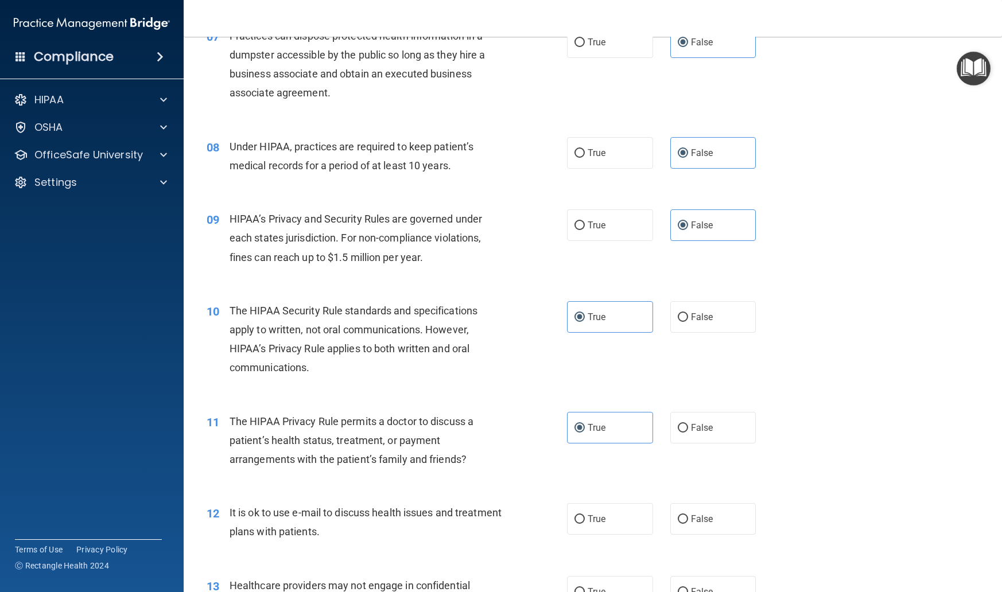
scroll to position [656, 0]
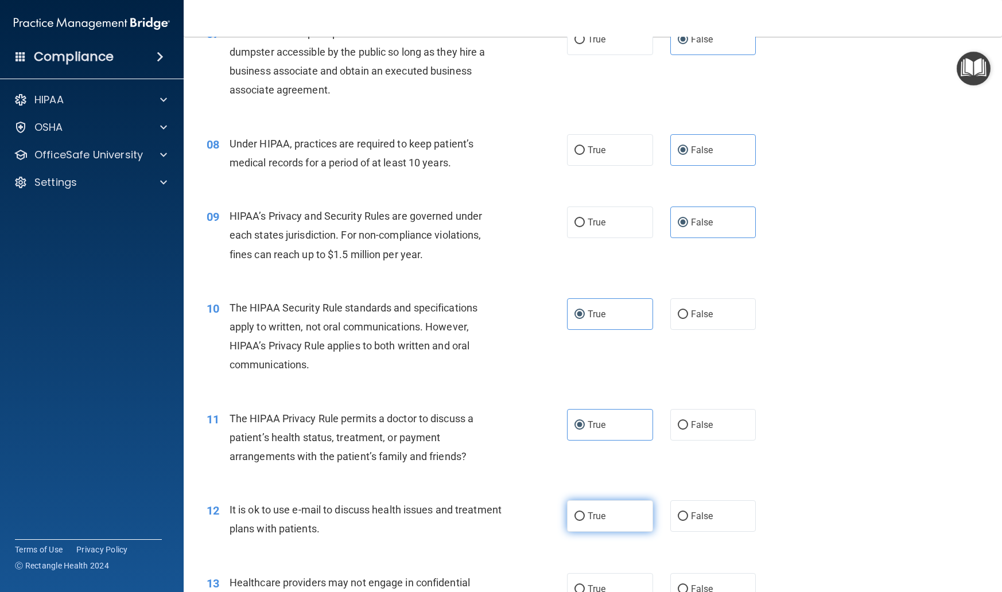
click at [598, 513] on span "True" at bounding box center [597, 516] width 18 height 11
click at [585, 513] on input "True" at bounding box center [580, 517] width 10 height 9
radio input "true"
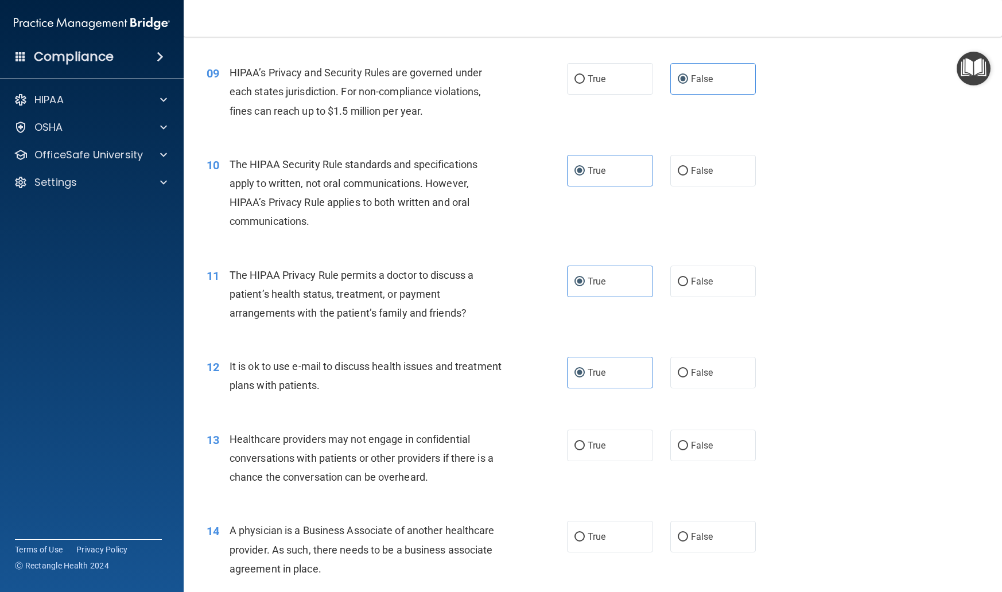
scroll to position [803, 0]
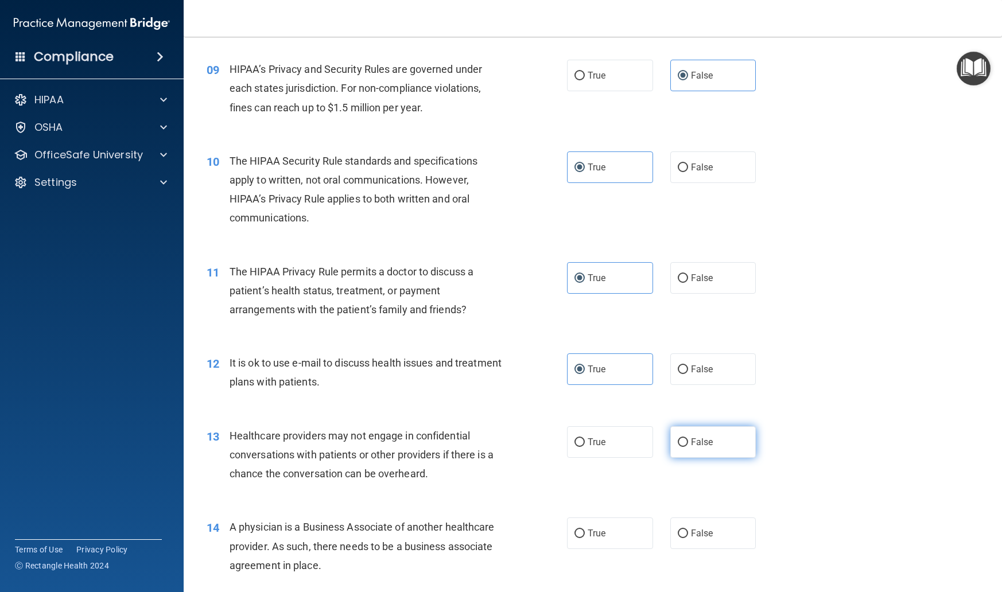
click at [703, 440] on span "False" at bounding box center [702, 442] width 22 height 11
click at [688, 440] on input "False" at bounding box center [683, 443] width 10 height 9
radio input "true"
click at [703, 532] on span "False" at bounding box center [702, 533] width 22 height 11
click at [688, 532] on input "False" at bounding box center [683, 534] width 10 height 9
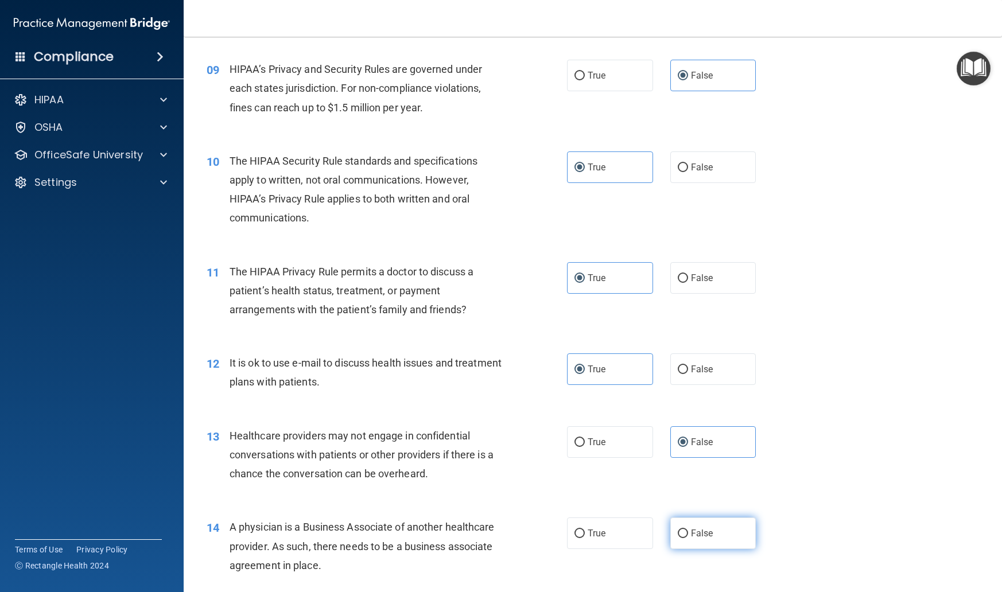
radio input "true"
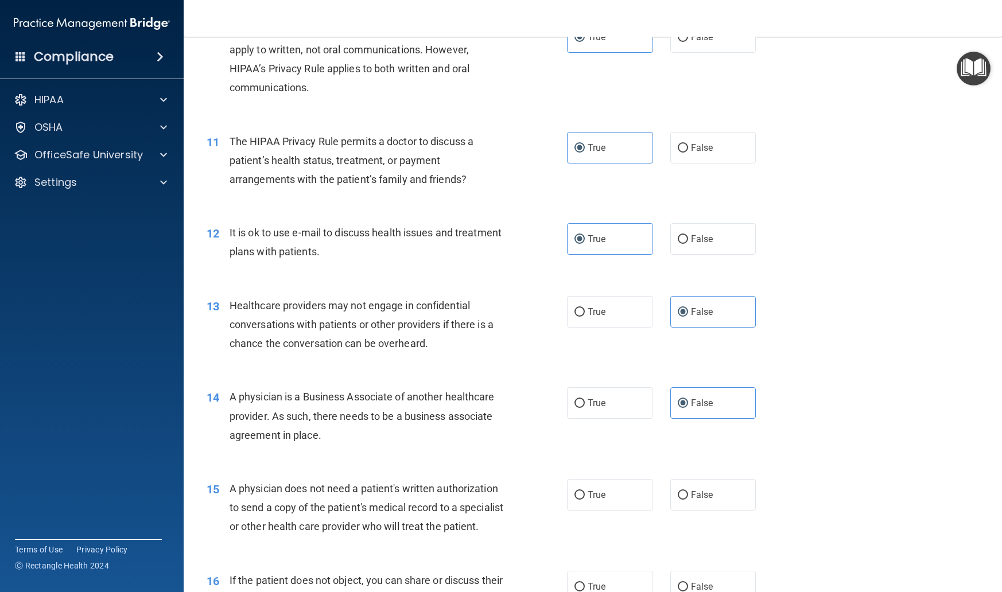
scroll to position [947, 0]
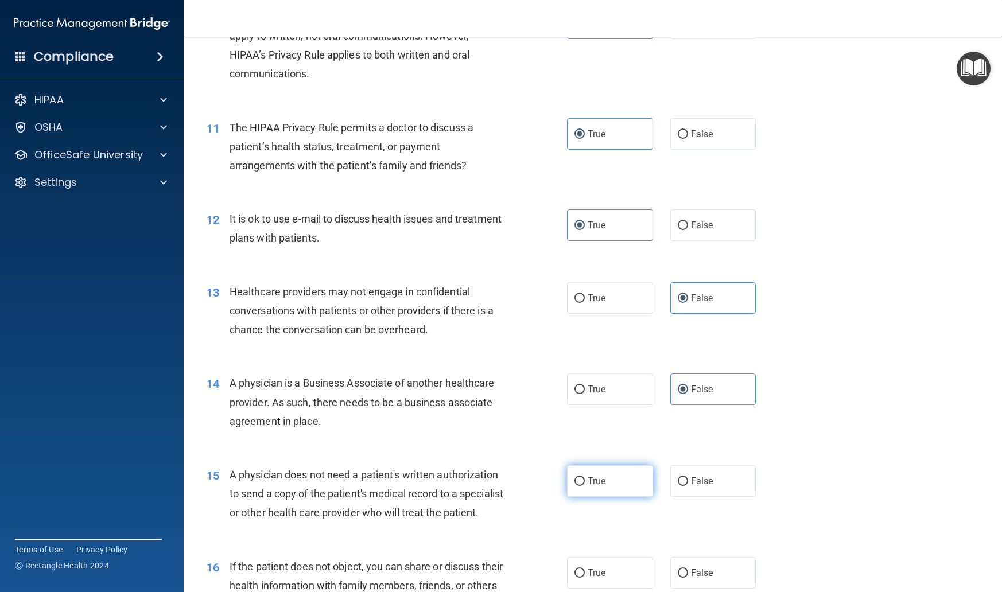
click at [614, 471] on label "True" at bounding box center [610, 482] width 86 height 32
click at [585, 478] on input "True" at bounding box center [580, 482] width 10 height 9
radio input "true"
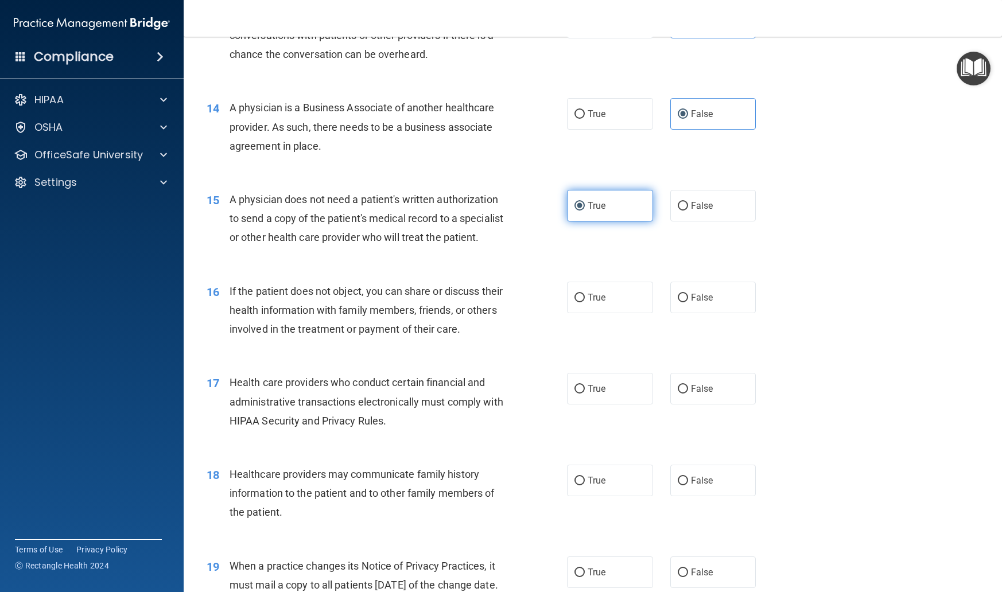
scroll to position [1234, 0]
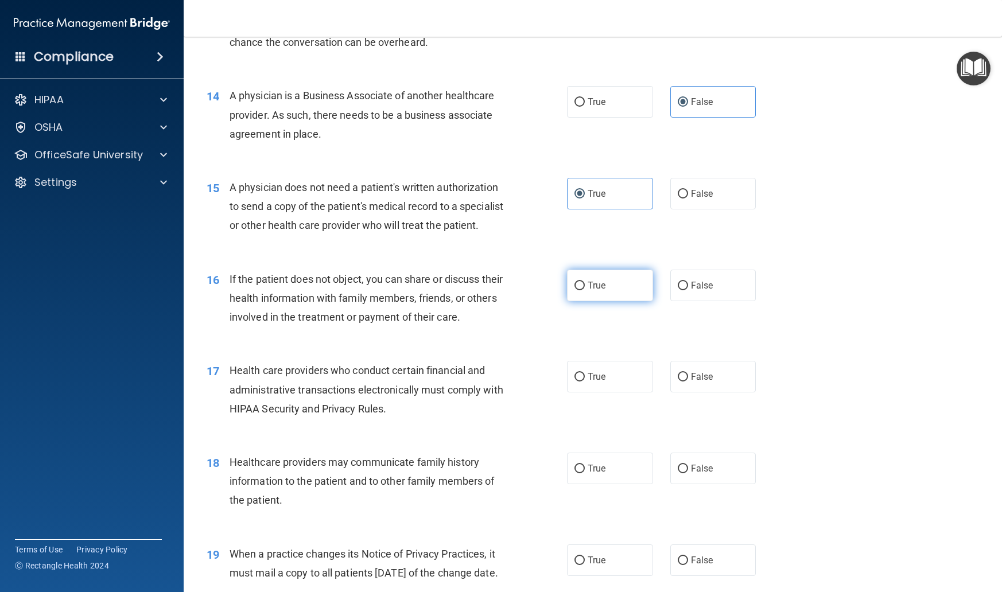
click at [623, 301] on label "True" at bounding box center [610, 286] width 86 height 32
click at [585, 290] on input "True" at bounding box center [580, 286] width 10 height 9
radio input "true"
click at [622, 393] on label "True" at bounding box center [610, 377] width 86 height 32
click at [585, 382] on input "True" at bounding box center [580, 377] width 10 height 9
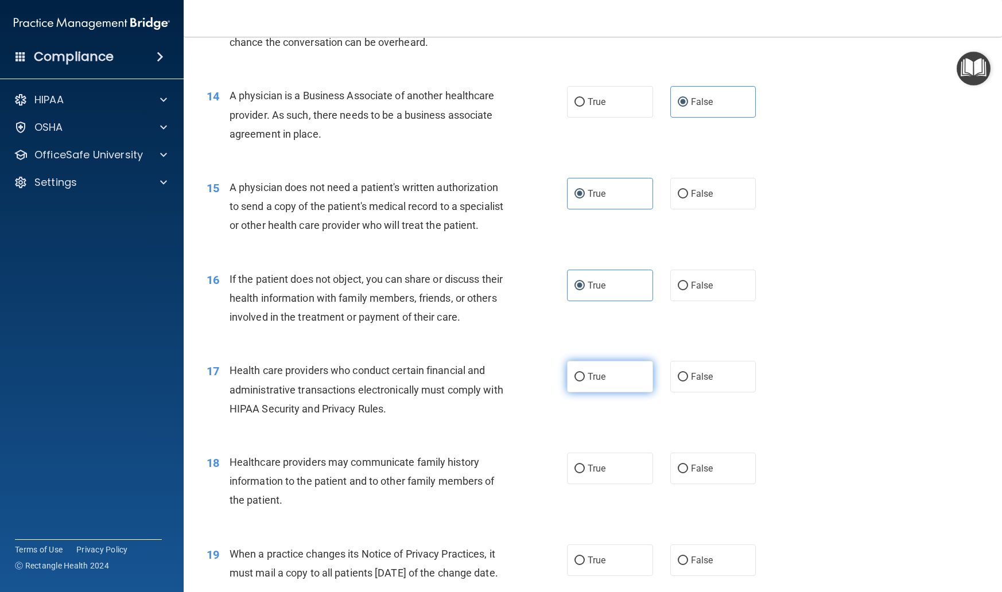
radio input "true"
click at [714, 485] on label "False" at bounding box center [714, 469] width 86 height 32
click at [688, 474] on input "False" at bounding box center [683, 469] width 10 height 9
radio input "true"
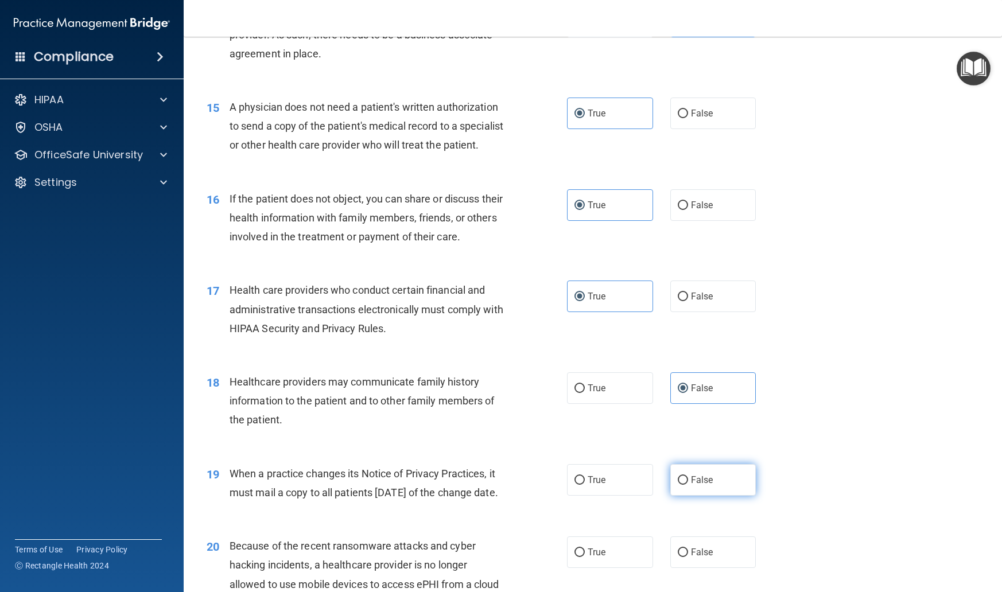
click at [715, 491] on label "False" at bounding box center [714, 480] width 86 height 32
click at [688, 485] on input "False" at bounding box center [683, 480] width 10 height 9
radio input "true"
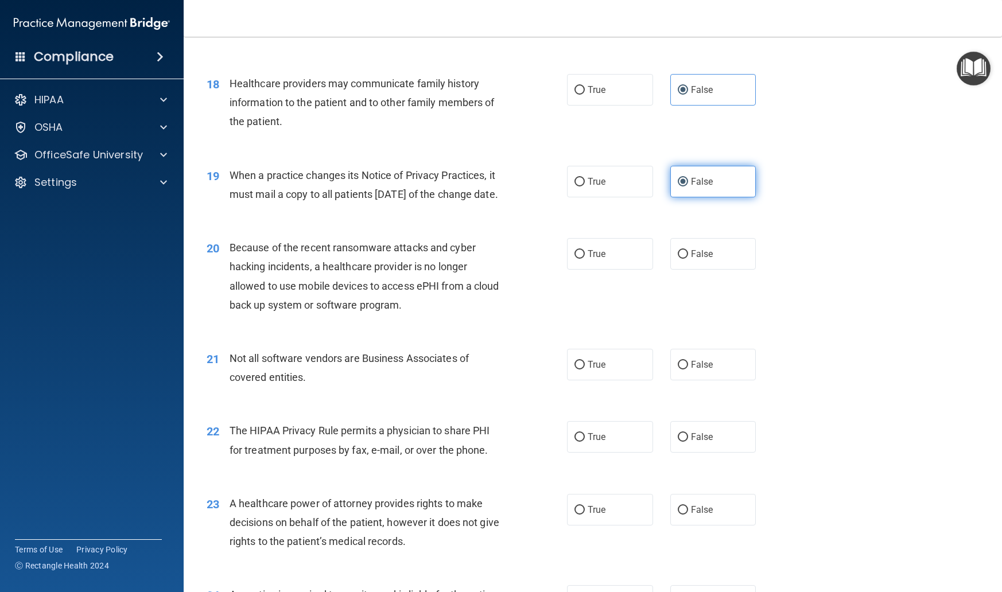
scroll to position [1625, 0]
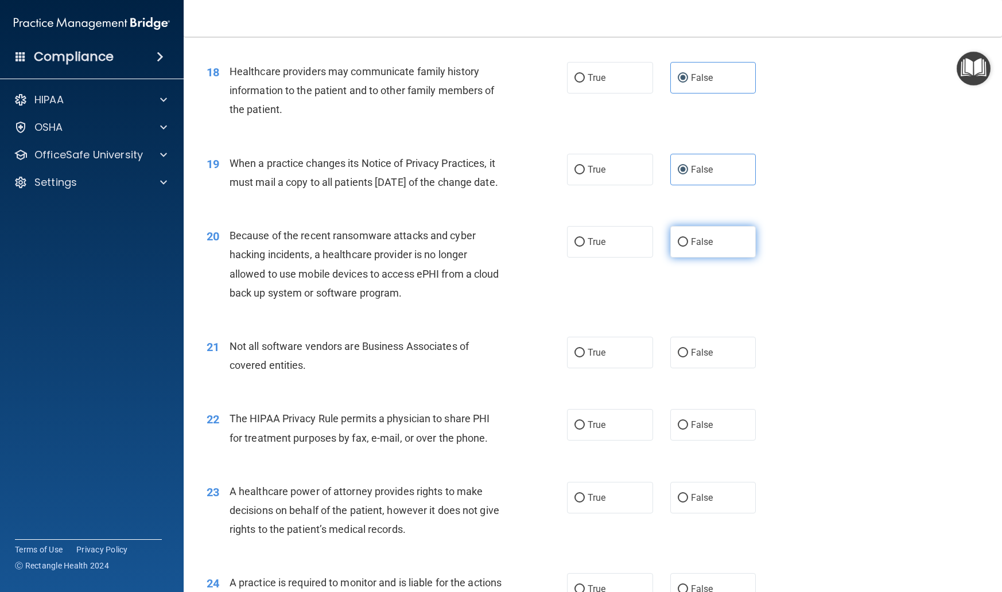
click at [697, 247] on span "False" at bounding box center [702, 242] width 22 height 11
click at [688, 247] on input "False" at bounding box center [683, 242] width 10 height 9
radio input "true"
click at [599, 369] on label "True" at bounding box center [610, 353] width 86 height 32
click at [585, 358] on input "True" at bounding box center [580, 353] width 10 height 9
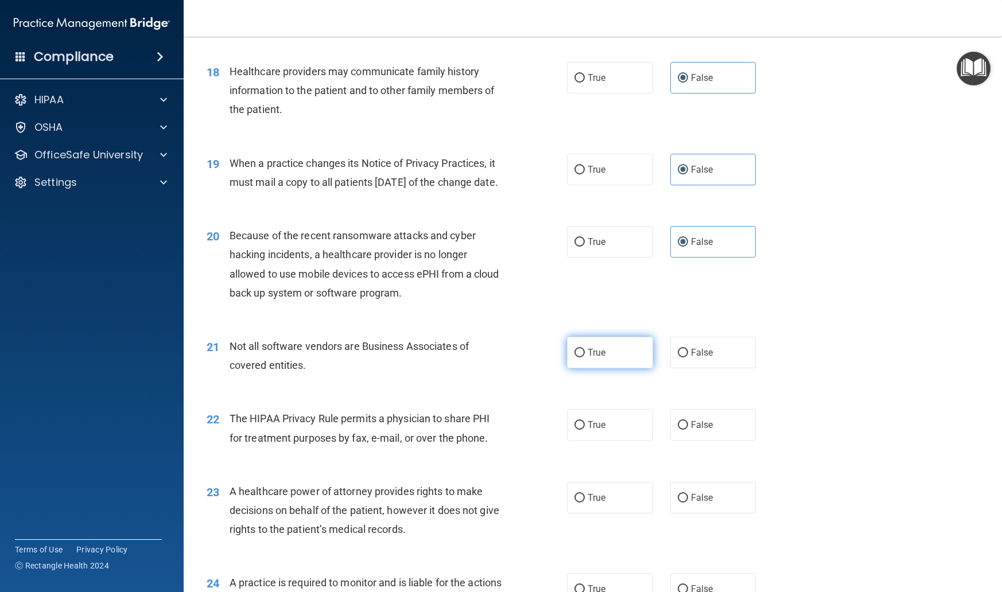
radio input "true"
click at [599, 441] on label "True" at bounding box center [610, 425] width 86 height 32
click at [585, 430] on input "True" at bounding box center [580, 425] width 10 height 9
radio input "true"
click at [716, 514] on label "False" at bounding box center [714, 498] width 86 height 32
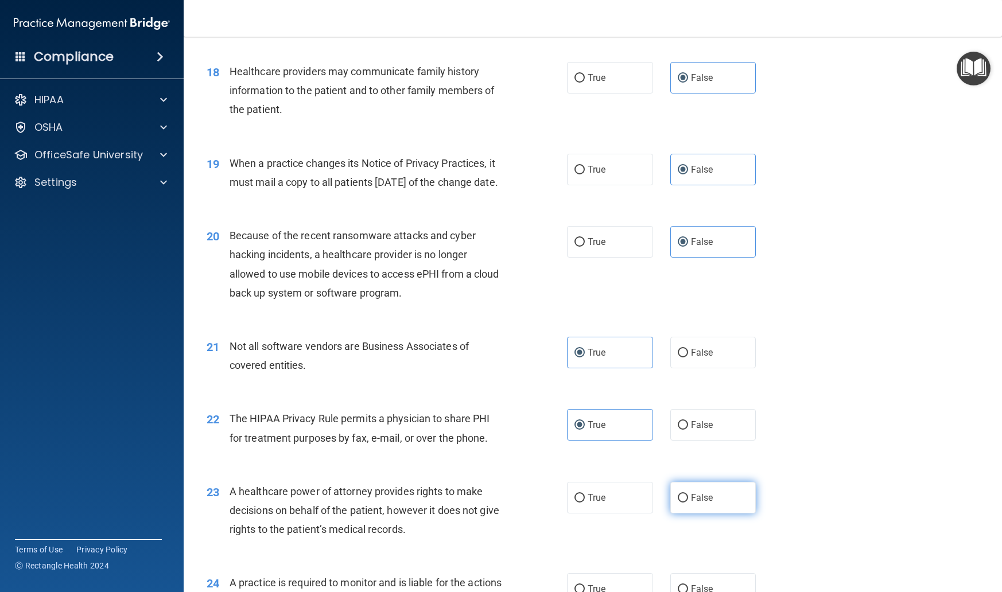
click at [688, 503] on input "False" at bounding box center [683, 498] width 10 height 9
radio input "true"
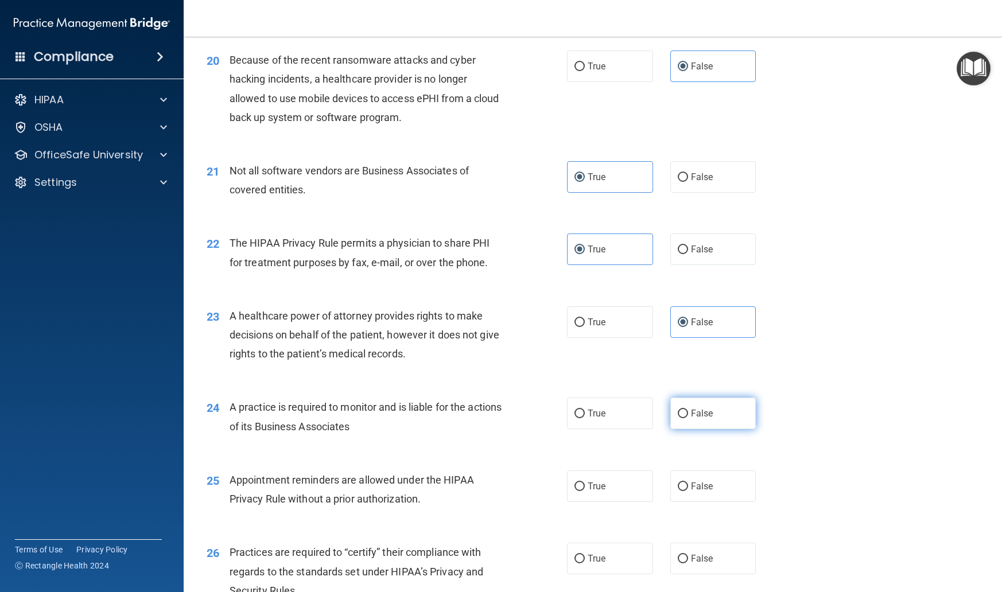
scroll to position [1807, 0]
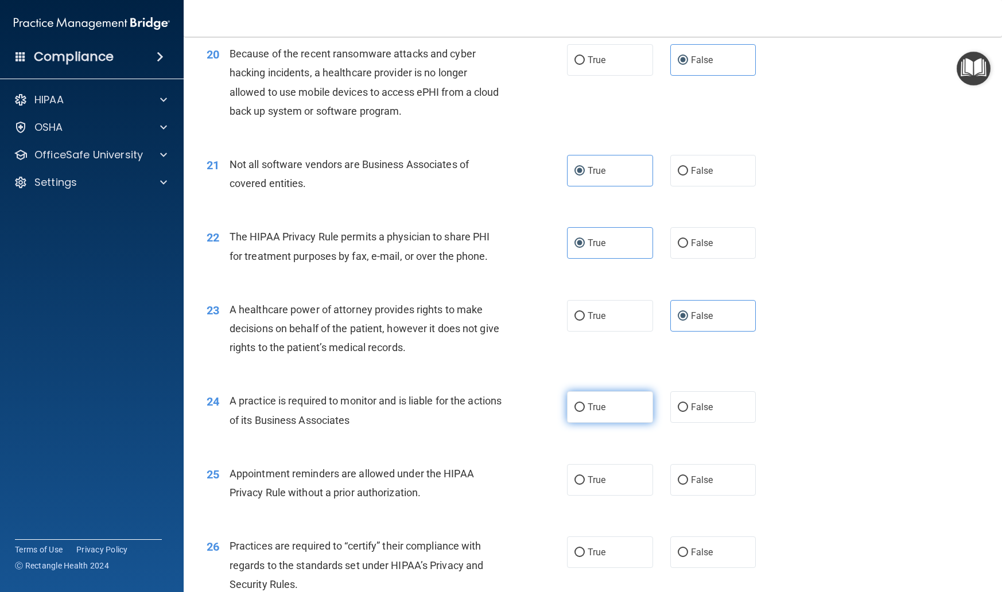
click at [602, 413] on span "True" at bounding box center [597, 407] width 18 height 11
click at [585, 412] on input "True" at bounding box center [580, 408] width 10 height 9
radio input "true"
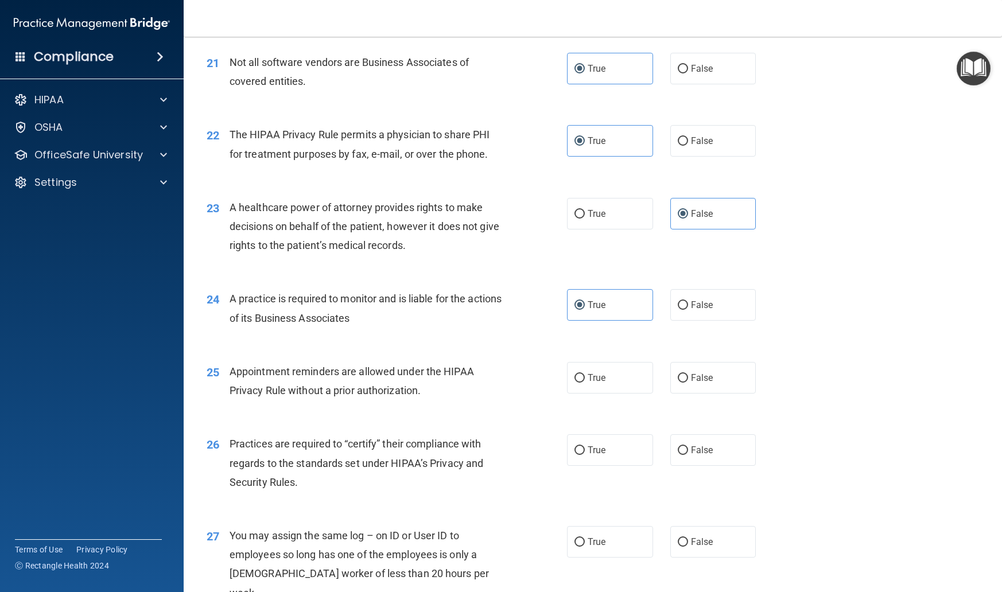
scroll to position [1913, 0]
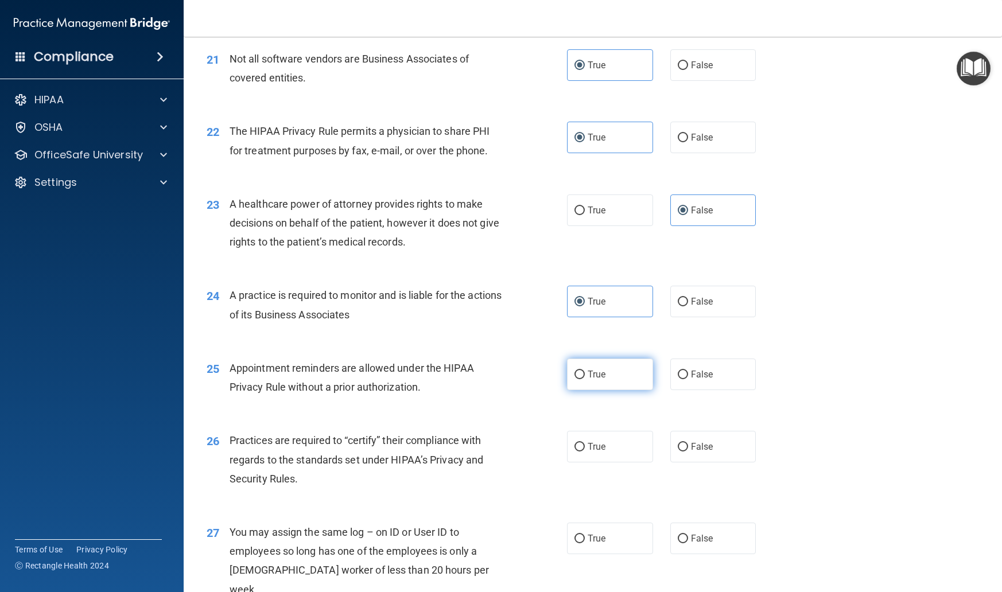
click at [608, 390] on label "True" at bounding box center [610, 375] width 86 height 32
click at [585, 379] on input "True" at bounding box center [580, 375] width 10 height 9
radio input "true"
click at [730, 463] on label "False" at bounding box center [714, 447] width 86 height 32
click at [688, 452] on input "False" at bounding box center [683, 447] width 10 height 9
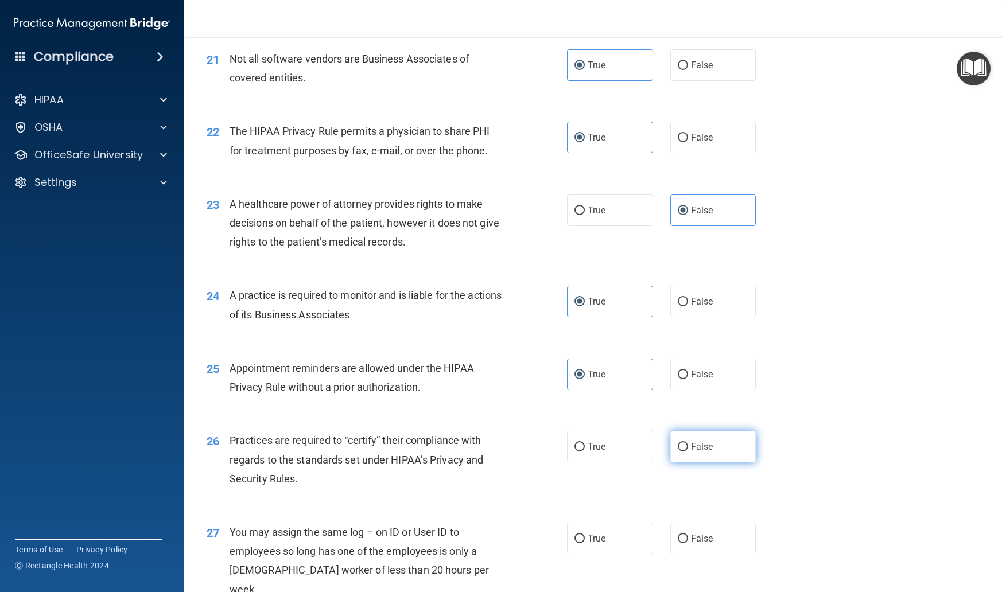
radio input "true"
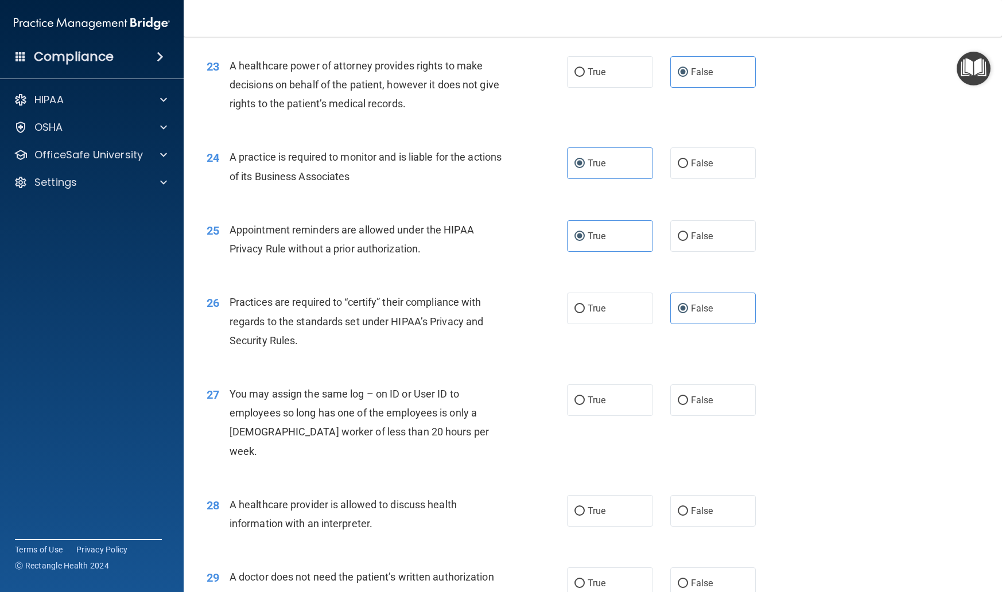
scroll to position [2067, 0]
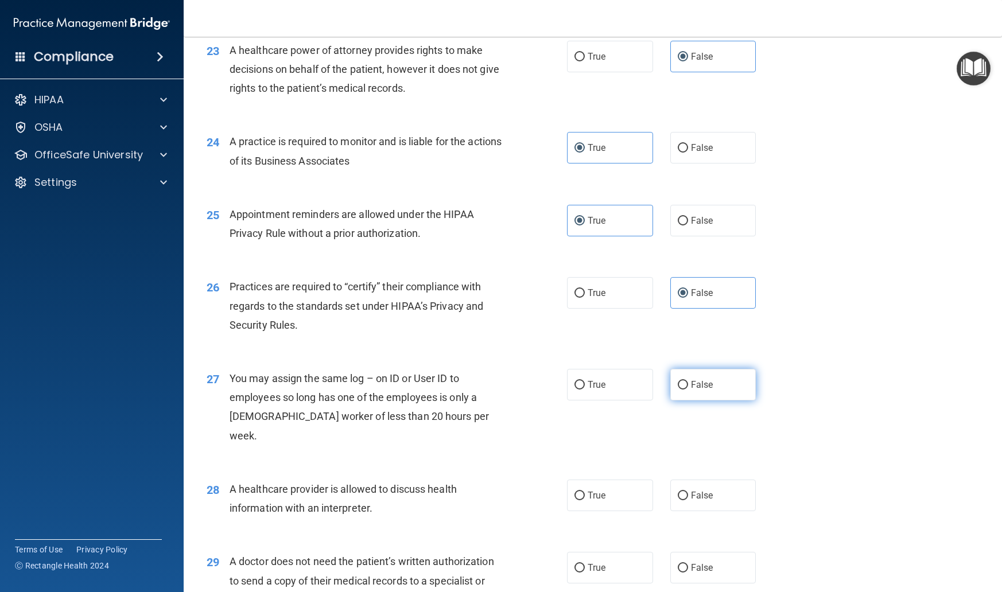
click at [714, 401] on label "False" at bounding box center [714, 385] width 86 height 32
click at [688, 390] on input "False" at bounding box center [683, 385] width 10 height 9
radio input "true"
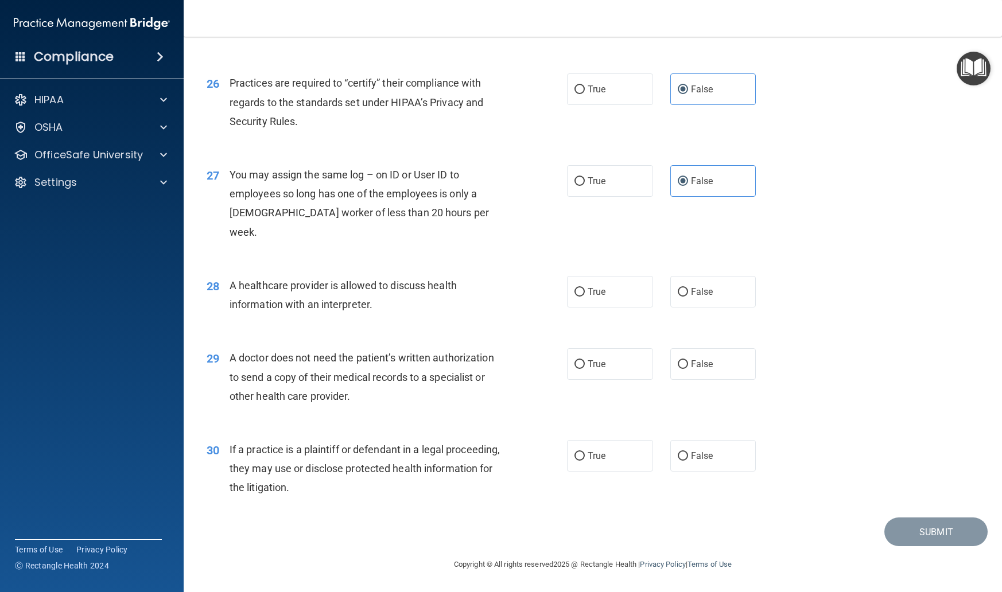
scroll to position [2278, 0]
click at [604, 294] on span "True" at bounding box center [597, 291] width 18 height 11
click at [585, 294] on input "True" at bounding box center [580, 292] width 10 height 9
radio input "true"
click at [611, 368] on label "True" at bounding box center [610, 364] width 86 height 32
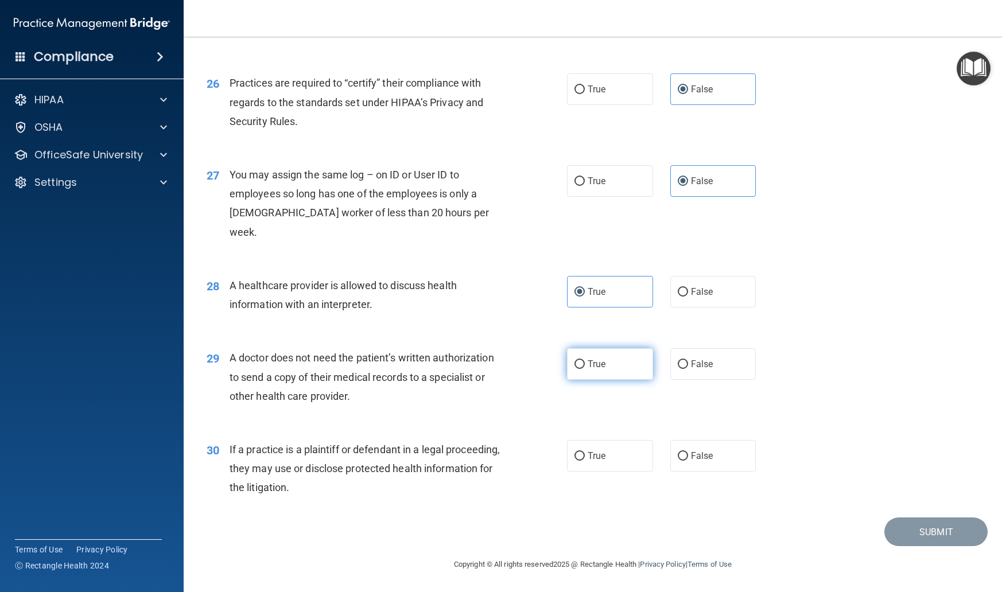
click at [585, 368] on input "True" at bounding box center [580, 365] width 10 height 9
radio input "true"
click at [611, 460] on label "True" at bounding box center [610, 456] width 86 height 32
click at [585, 460] on input "True" at bounding box center [580, 456] width 10 height 9
radio input "true"
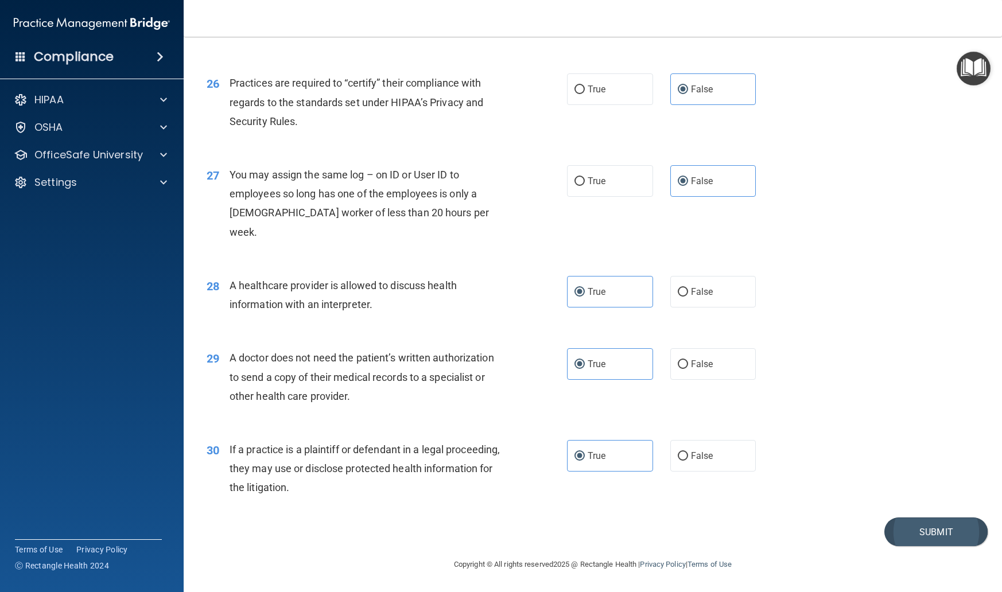
click at [900, 536] on button "Submit" at bounding box center [936, 532] width 103 height 29
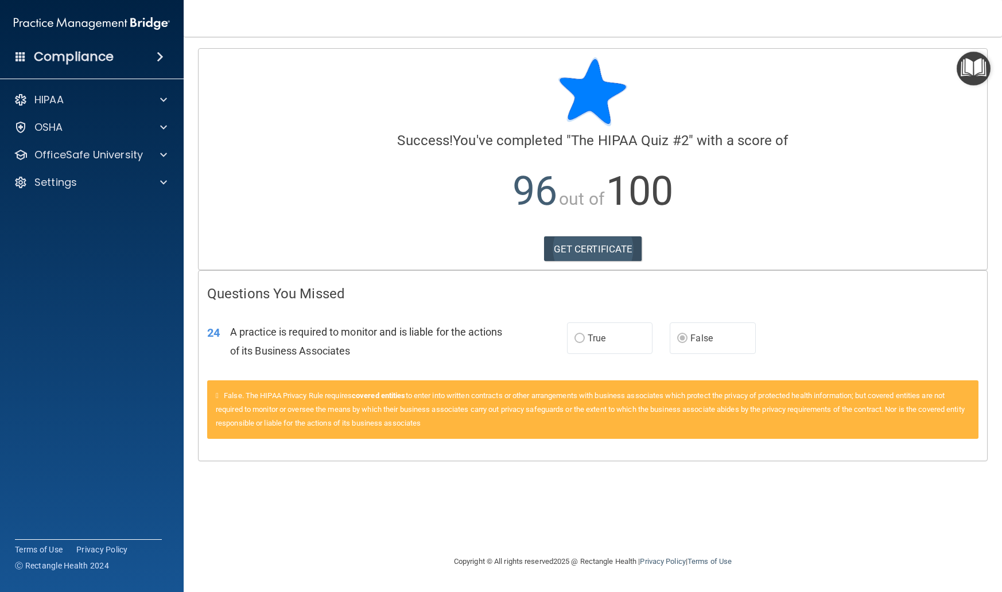
click at [614, 242] on link "GET CERTIFICATE" at bounding box center [593, 249] width 98 height 25
click at [90, 153] on p "OfficeSafe University" at bounding box center [88, 155] width 108 height 14
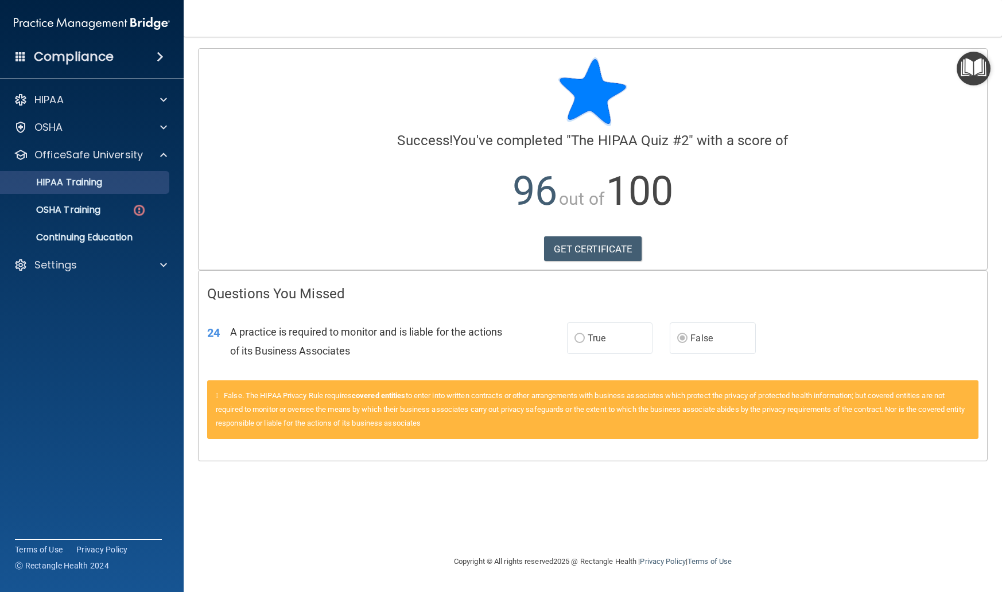
click at [86, 181] on p "HIPAA Training" at bounding box center [54, 182] width 95 height 11
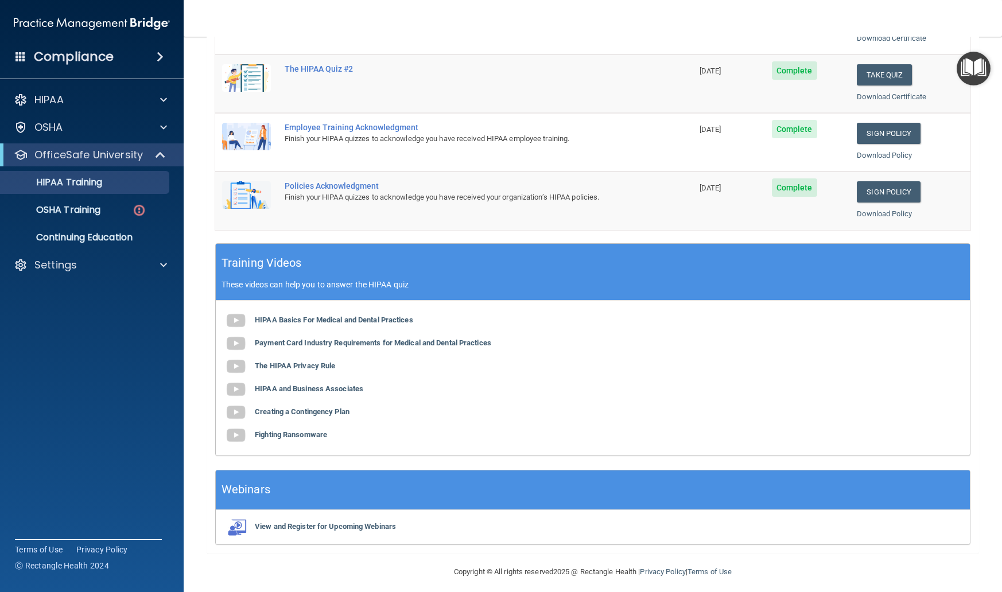
scroll to position [263, 0]
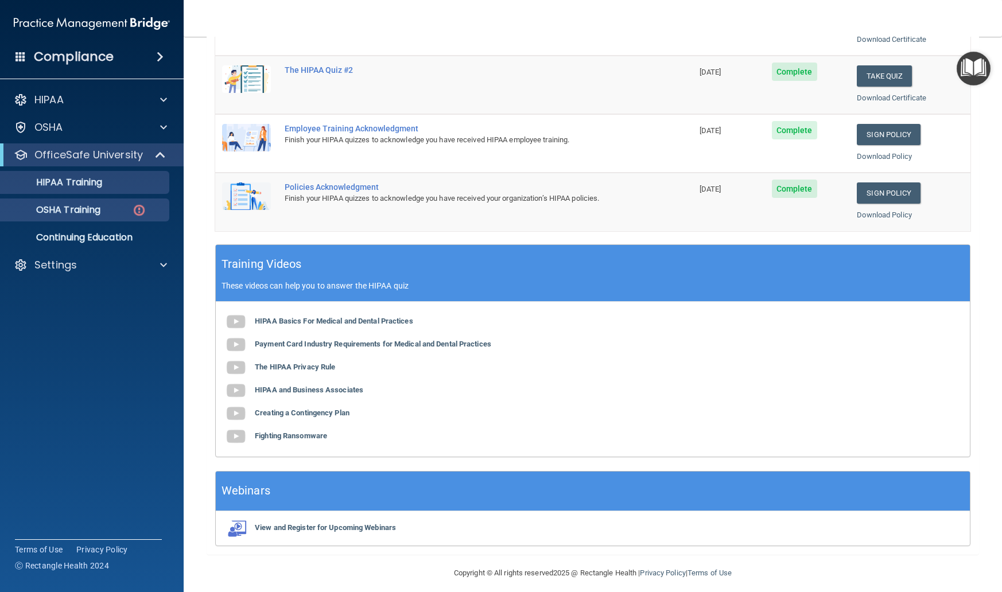
click at [94, 207] on p "OSHA Training" at bounding box center [53, 209] width 93 height 11
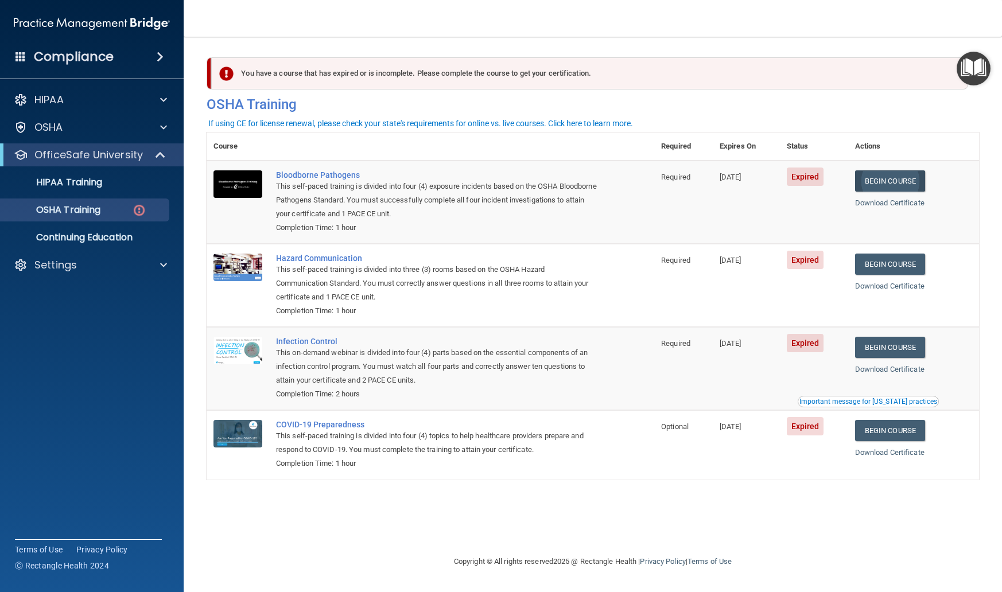
click at [894, 180] on link "Begin Course" at bounding box center [890, 180] width 70 height 21
click at [69, 211] on p "OSHA Training" at bounding box center [53, 209] width 93 height 11
click at [76, 179] on p "HIPAA Training" at bounding box center [54, 182] width 95 height 11
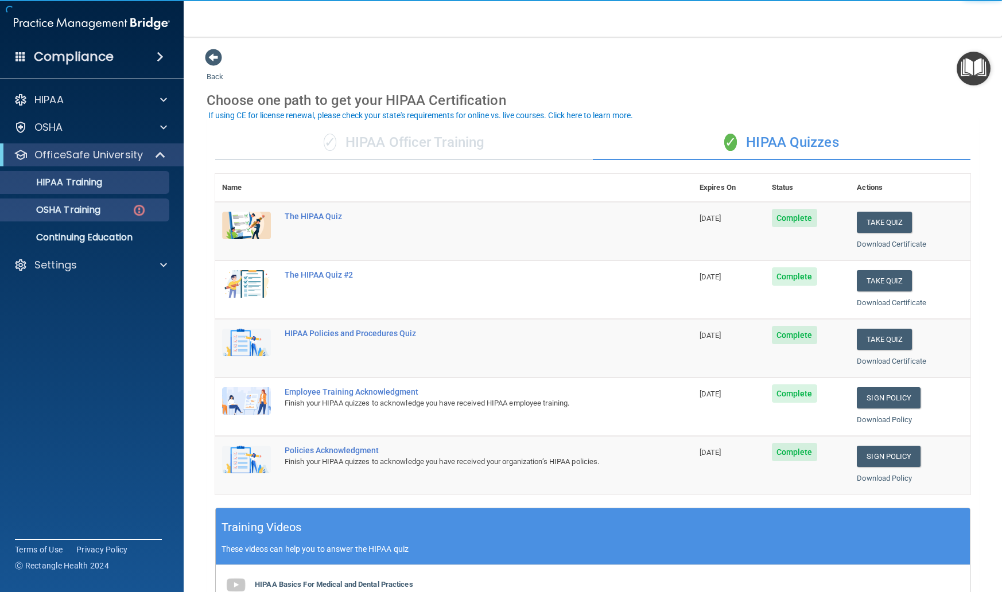
click at [83, 208] on p "OSHA Training" at bounding box center [53, 209] width 93 height 11
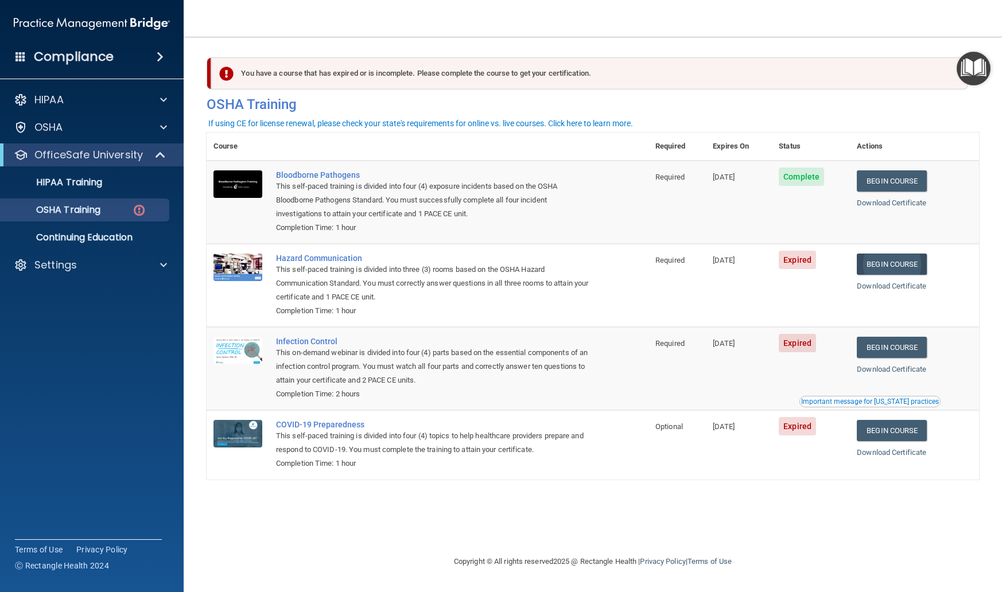
click at [900, 266] on link "Begin Course" at bounding box center [892, 264] width 70 height 21
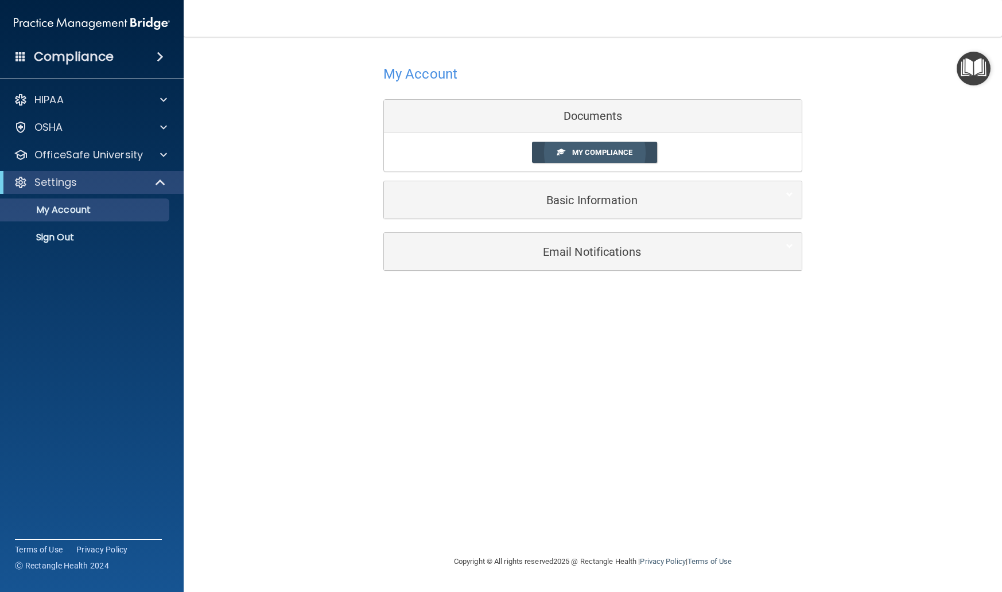
click at [579, 156] on span "My Compliance" at bounding box center [602, 152] width 60 height 9
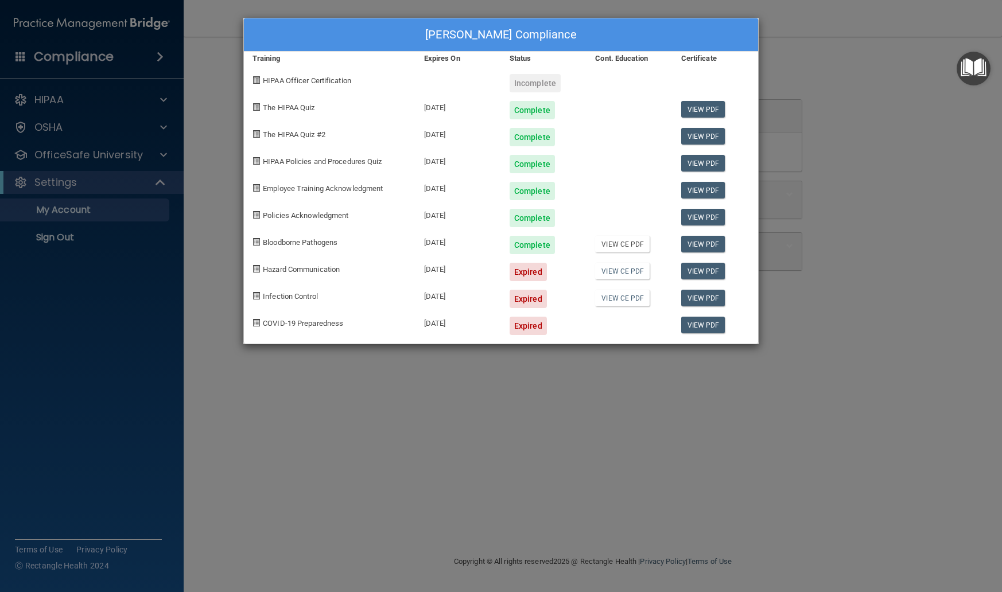
click at [626, 243] on link "View CE PDF" at bounding box center [622, 244] width 55 height 17
click at [619, 272] on link "View CE PDF" at bounding box center [622, 271] width 55 height 17
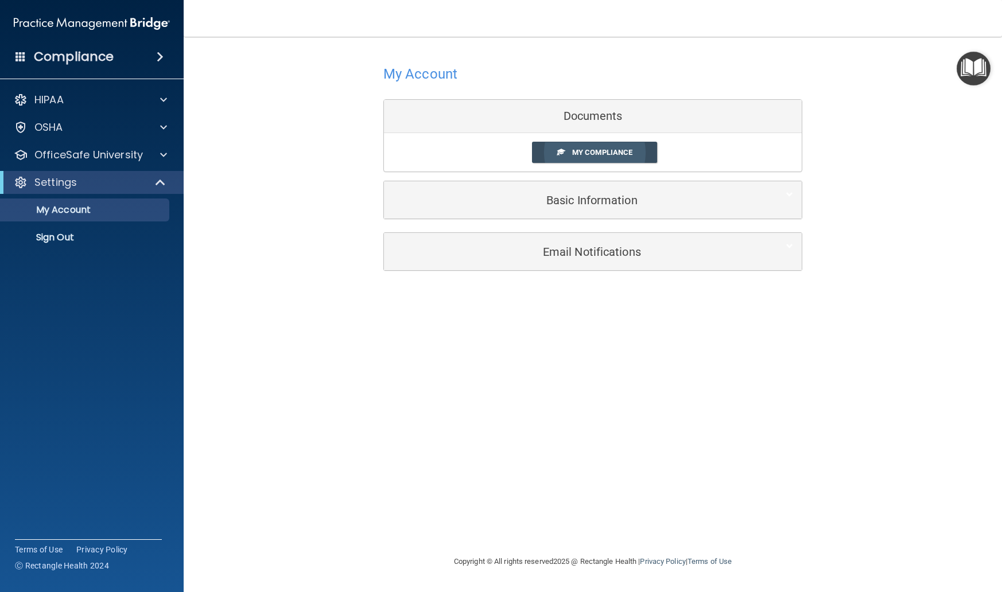
click at [599, 152] on span "My Compliance" at bounding box center [602, 152] width 60 height 9
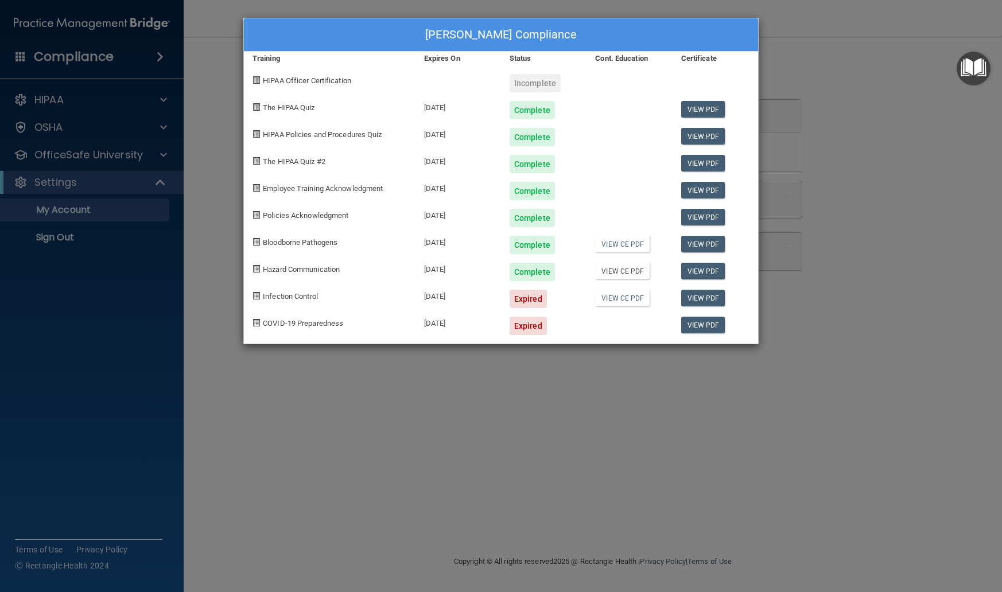
click at [619, 270] on link "View CE PDF" at bounding box center [622, 271] width 55 height 17
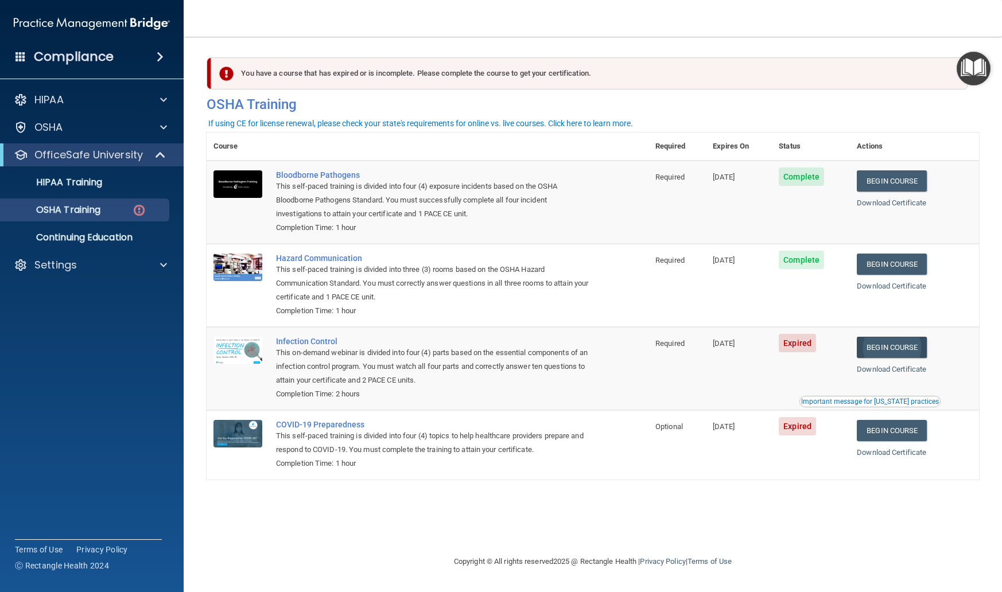
click at [886, 347] on link "Begin Course" at bounding box center [892, 347] width 70 height 21
click at [900, 431] on link "Begin Course" at bounding box center [892, 430] width 70 height 21
click at [98, 212] on p "OSHA Training" at bounding box center [53, 209] width 93 height 11
click at [90, 211] on p "OSHA Training" at bounding box center [53, 209] width 93 height 11
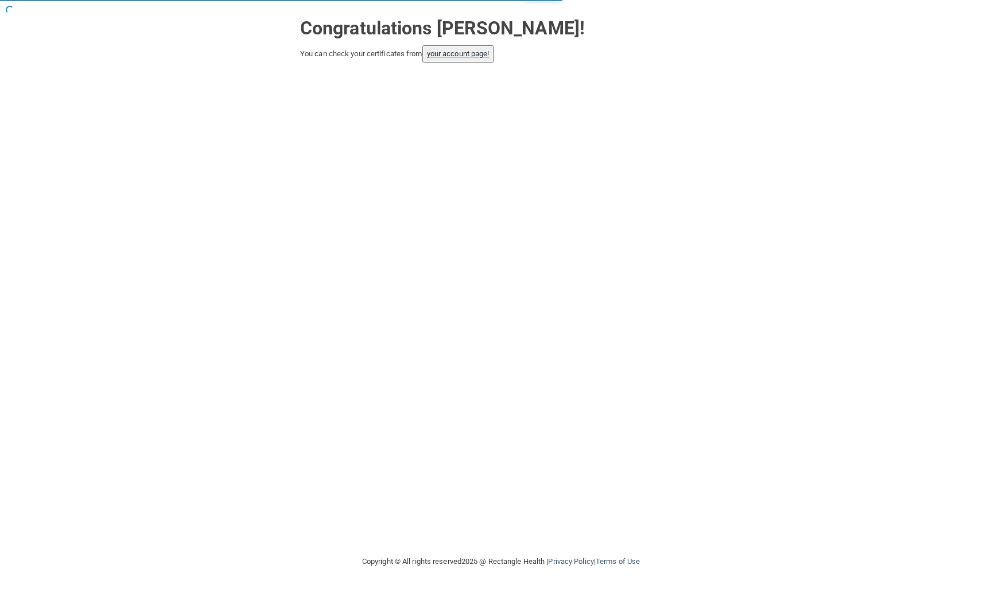
click at [468, 54] on link "your account page!" at bounding box center [458, 53] width 63 height 9
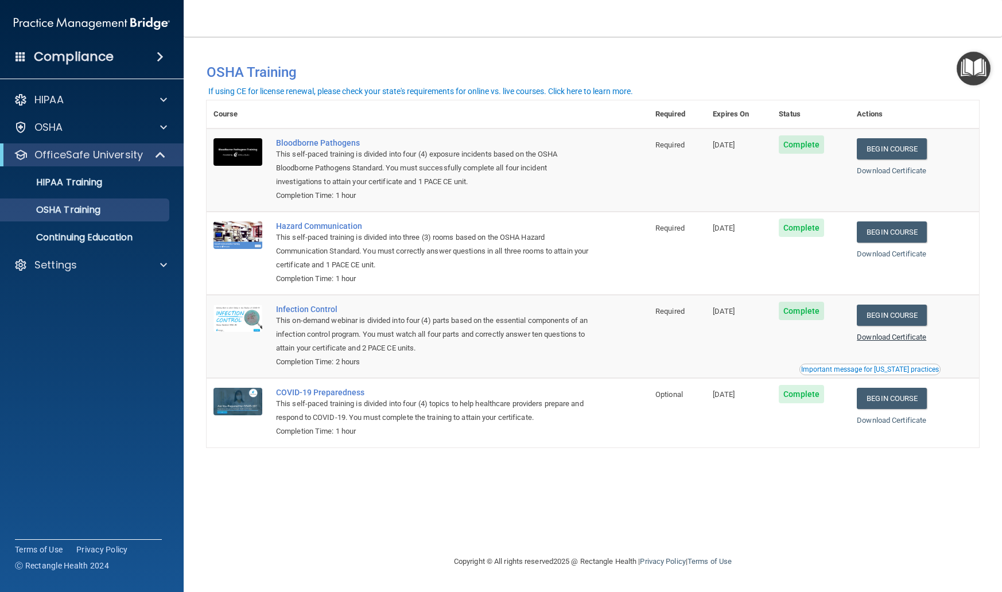
click at [892, 333] on link "Download Certificate" at bounding box center [891, 337] width 69 height 9
click at [892, 416] on link "Download Certificate" at bounding box center [891, 420] width 69 height 9
click at [139, 179] on div "HIPAA Training" at bounding box center [85, 182] width 157 height 11
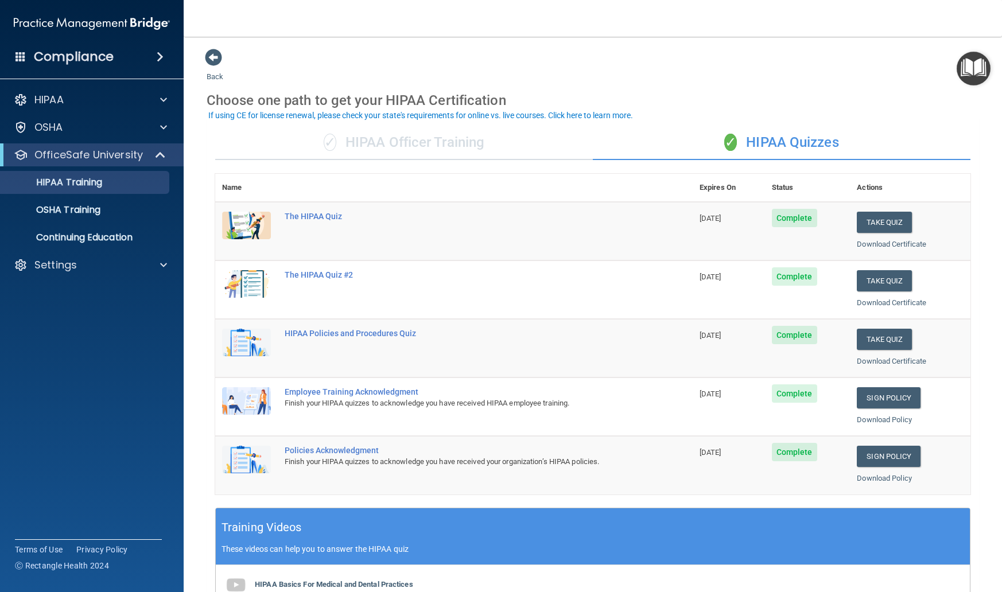
click at [881, 418] on div "Download Policy" at bounding box center [910, 420] width 107 height 14
click at [879, 416] on link "Download Policy" at bounding box center [884, 420] width 55 height 9
click at [886, 474] on link "Download Policy" at bounding box center [884, 478] width 55 height 9
